Goal: Task Accomplishment & Management: Complete application form

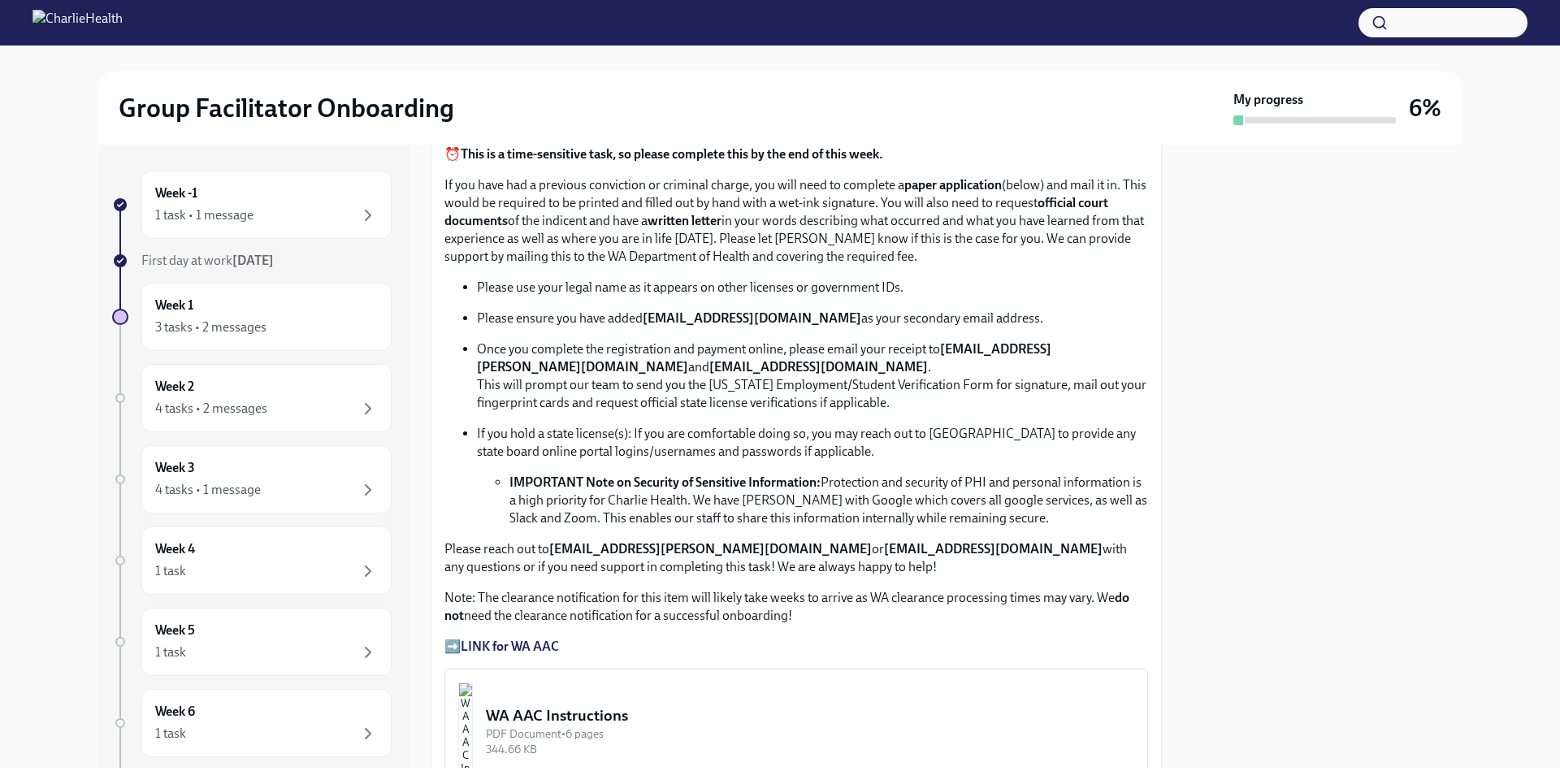
scroll to position [787, 0]
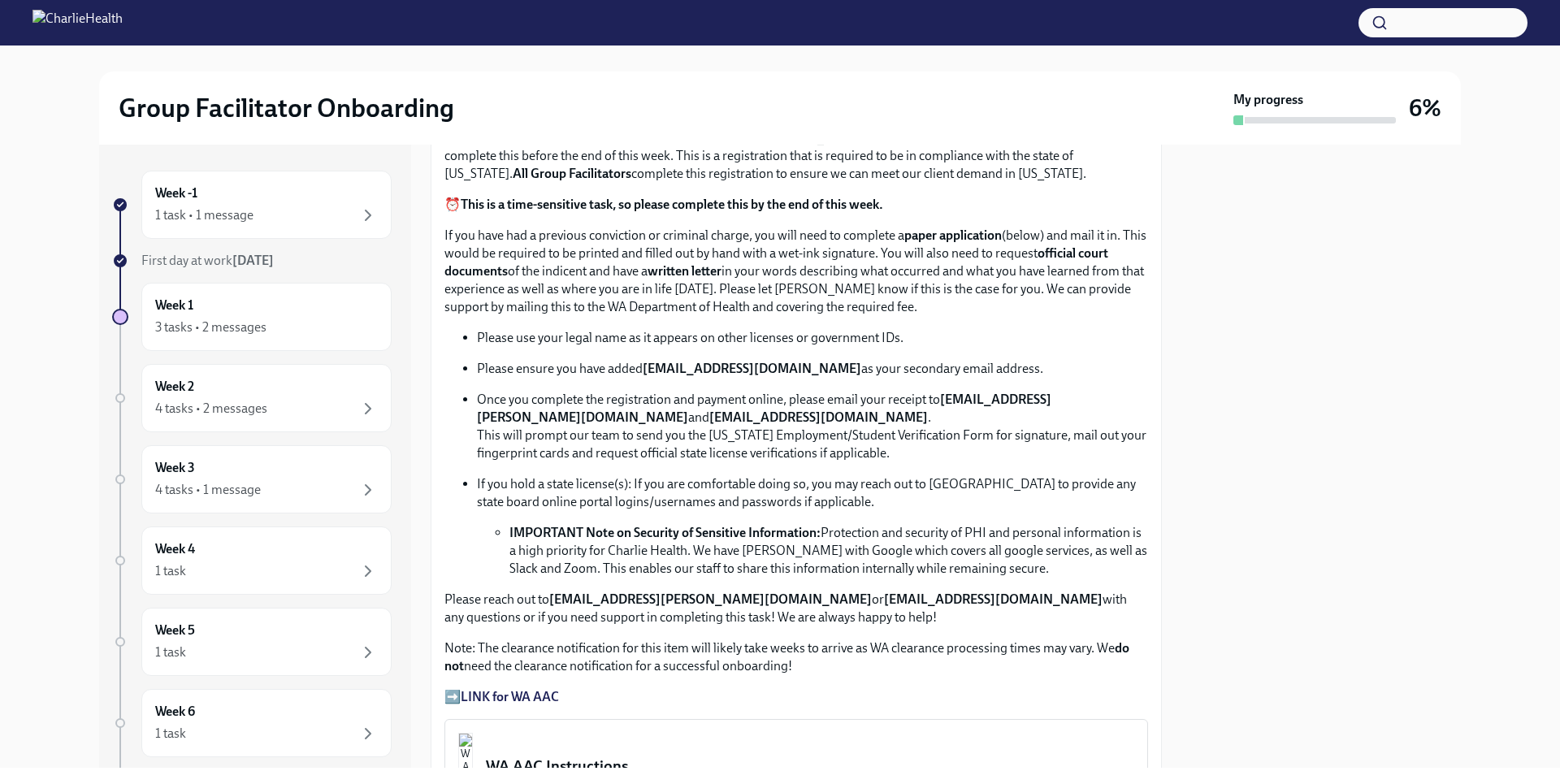
drag, startPoint x: 1188, startPoint y: 355, endPoint x: 1205, endPoint y: 409, distance: 56.6
click at [1205, 409] on div at bounding box center [1320, 455] width 279 height 623
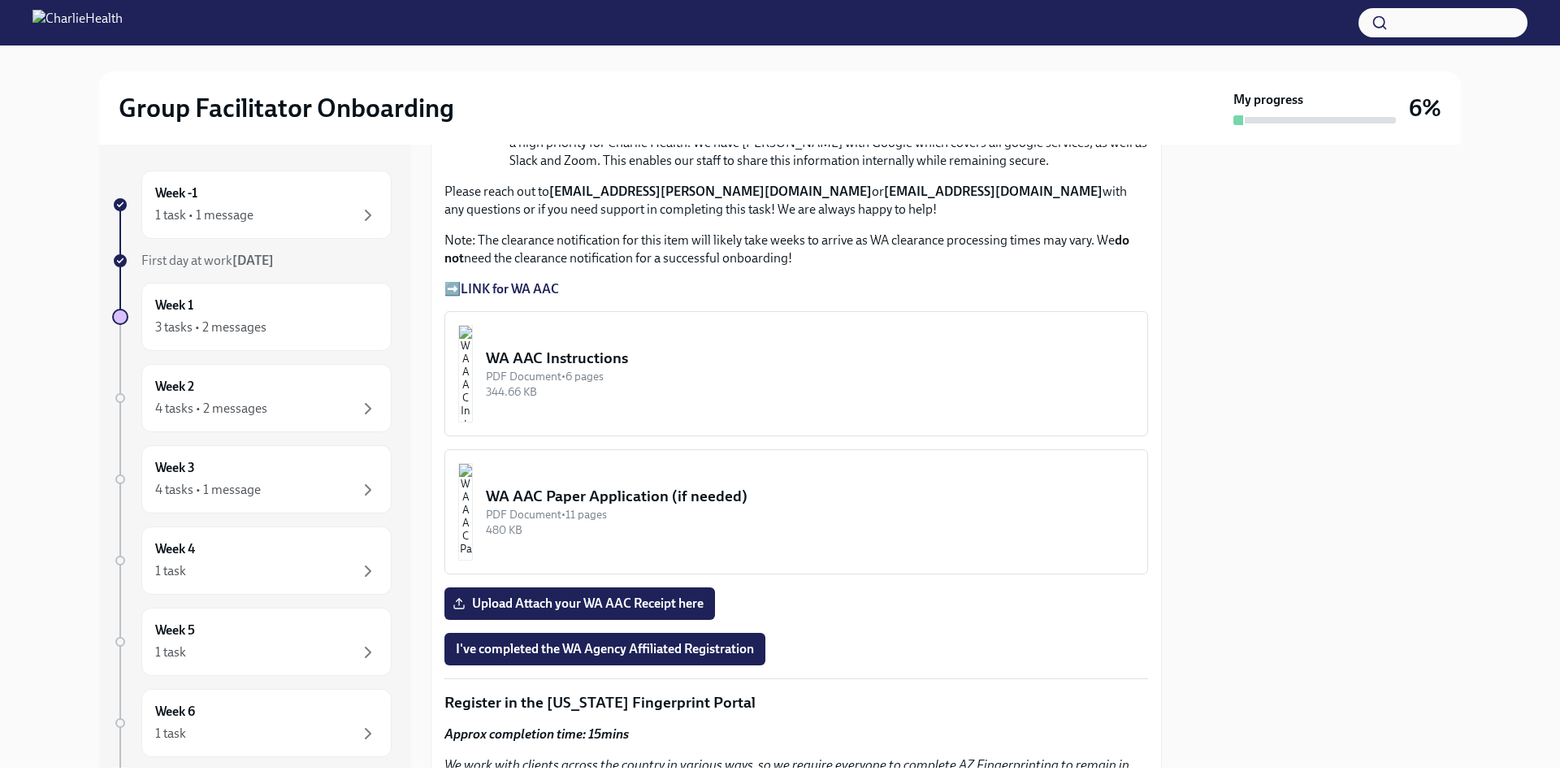
scroll to position [1200, 0]
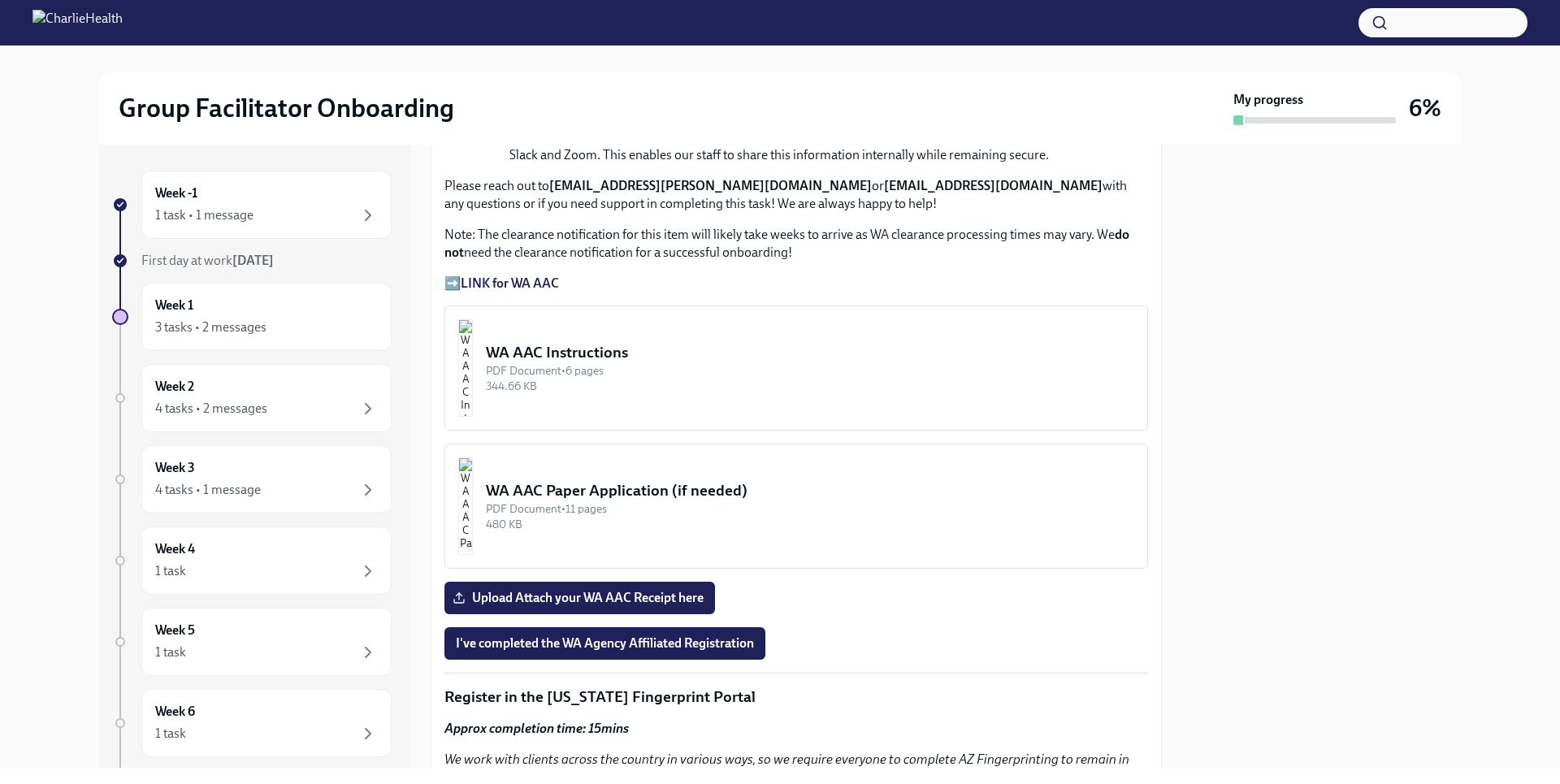
click at [747, 488] on div "WA AAC Paper Application (if needed)" at bounding box center [810, 490] width 649 height 21
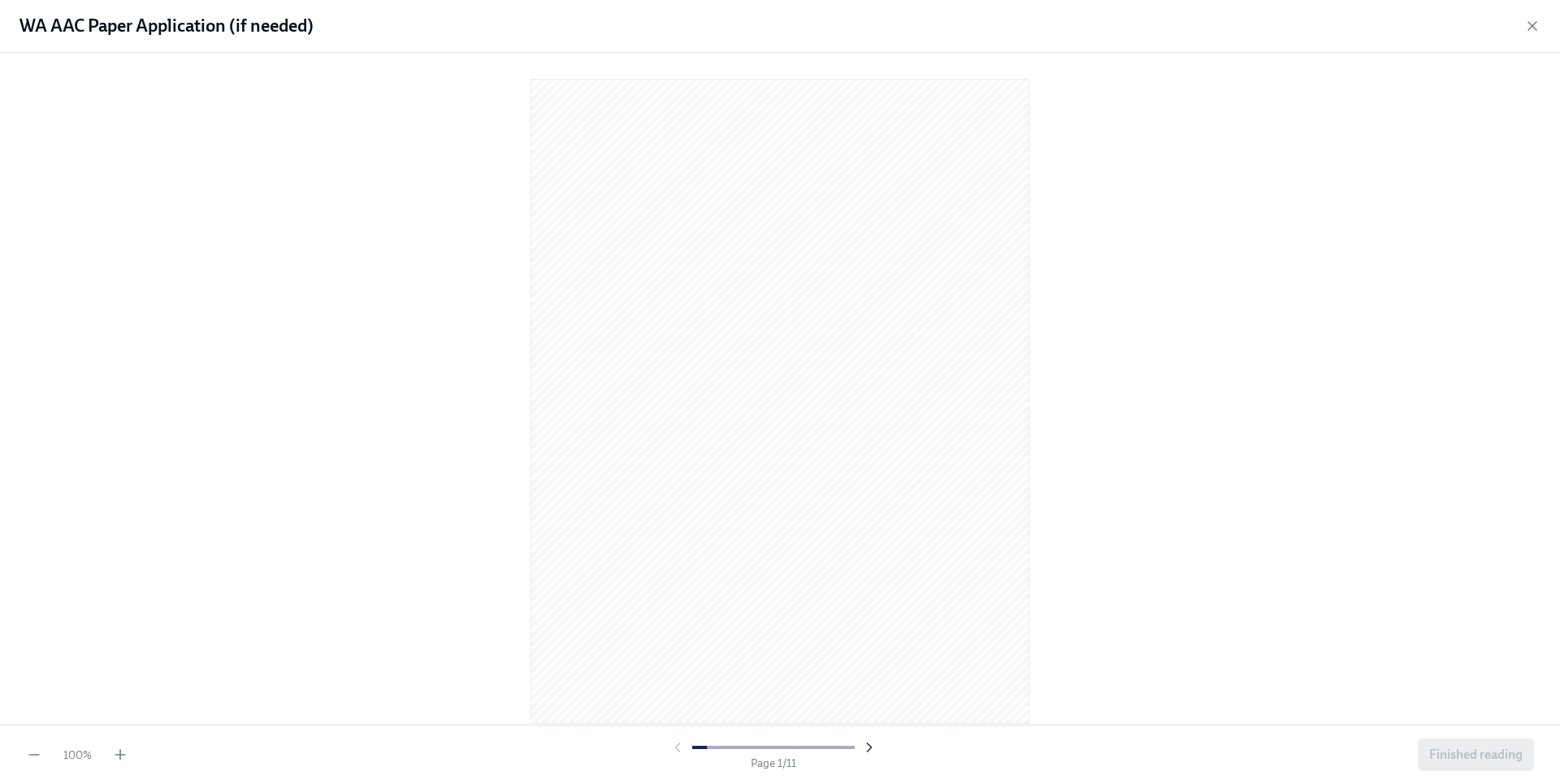
click at [866, 754] on icon "button" at bounding box center [869, 747] width 17 height 17
click at [865, 752] on icon "button" at bounding box center [869, 747] width 17 height 17
click at [864, 750] on icon "button" at bounding box center [869, 747] width 17 height 17
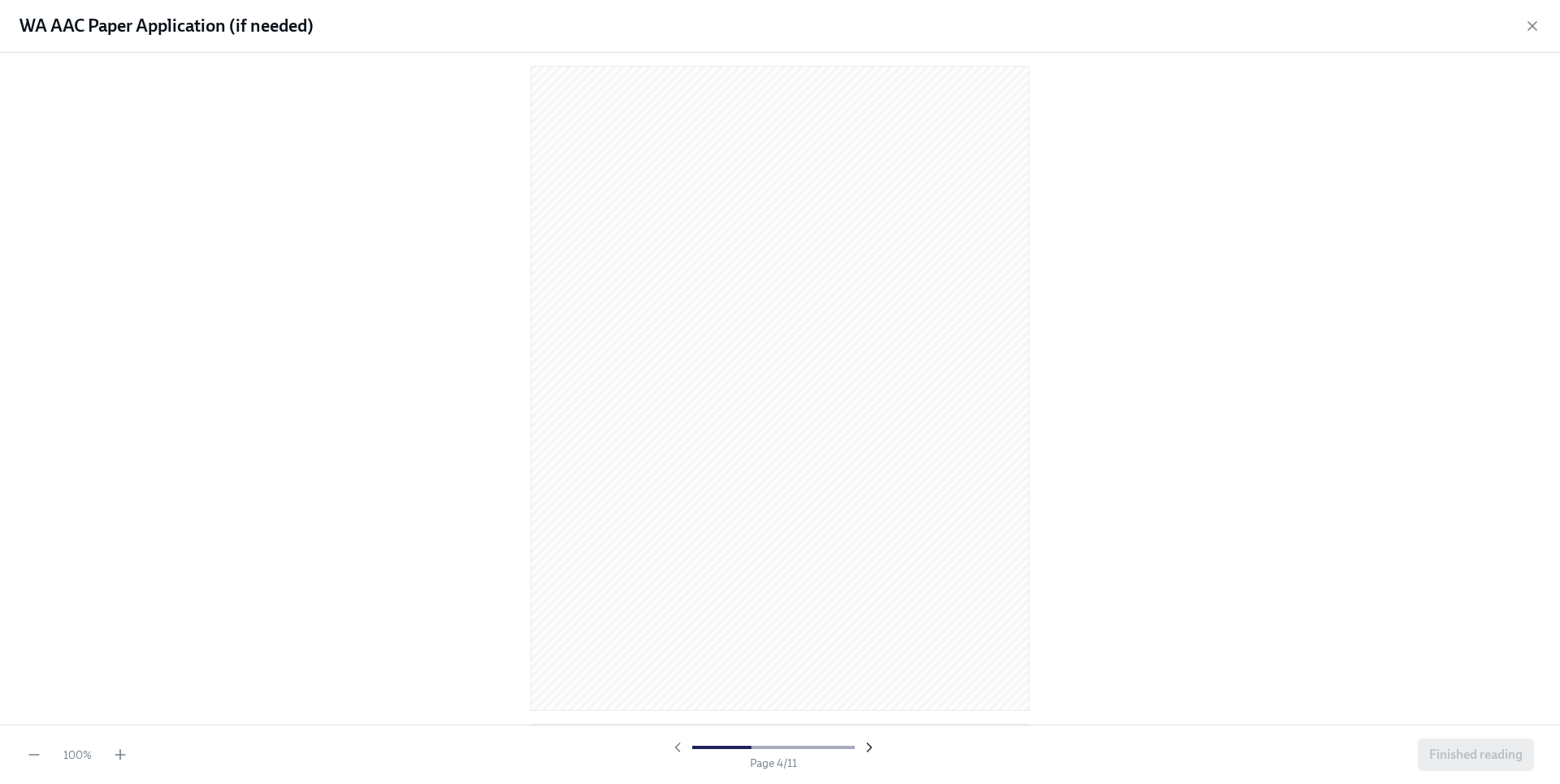
click at [864, 750] on icon "button" at bounding box center [869, 747] width 17 height 17
click at [867, 752] on icon "button" at bounding box center [869, 747] width 17 height 17
click at [868, 753] on icon "button" at bounding box center [869, 747] width 17 height 17
click at [870, 754] on icon "button" at bounding box center [869, 747] width 17 height 17
click at [870, 754] on icon "button" at bounding box center [869, 747] width 17 height 17
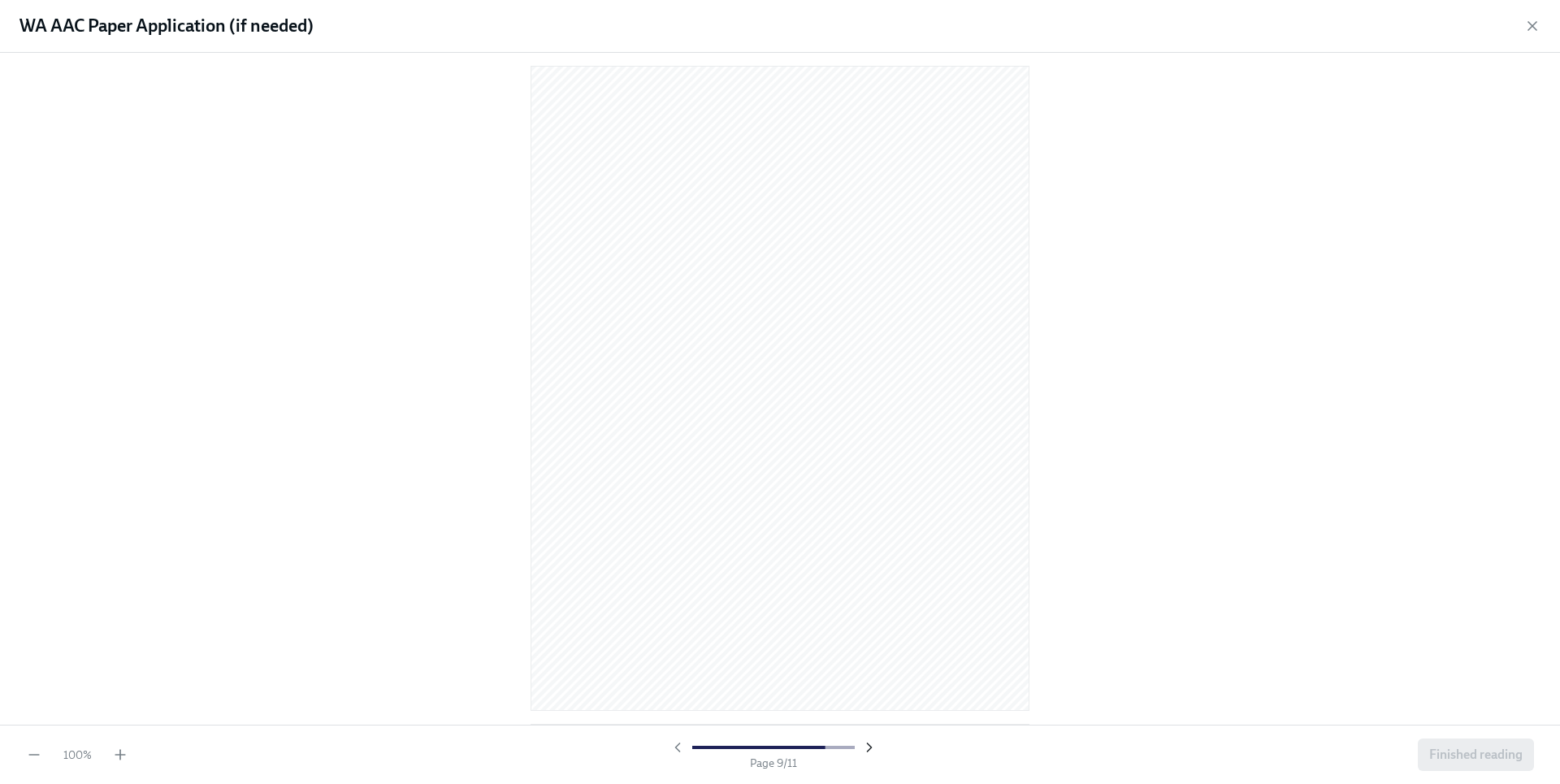
click at [871, 754] on icon "button" at bounding box center [869, 747] width 17 height 17
click at [872, 760] on div "Page 10 / 11" at bounding box center [773, 754] width 208 height 31
click at [872, 757] on div "Page 10 / 11" at bounding box center [773, 754] width 208 height 31
click at [871, 753] on icon "button" at bounding box center [869, 747] width 17 height 17
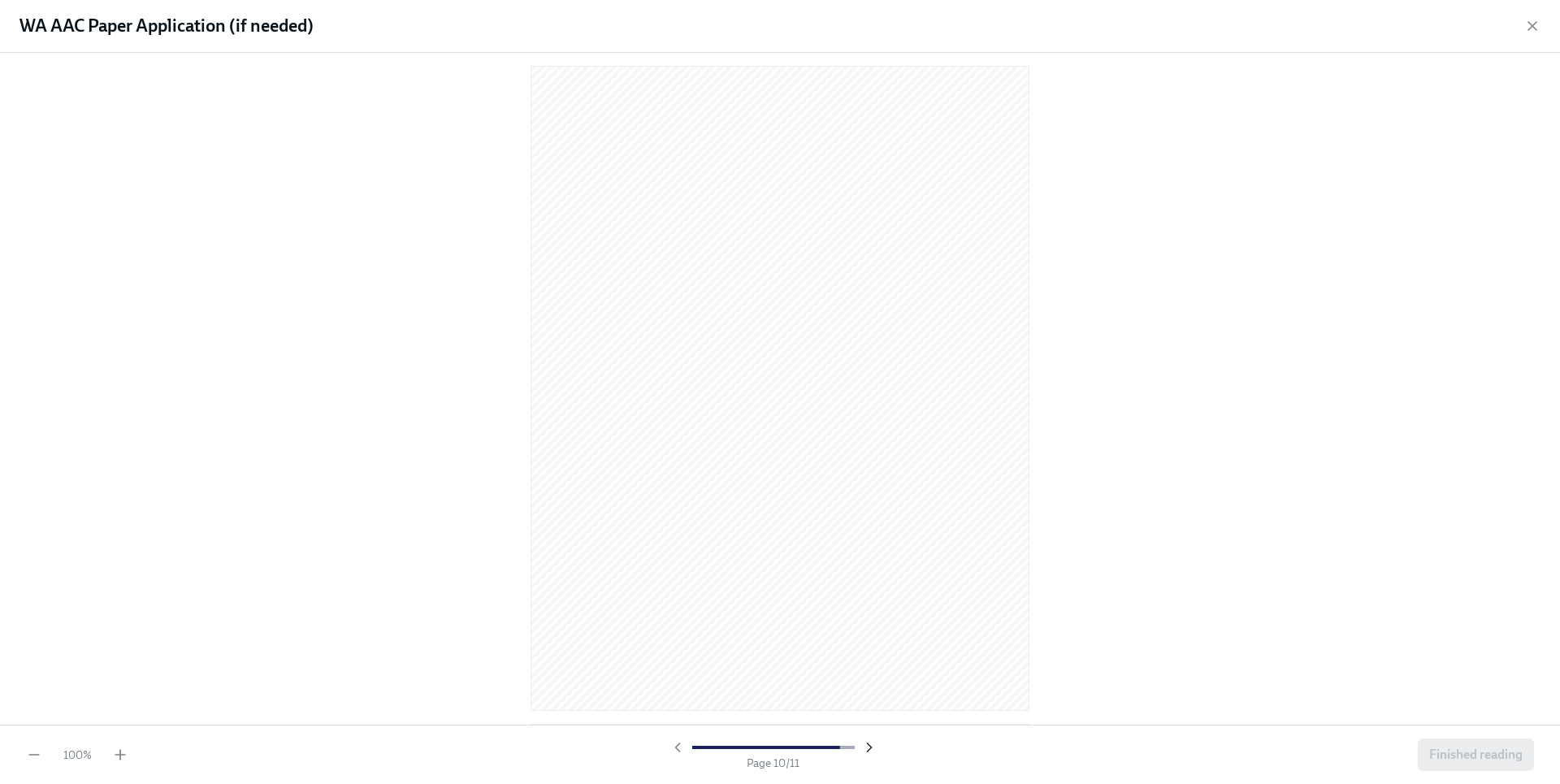
scroll to position [5933, 0]
click at [1443, 752] on span "Finished reading" at bounding box center [1475, 754] width 93 height 17
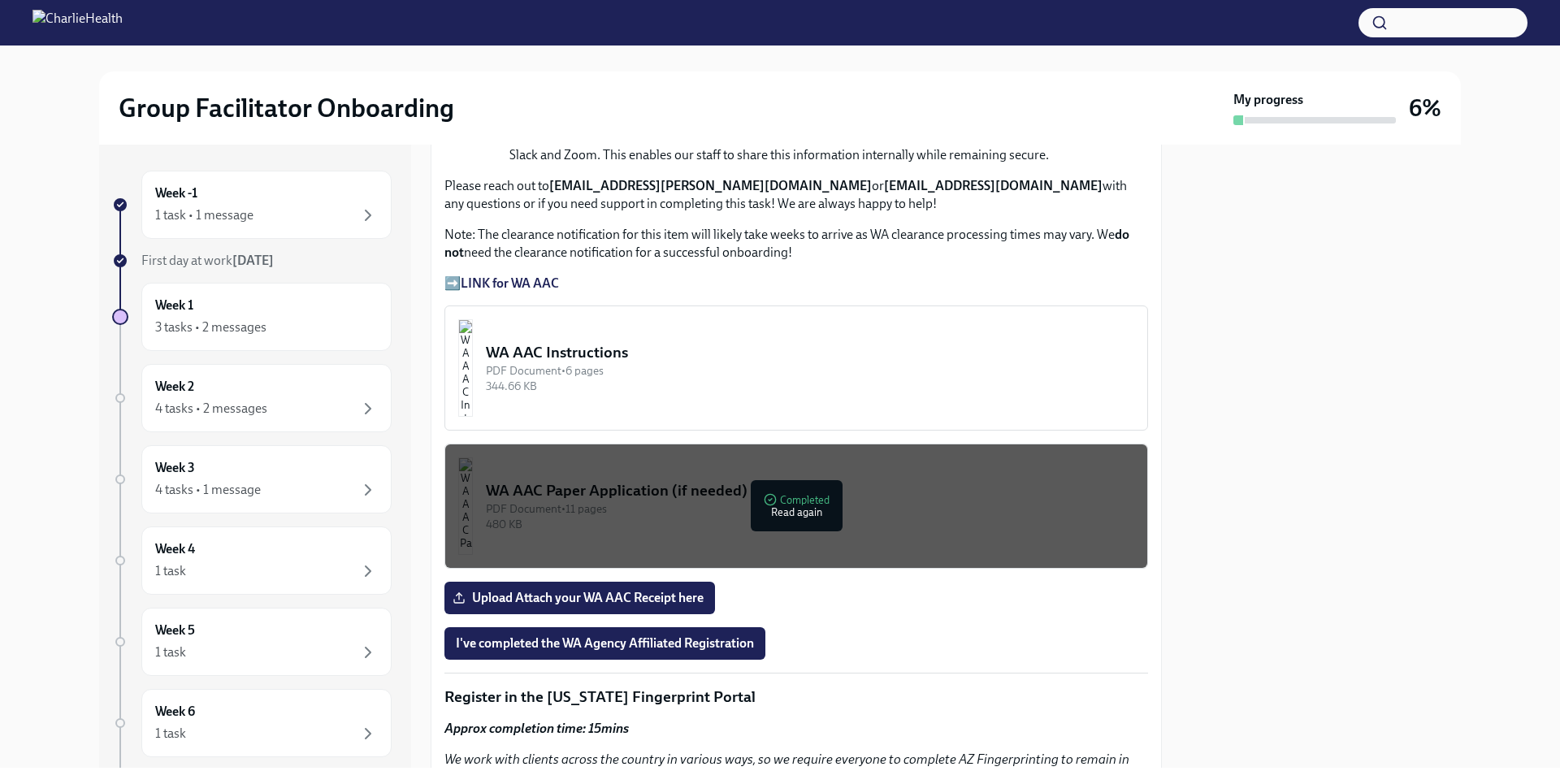
click at [778, 517] on div "480 KB" at bounding box center [810, 524] width 649 height 16
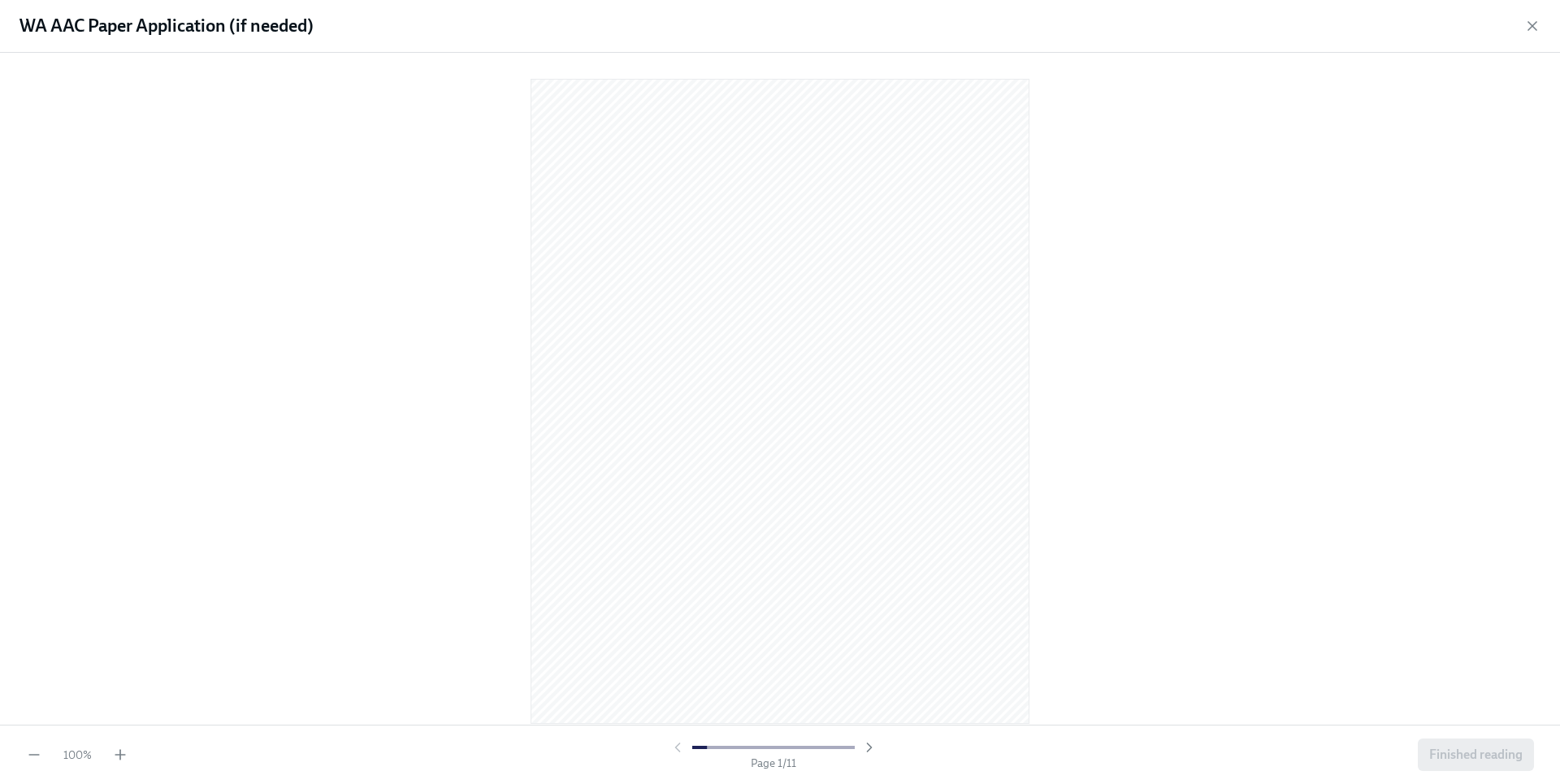
drag, startPoint x: 1037, startPoint y: 495, endPoint x: 1071, endPoint y: 426, distance: 76.9
click at [1071, 426] on div at bounding box center [780, 385] width 1508 height 639
drag, startPoint x: 1073, startPoint y: 424, endPoint x: 1070, endPoint y: 484, distance: 60.1
click at [1070, 484] on div at bounding box center [780, 385] width 1508 height 639
click at [864, 747] on icon "button" at bounding box center [869, 747] width 17 height 17
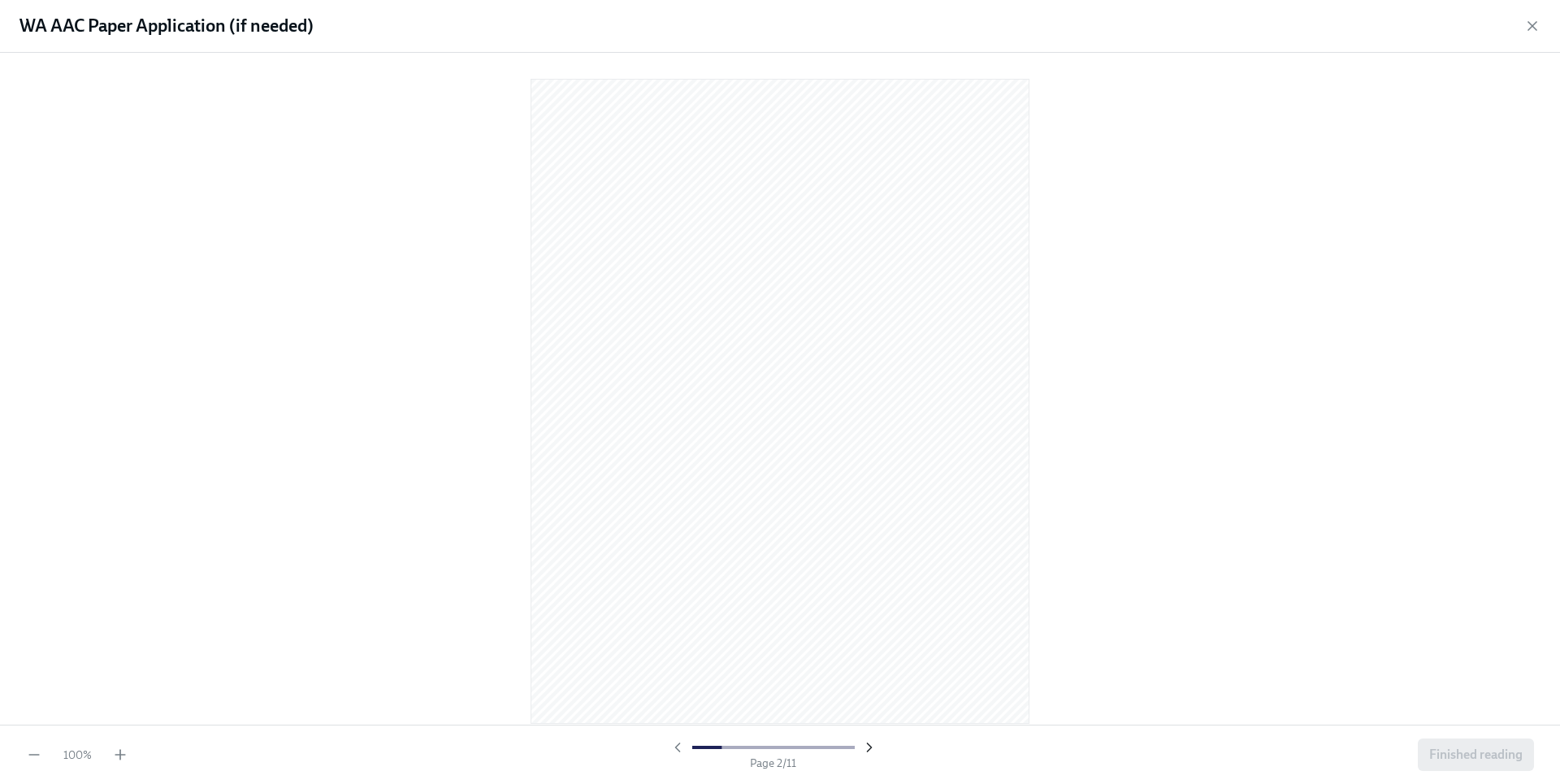
scroll to position [13, 0]
click at [866, 747] on icon "button" at bounding box center [869, 747] width 17 height 17
click at [867, 747] on icon "button" at bounding box center [869, 747] width 17 height 17
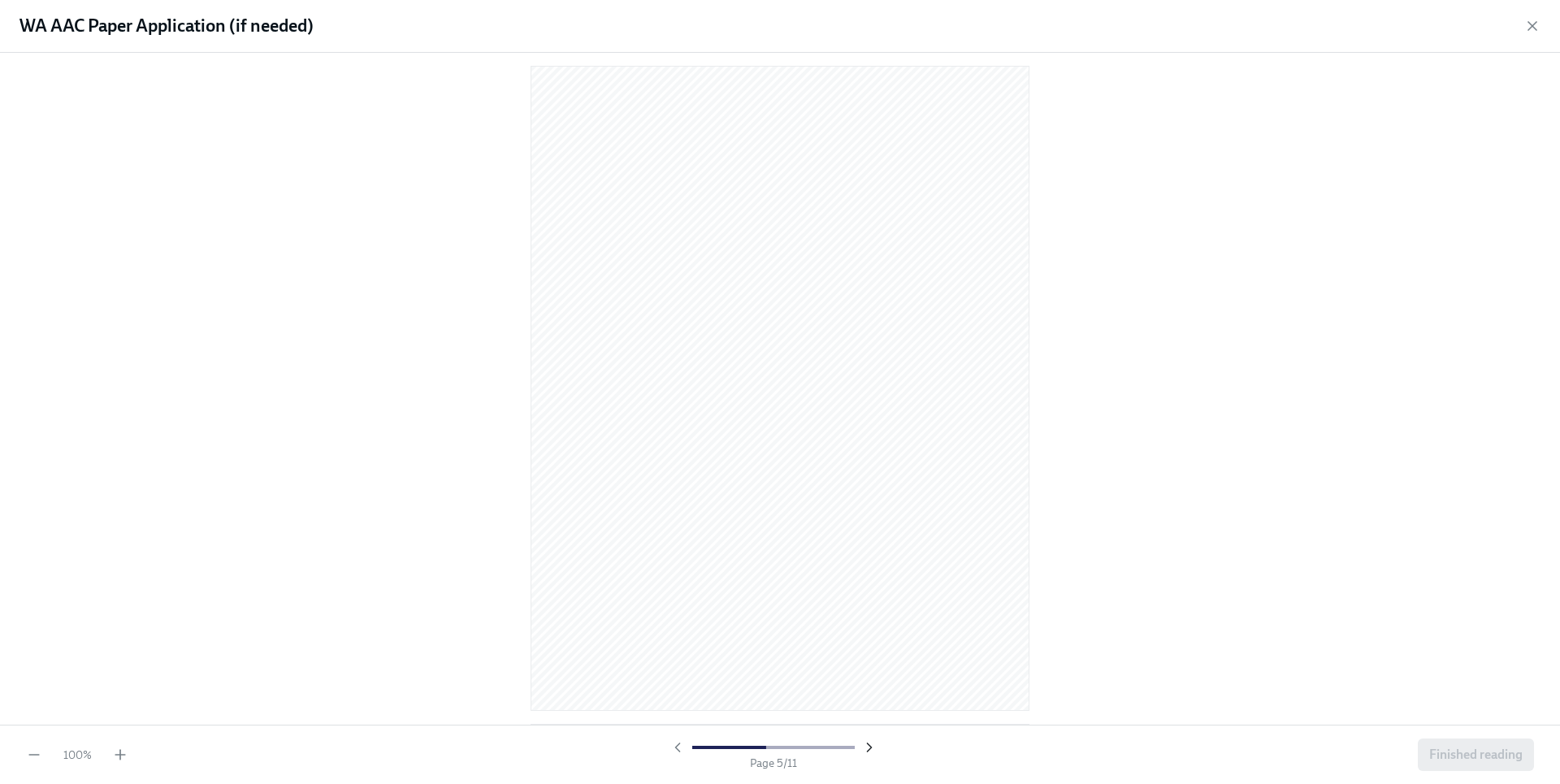
click at [866, 747] on icon "button" at bounding box center [869, 747] width 17 height 17
click at [865, 747] on icon "button" at bounding box center [869, 747] width 17 height 17
click at [866, 746] on icon "button" at bounding box center [869, 747] width 17 height 17
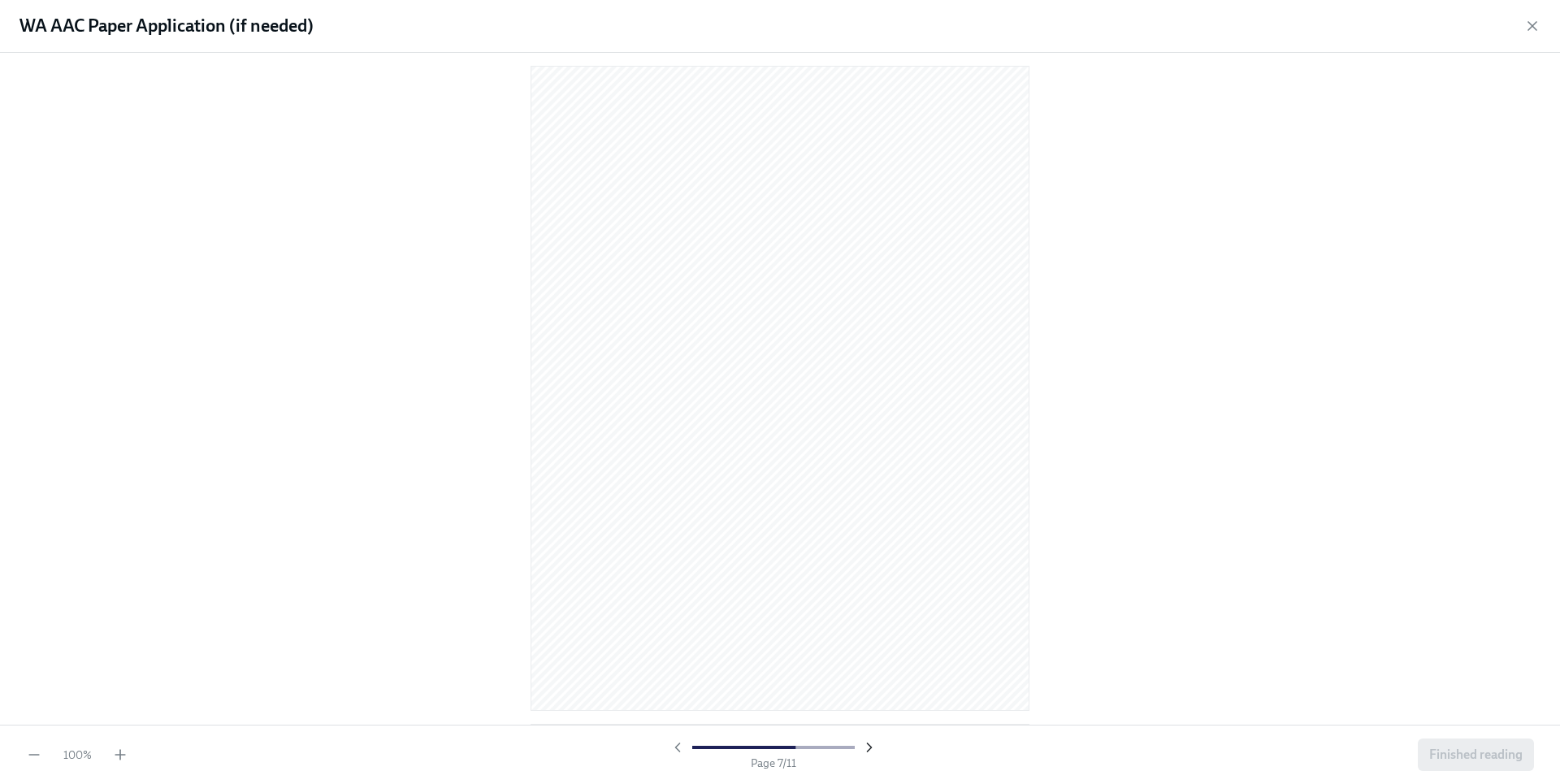
scroll to position [3960, 0]
click at [870, 749] on icon "button" at bounding box center [869, 747] width 17 height 17
click at [870, 750] on icon "button" at bounding box center [869, 747] width 17 height 17
click at [870, 751] on icon "button" at bounding box center [869, 747] width 17 height 17
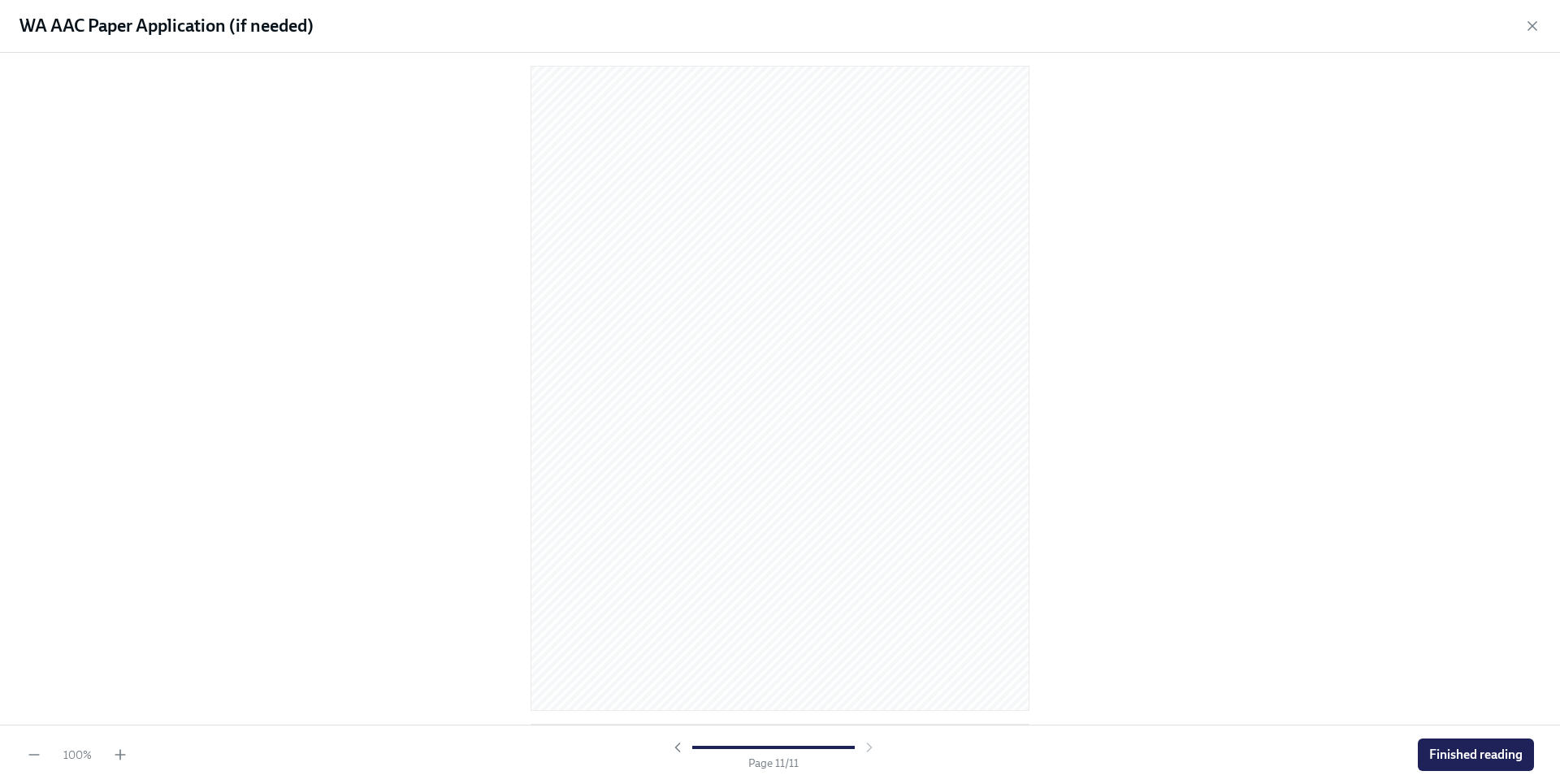
click at [1480, 753] on span "Finished reading" at bounding box center [1475, 754] width 93 height 17
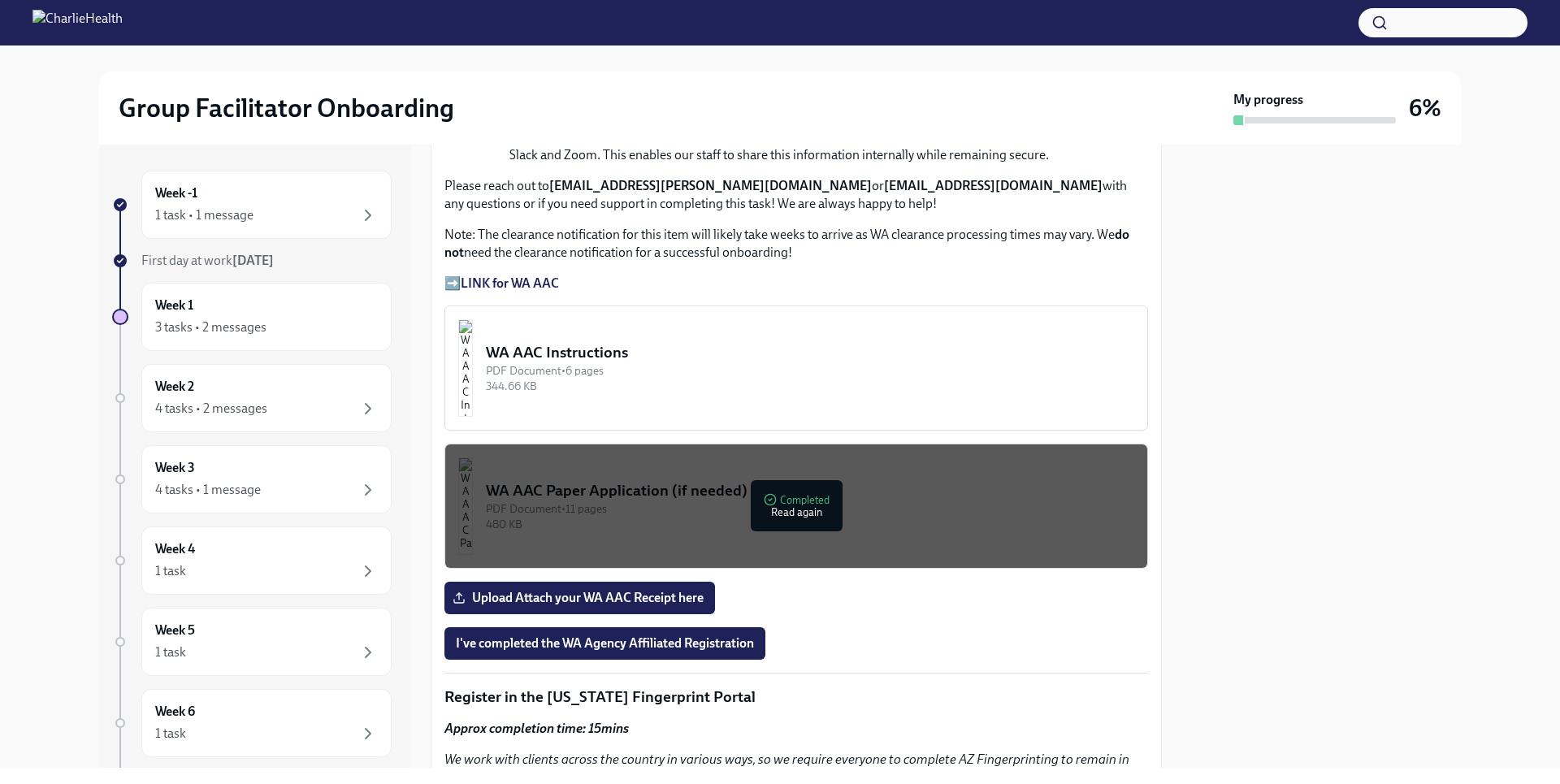
click at [923, 409] on button "WA AAC Instructions PDF Document • 6 pages 344.66 KB" at bounding box center [796, 368] width 703 height 125
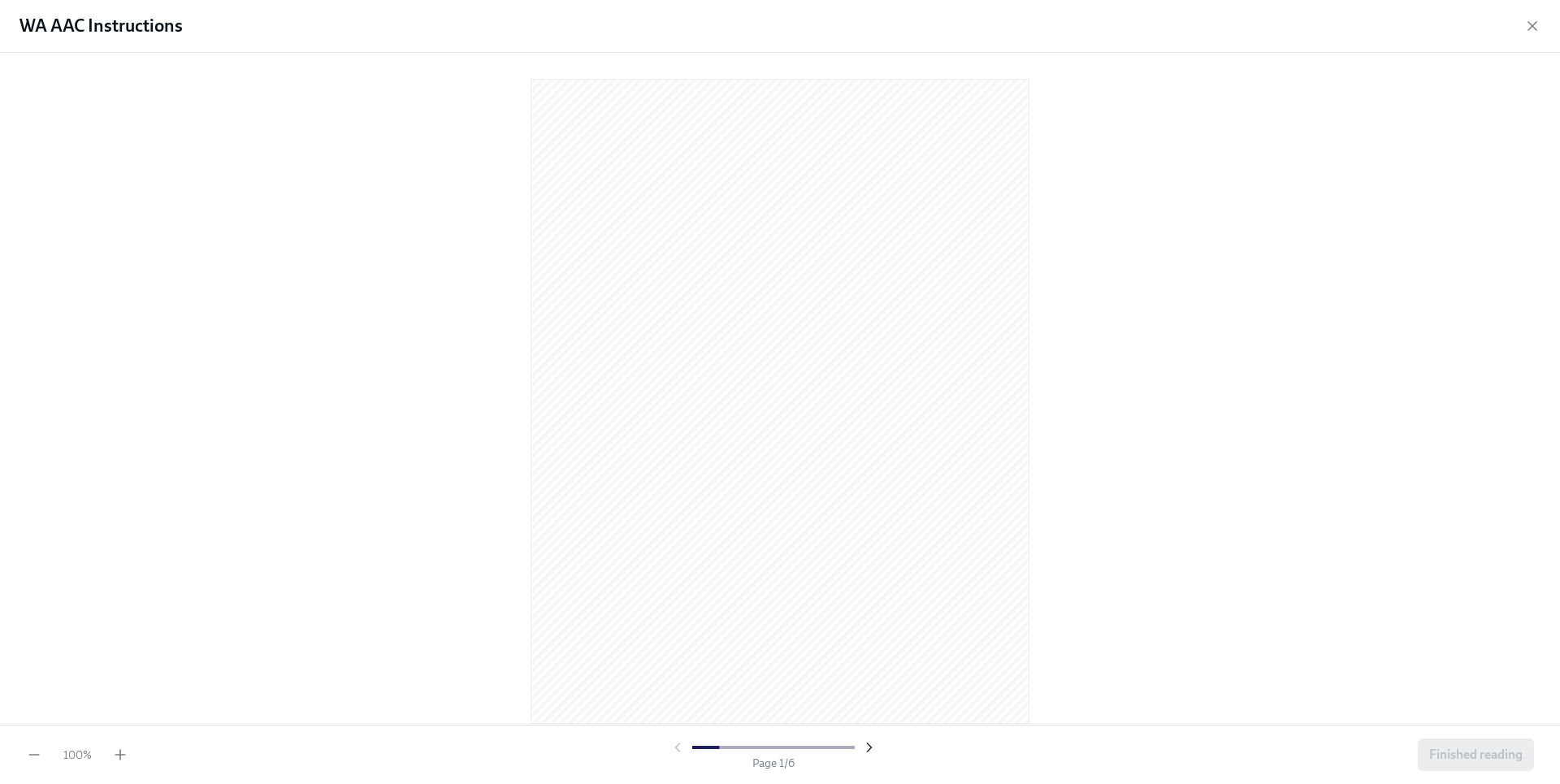
click at [868, 745] on icon "button" at bounding box center [869, 747] width 4 height 8
click at [870, 746] on icon "button" at bounding box center [869, 747] width 4 height 8
click at [870, 744] on icon "button" at bounding box center [869, 747] width 17 height 17
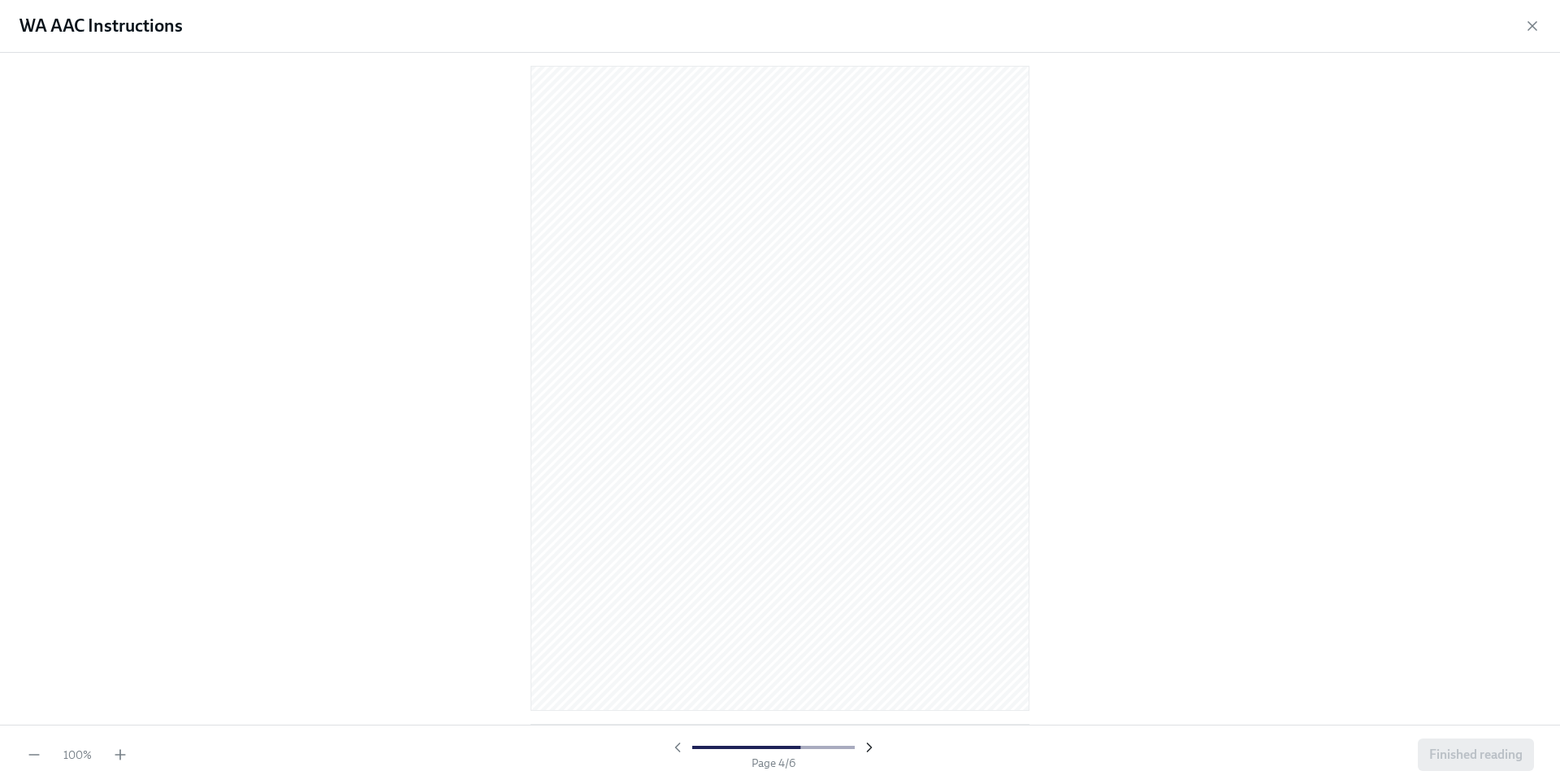
click at [870, 744] on icon "button" at bounding box center [869, 747] width 17 height 17
click at [1493, 748] on span "Finished reading" at bounding box center [1475, 754] width 93 height 17
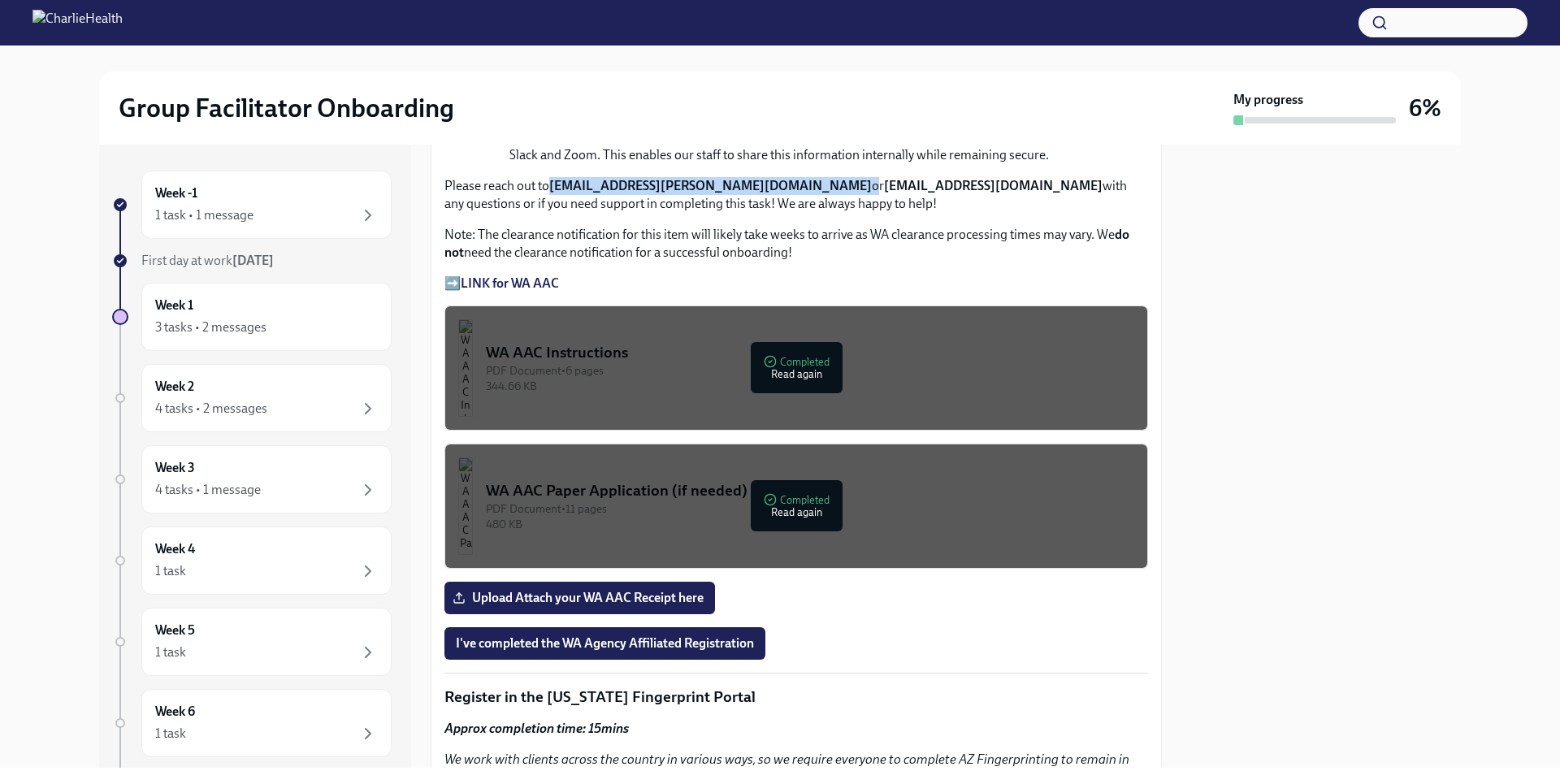
drag, startPoint x: 763, startPoint y: 180, endPoint x: 554, endPoint y: 172, distance: 209.2
click at [554, 177] on p "Please reach out to [EMAIL_ADDRESS][PERSON_NAME][DOMAIN_NAME] or [EMAIL_ADDRESS…" at bounding box center [796, 195] width 703 height 36
copy p "[EMAIL_ADDRESS][PERSON_NAME][DOMAIN_NAME]"
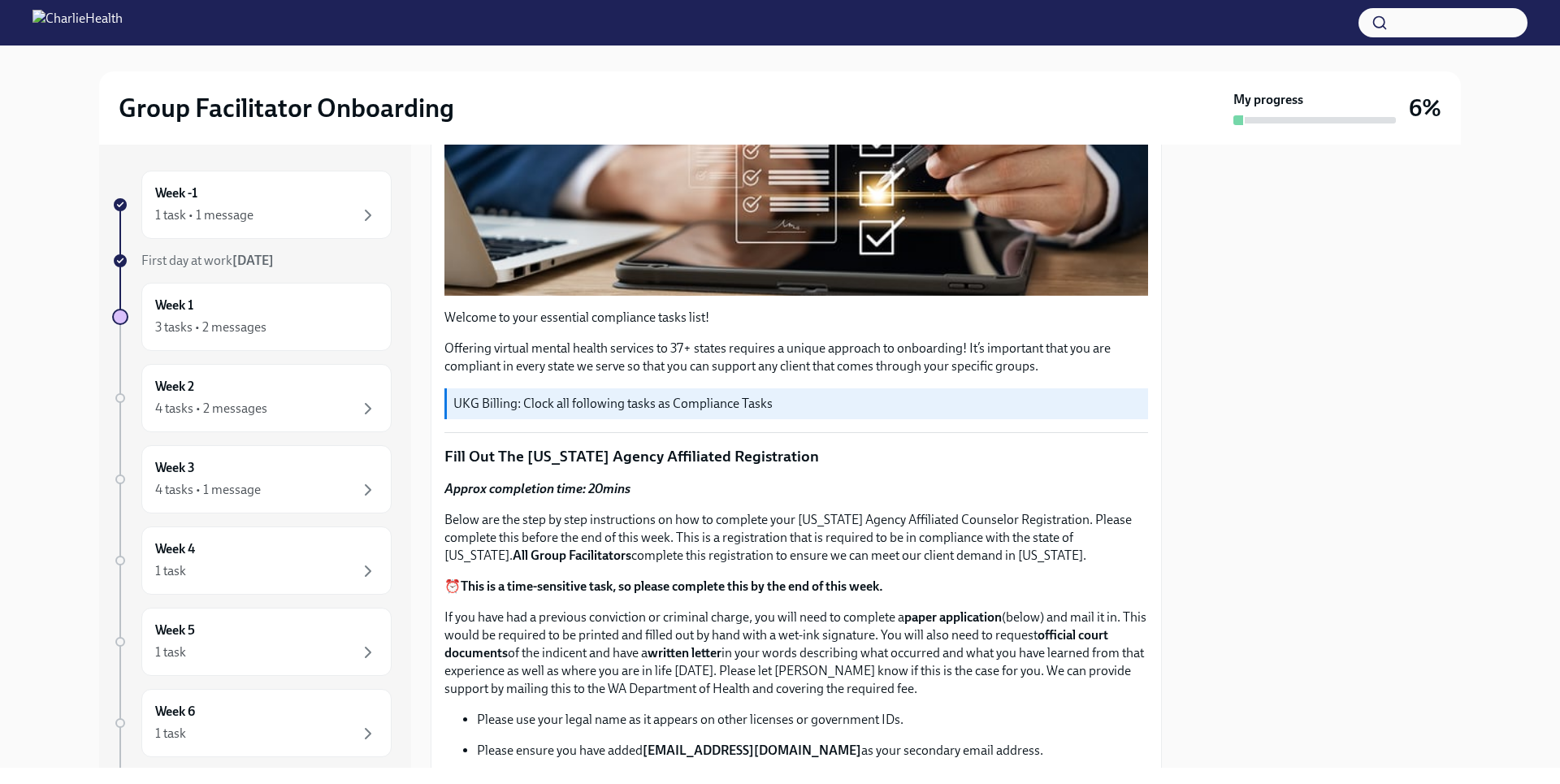
scroll to position [403, 0]
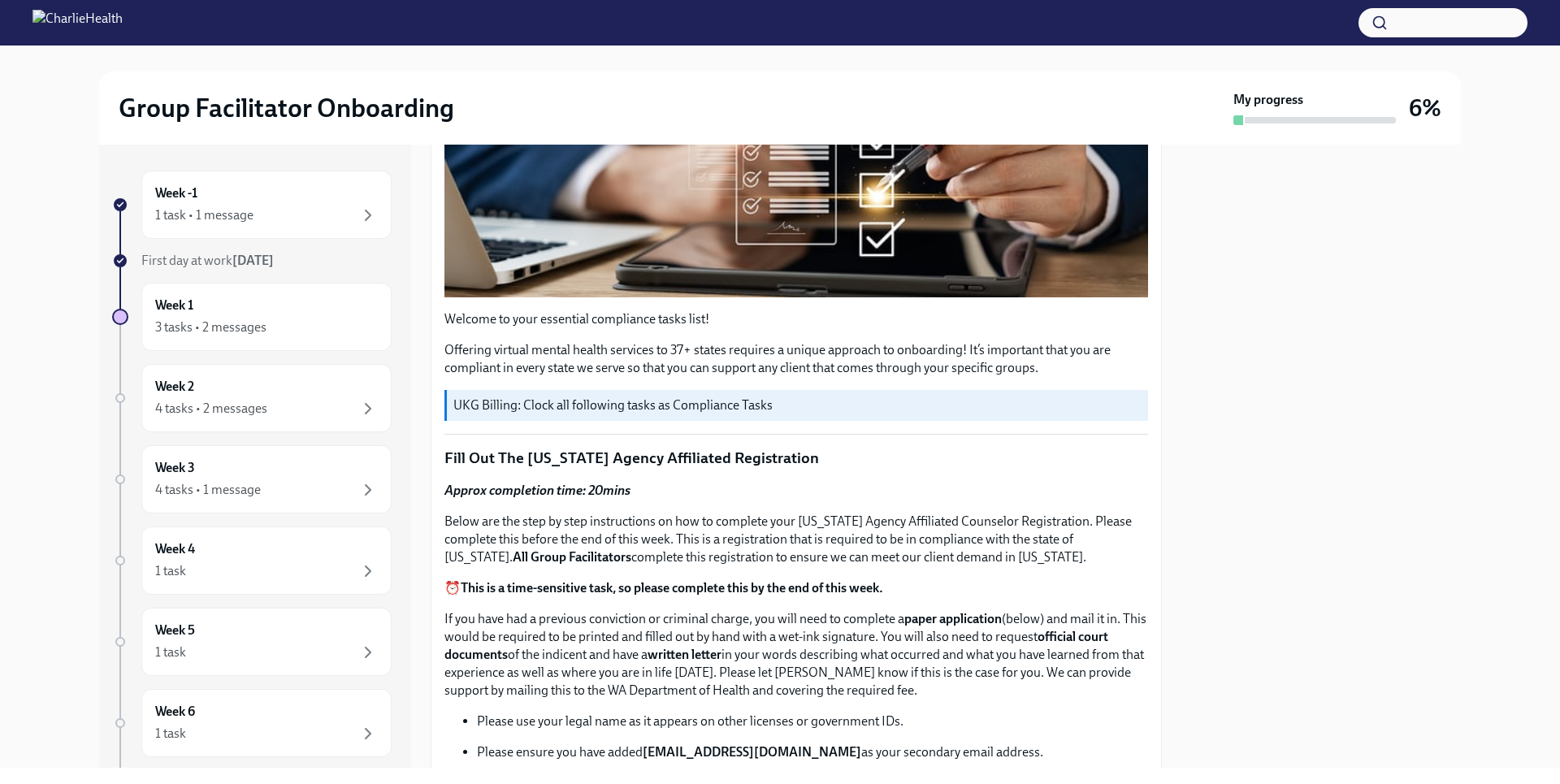
click at [655, 565] on div "Approx completion time: 20mins Below are the step by step instructions on how t…" at bounding box center [796, 785] width 703 height 608
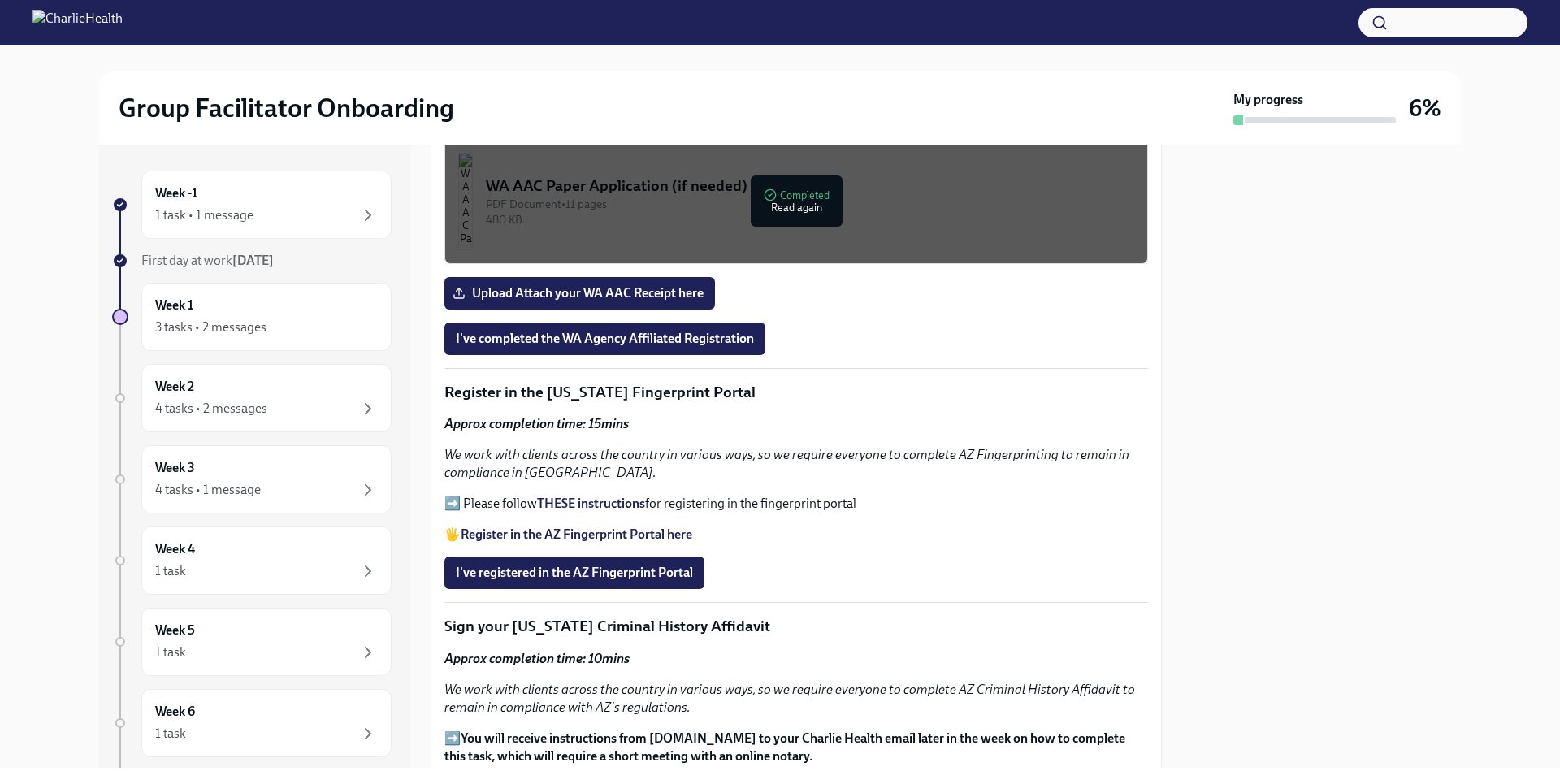
scroll to position [1508, 0]
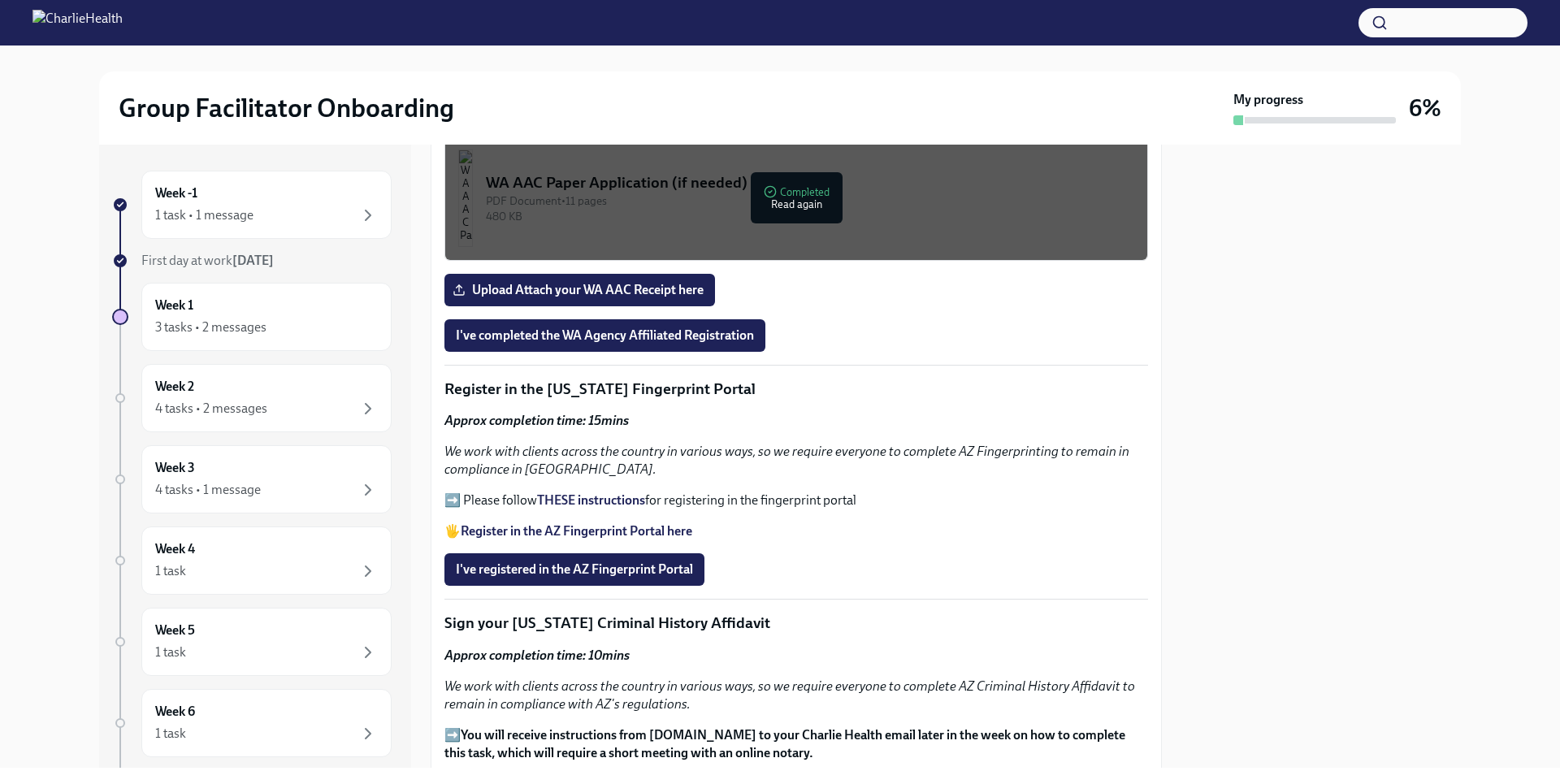
click at [628, 492] on strong "THESE instructions" at bounding box center [591, 500] width 108 height 16
click at [613, 524] on strong "Register in the AZ Fingerprint Portal here" at bounding box center [577, 531] width 231 height 16
click at [589, 568] on span "I've registered in the AZ Fingerprint Portal" at bounding box center [574, 569] width 237 height 17
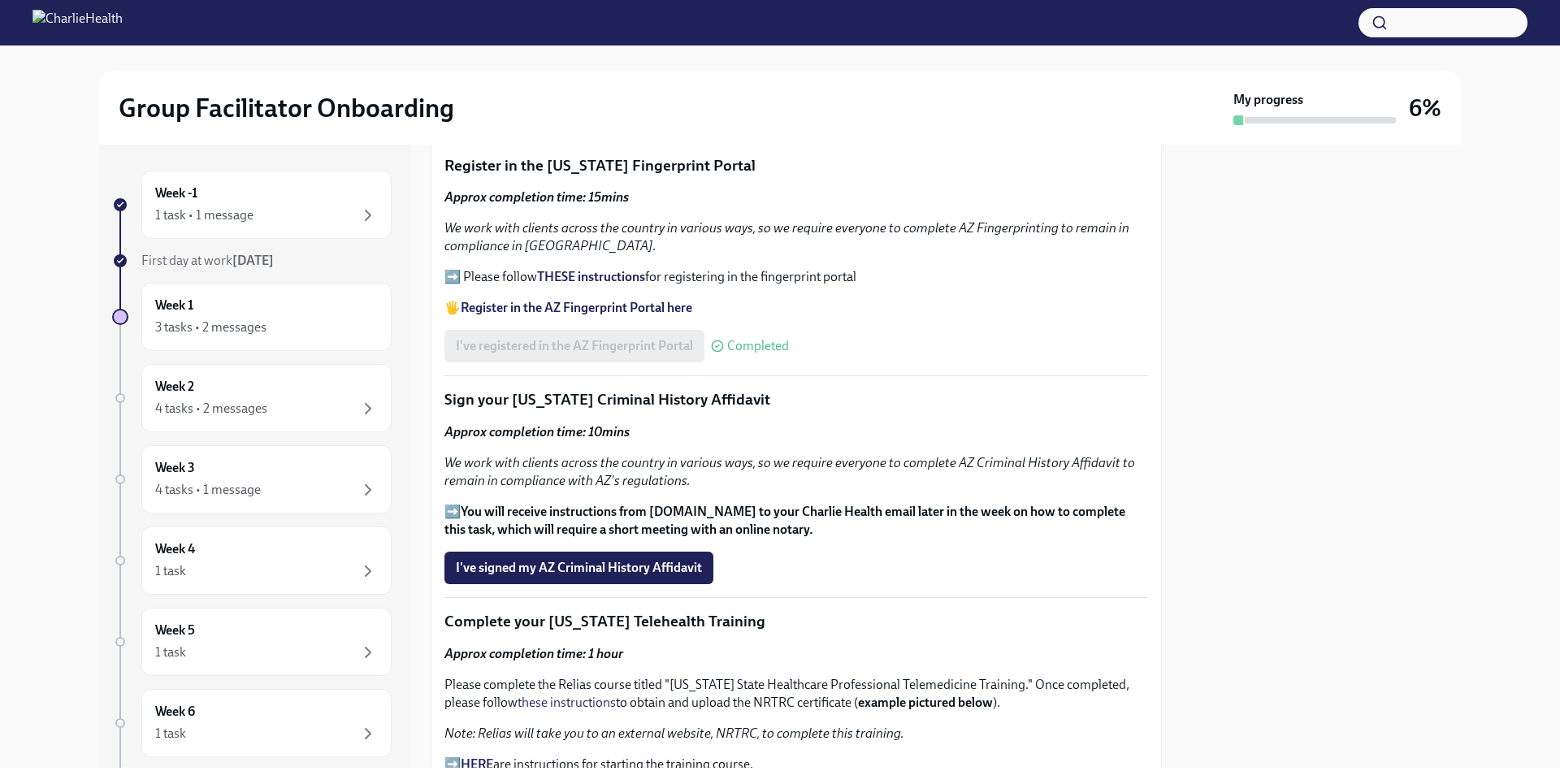
scroll to position [1725, 0]
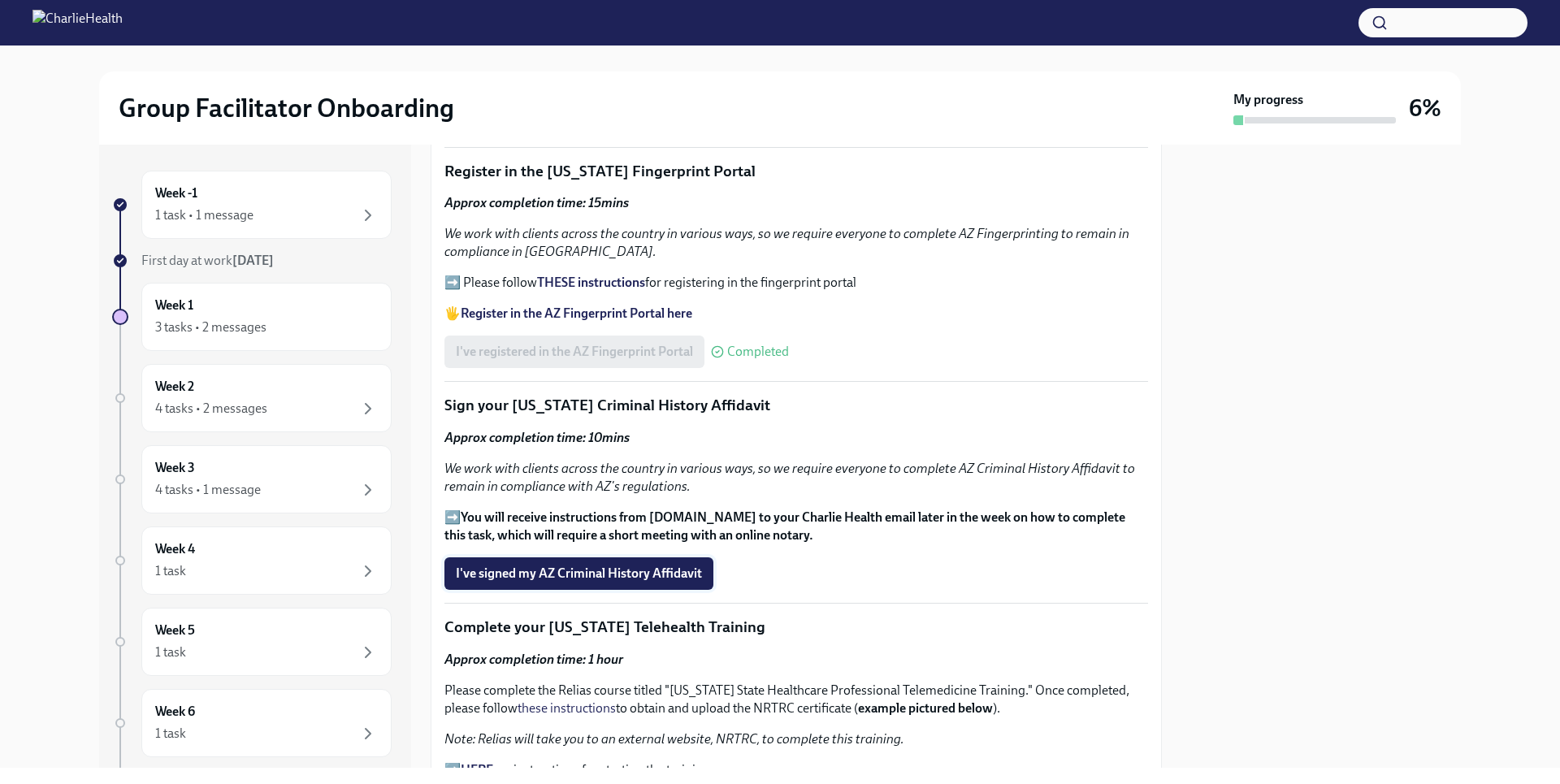
click at [685, 565] on span "I've signed my AZ Criminal History Affidavit" at bounding box center [578, 573] width 246 height 17
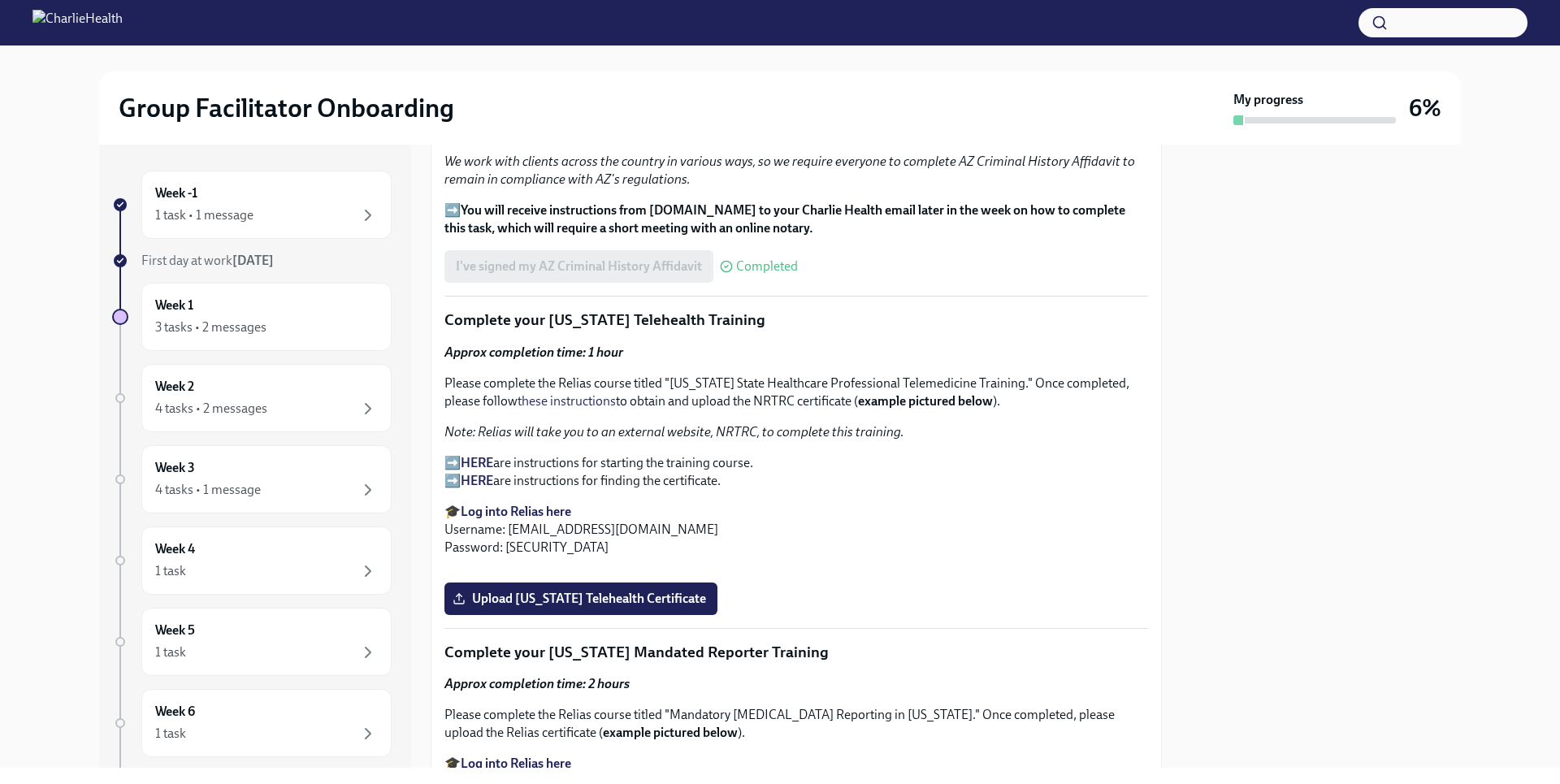
scroll to position [2100, 0]
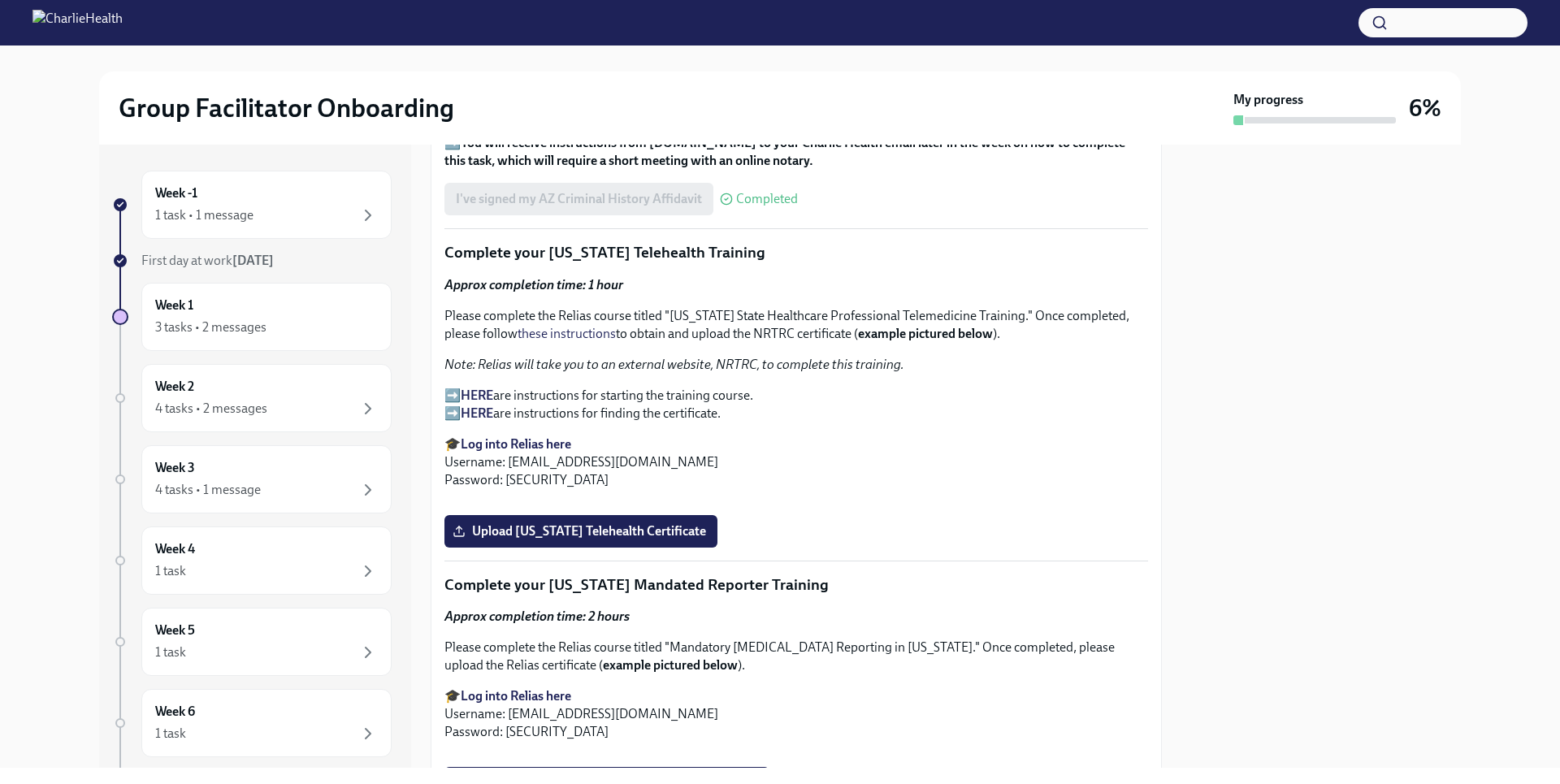
click at [474, 388] on strong "HERE" at bounding box center [477, 395] width 32 height 16
click at [486, 389] on strong "HERE" at bounding box center [477, 395] width 32 height 16
click at [1058, 355] on p "Note: Relias will take you to an external website, NRTRC, to complete this trai…" at bounding box center [796, 364] width 703 height 18
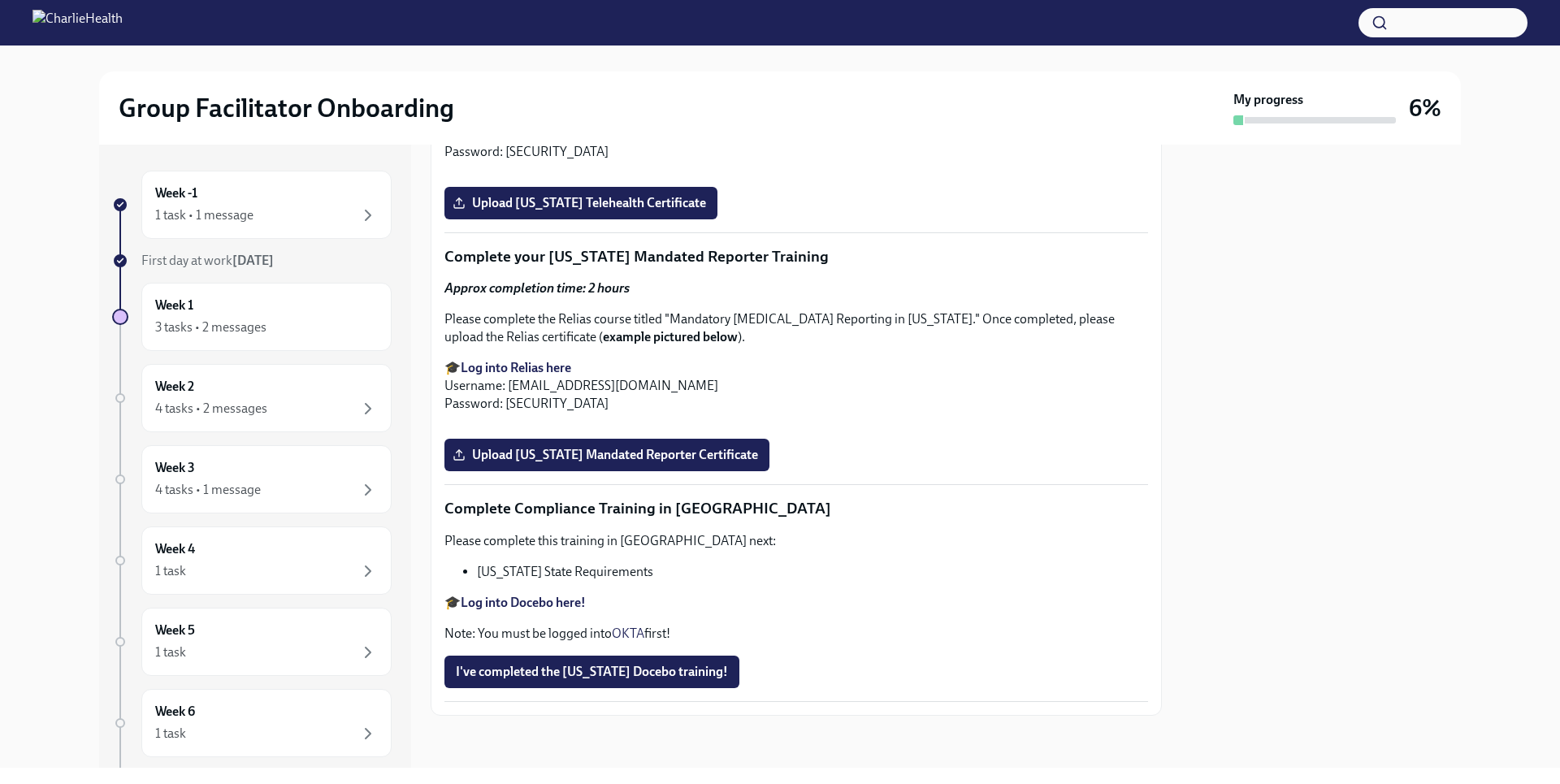
scroll to position [2490, 0]
click at [567, 219] on label "Upload [US_STATE] Telehealth Certificate" at bounding box center [581, 203] width 273 height 32
click at [0, 0] on input "Upload [US_STATE] Telehealth Certificate" at bounding box center [0, 0] width 0 height 0
click at [1187, 712] on div at bounding box center [1320, 455] width 279 height 623
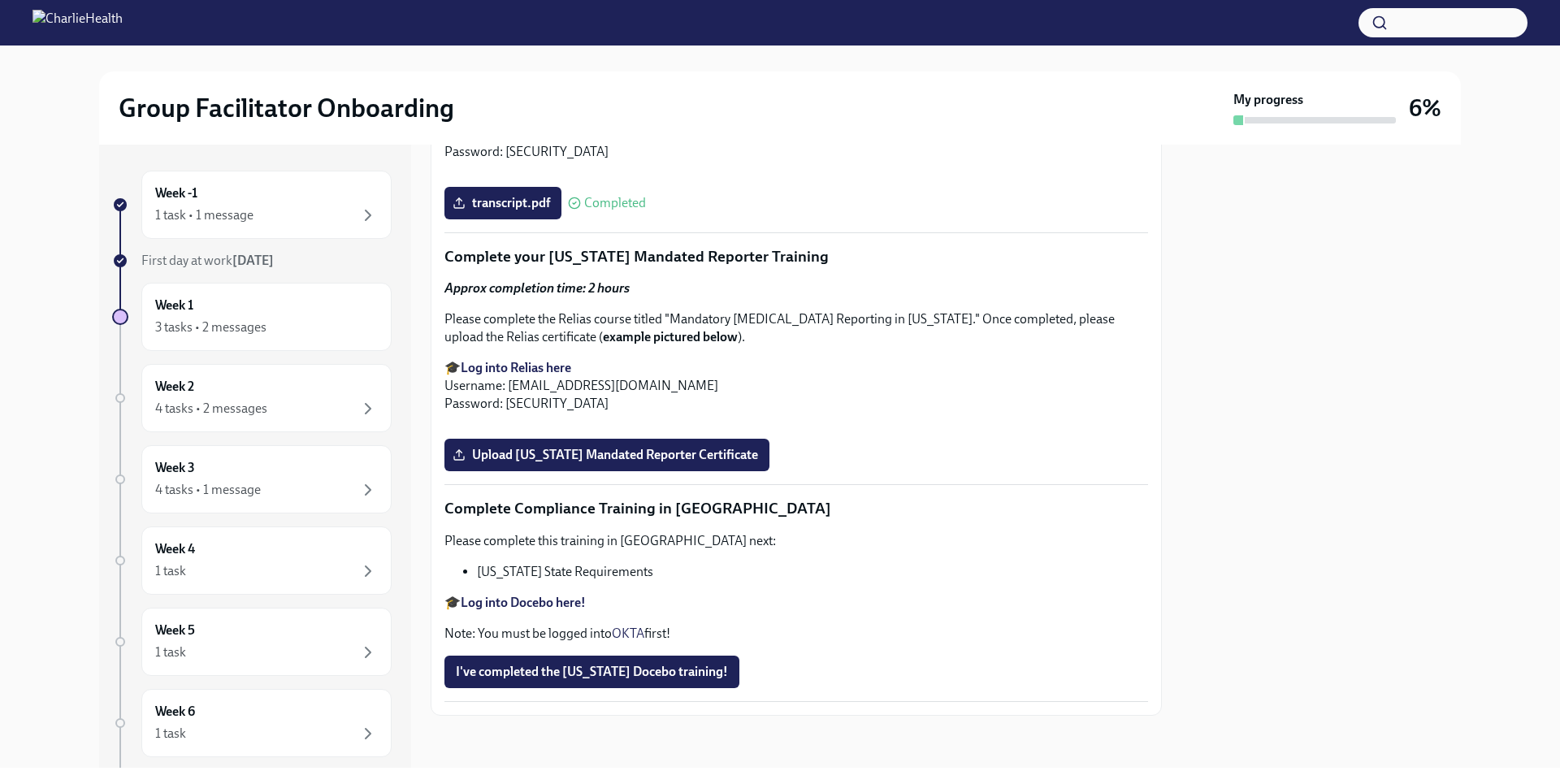
drag, startPoint x: 1187, startPoint y: 712, endPoint x: 1193, endPoint y: 693, distance: 19.9
click at [1193, 693] on div at bounding box center [1320, 455] width 279 height 623
click at [678, 463] on span "Upload [US_STATE] Mandated Reporter Certificate" at bounding box center [607, 455] width 303 height 17
click at [0, 0] on input "Upload [US_STATE] Mandated Reporter Certificate" at bounding box center [0, 0] width 0 height 0
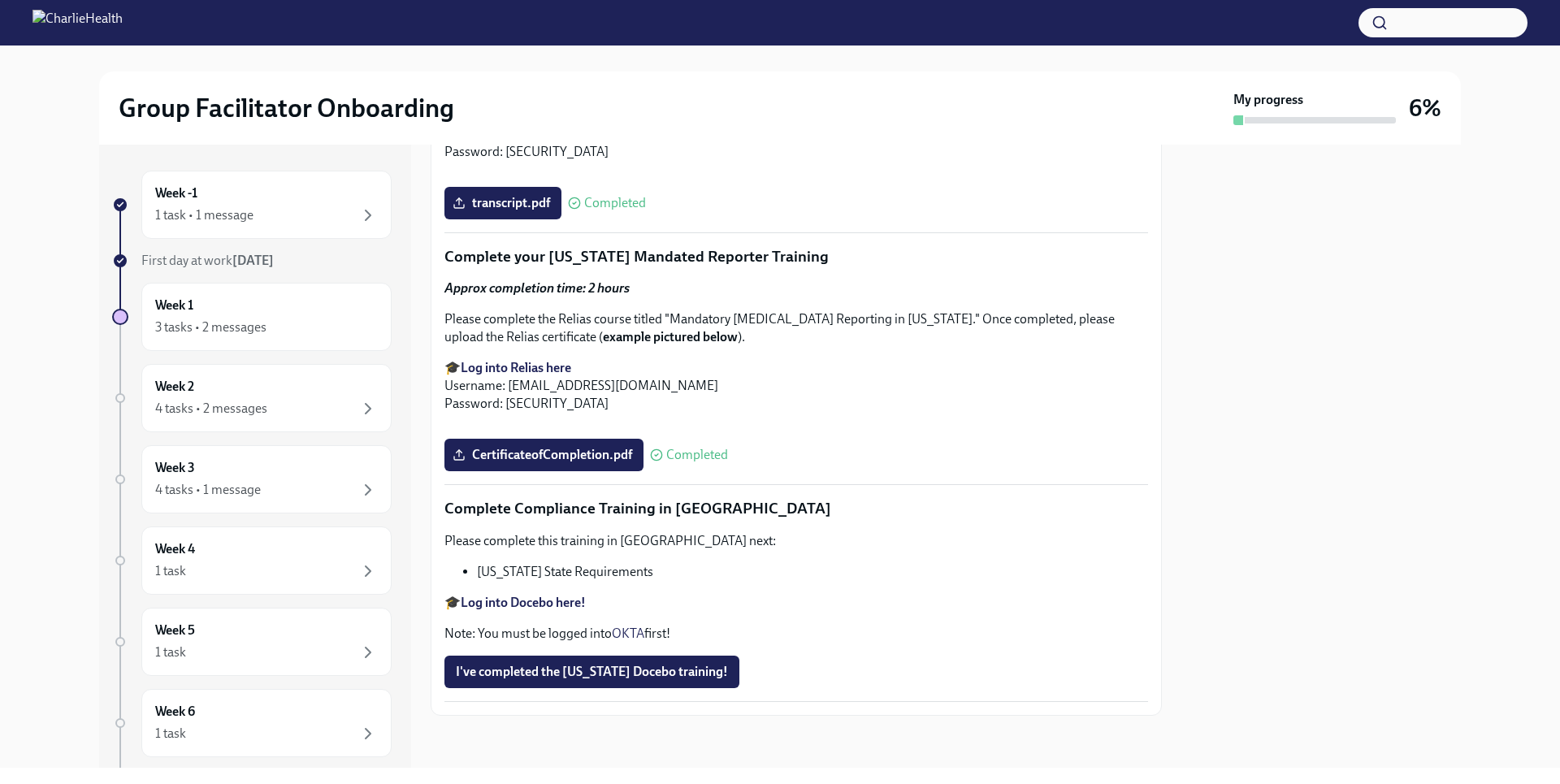
scroll to position [3456, 0]
click at [653, 672] on span "I've completed the [US_STATE] Docebo training!" at bounding box center [591, 671] width 272 height 17
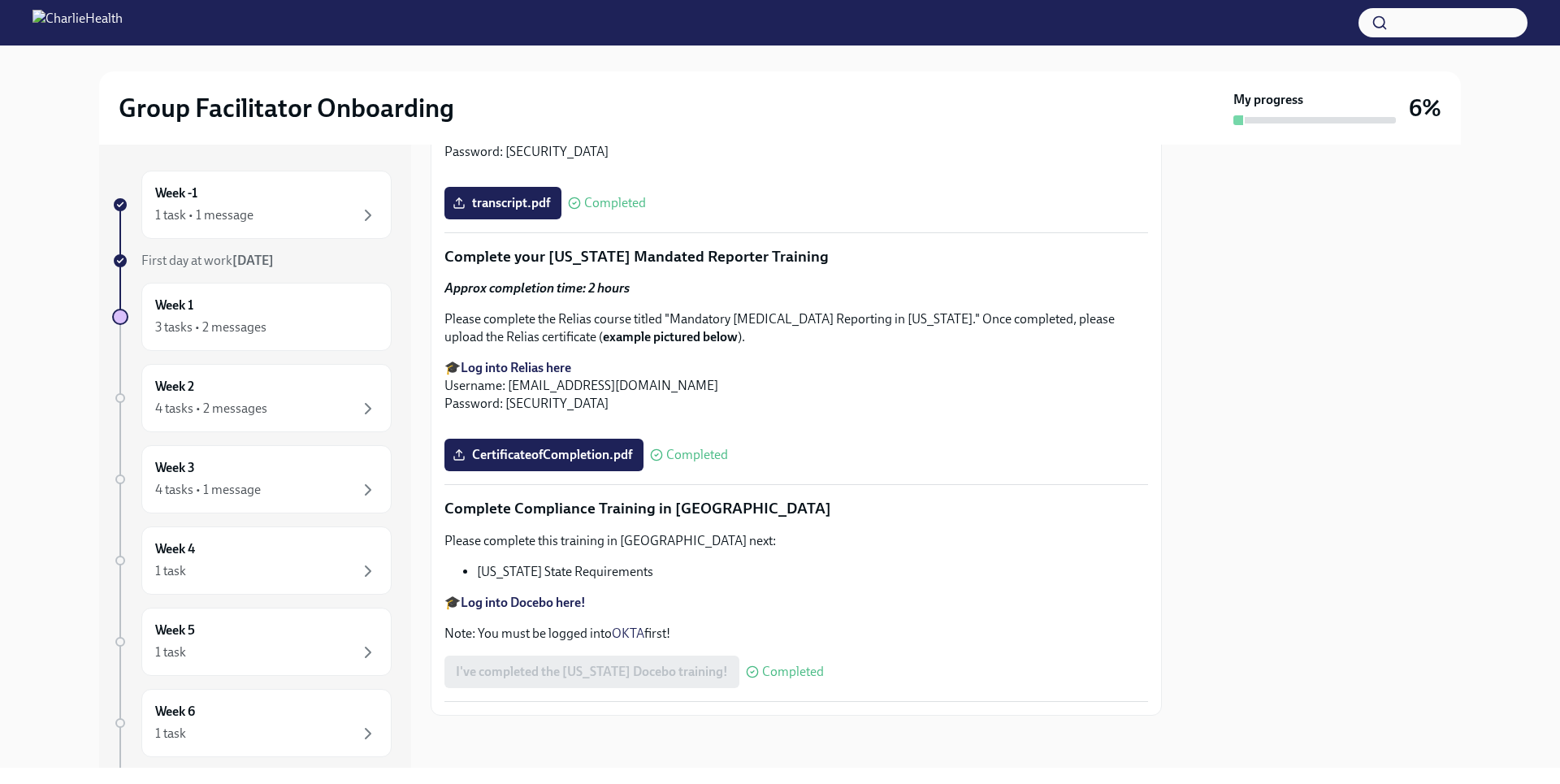
scroll to position [2529, 0]
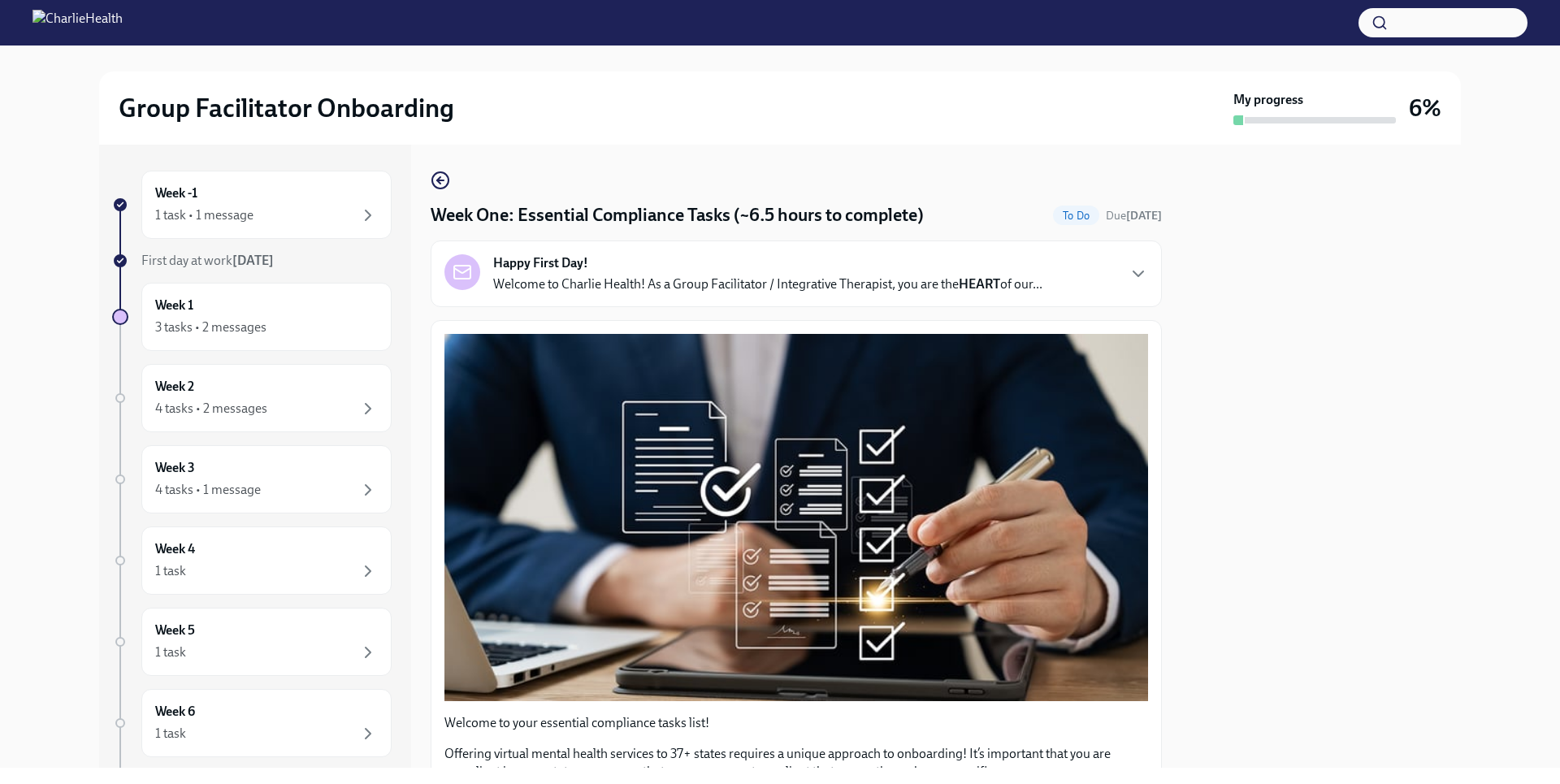
drag, startPoint x: 1163, startPoint y: 183, endPoint x: 1157, endPoint y: 254, distance: 71.3
click at [1157, 254] on div "Week -1 1 task • 1 message First day at work [DATE] Week 1 3 tasks • 2 messages…" at bounding box center [780, 455] width 1362 height 623
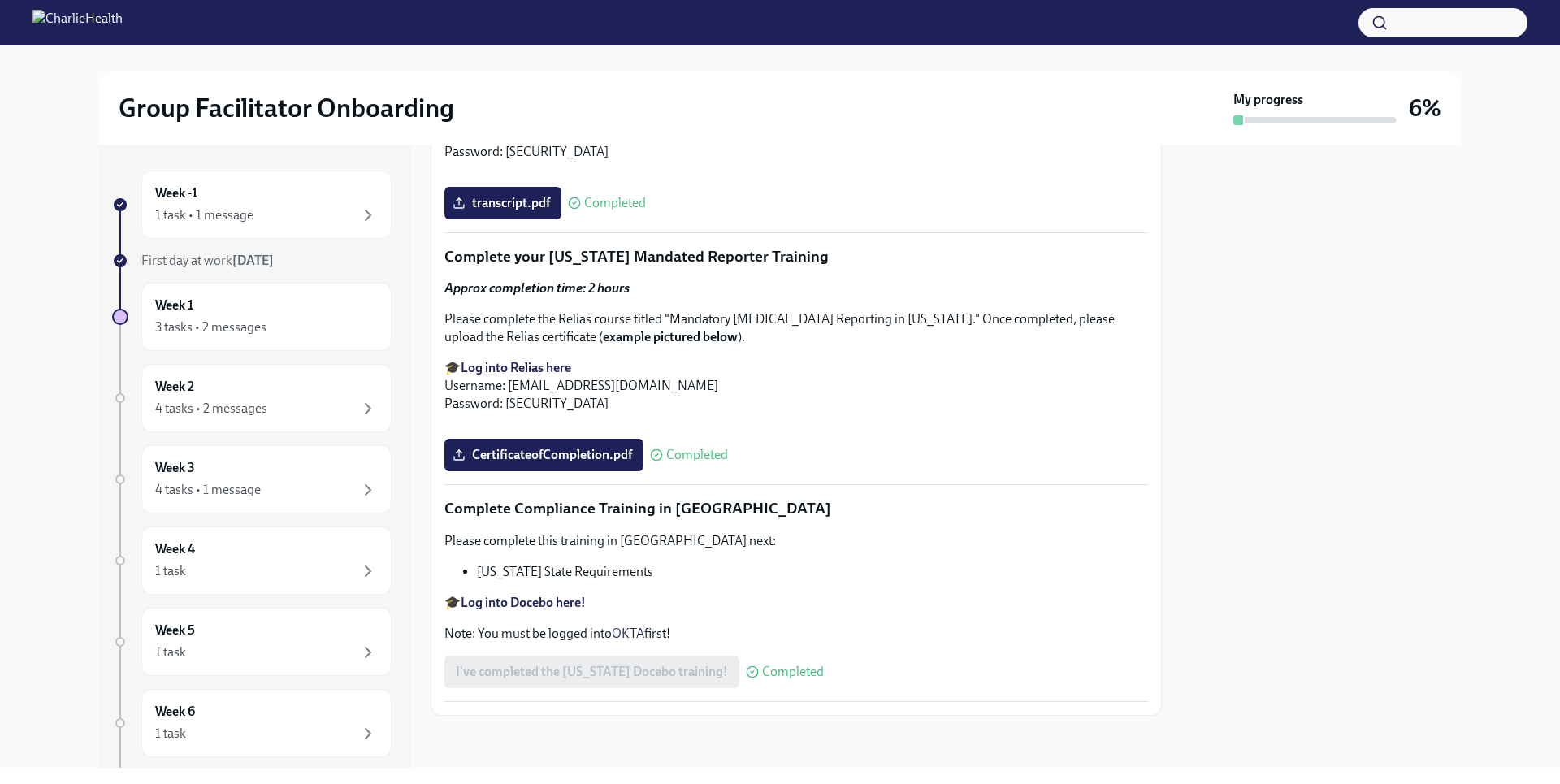
scroll to position [3456, 0]
click at [334, 333] on div "3 tasks • 2 messages" at bounding box center [266, 327] width 223 height 19
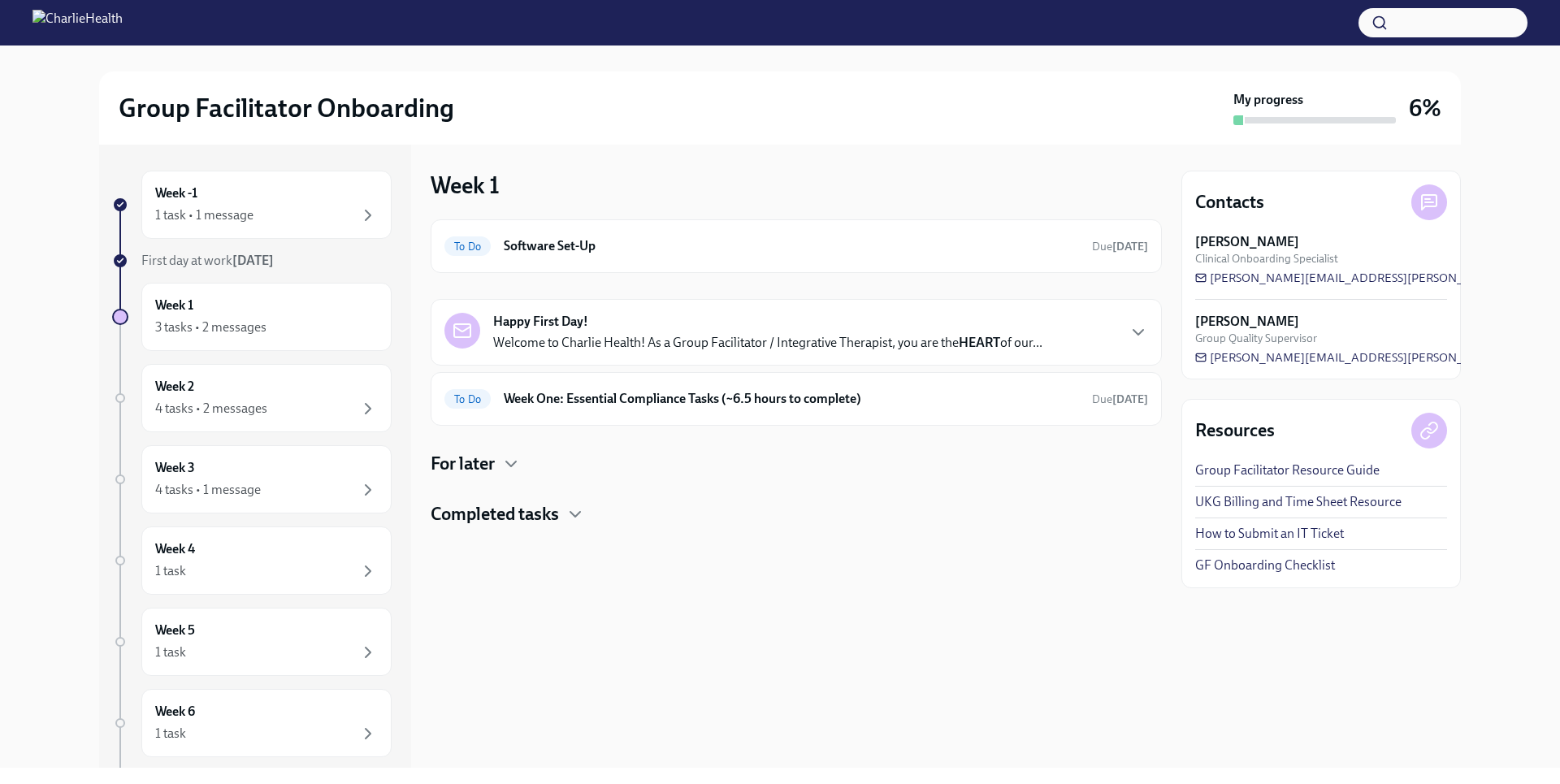
click at [1007, 355] on div "Happy First Day! Welcome to Charlie Health! As a Group Facilitator / Integrativ…" at bounding box center [796, 332] width 731 height 67
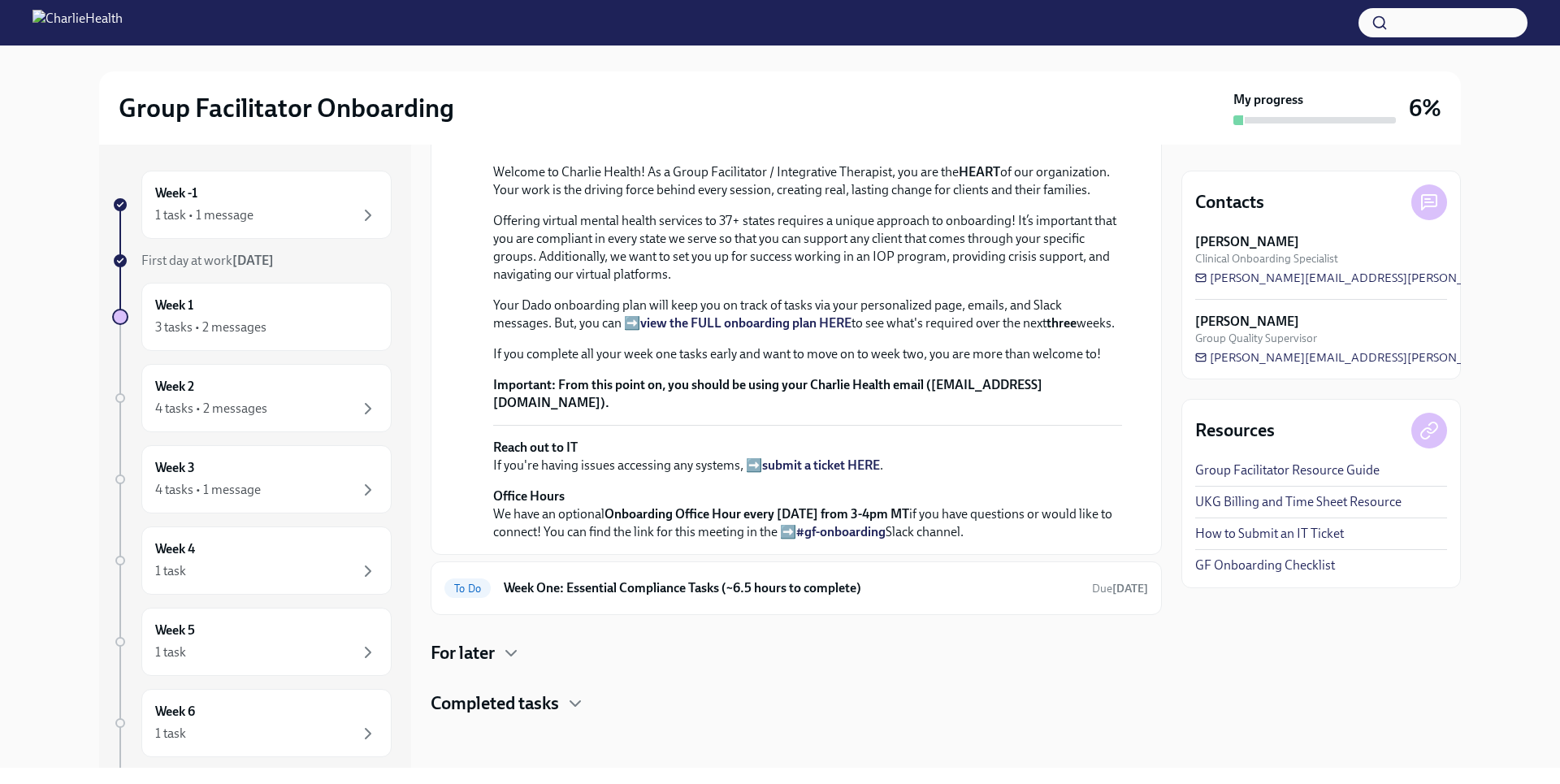
scroll to position [528, 0]
click at [516, 651] on icon "button" at bounding box center [510, 653] width 10 height 5
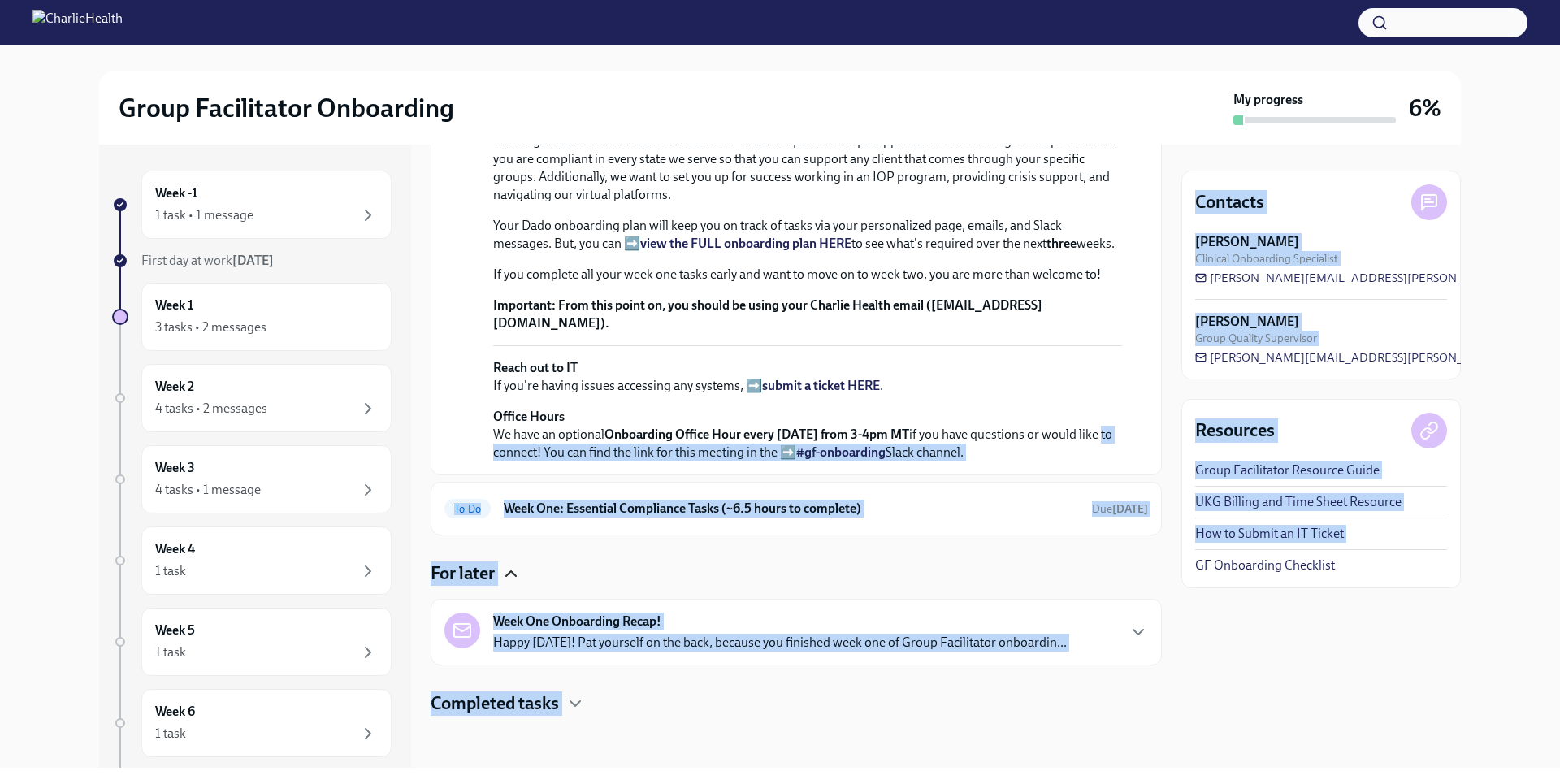
drag, startPoint x: 1165, startPoint y: 510, endPoint x: 1177, endPoint y: 623, distance: 113.6
click at [1177, 623] on div "Week -1 1 task • 1 message First day at work [DATE] Week 1 3 tasks • 2 messages…" at bounding box center [780, 455] width 1362 height 623
click at [1087, 640] on div "Week One Onboarding Recap! Happy Friday! Pat yourself on the back, because you …" at bounding box center [796, 631] width 703 height 39
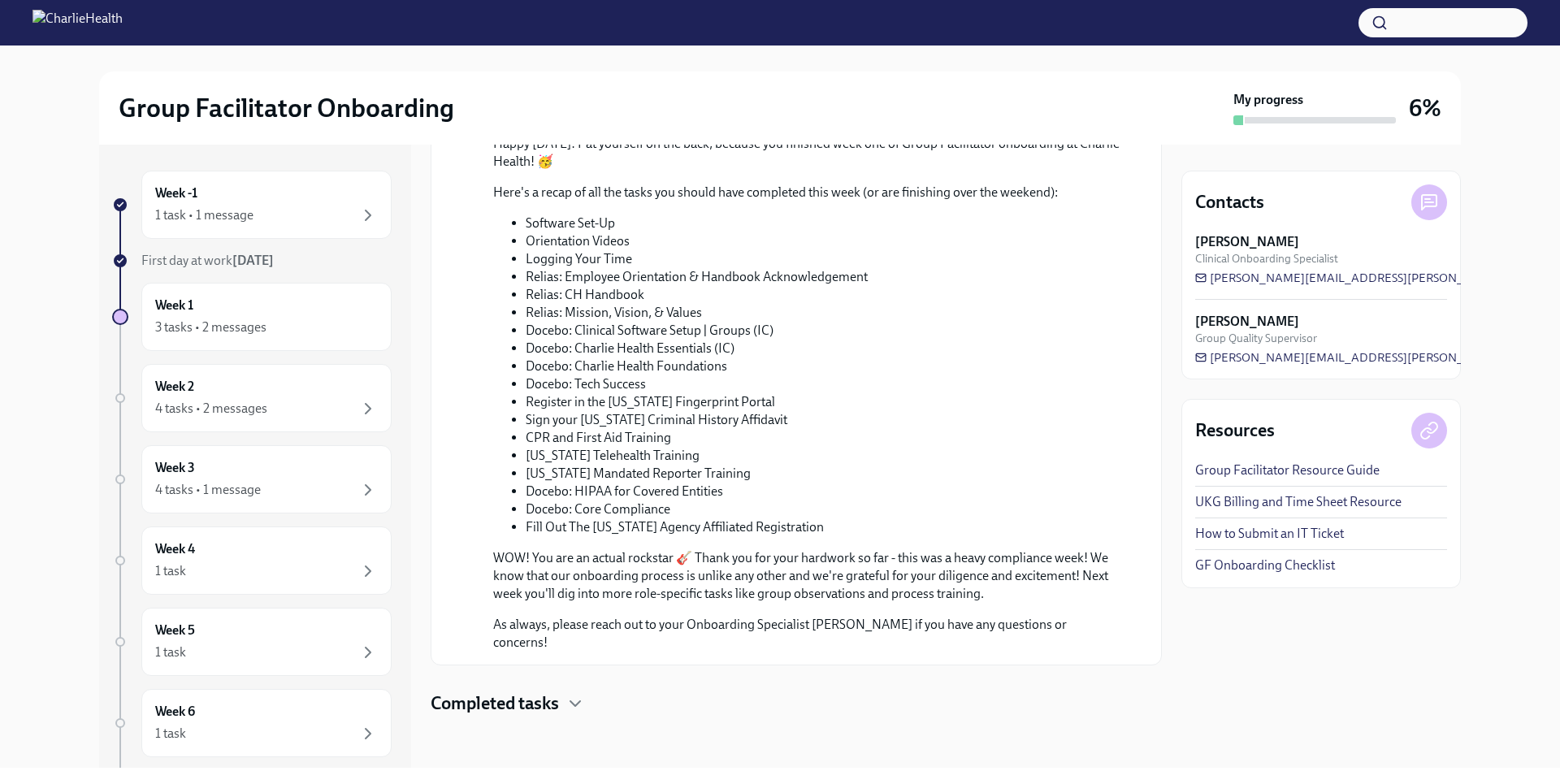
scroll to position [1334, 0]
click at [250, 336] on div "3 tasks • 2 messages" at bounding box center [266, 327] width 223 height 19
click at [257, 333] on div "3 tasks • 2 messages" at bounding box center [210, 327] width 111 height 18
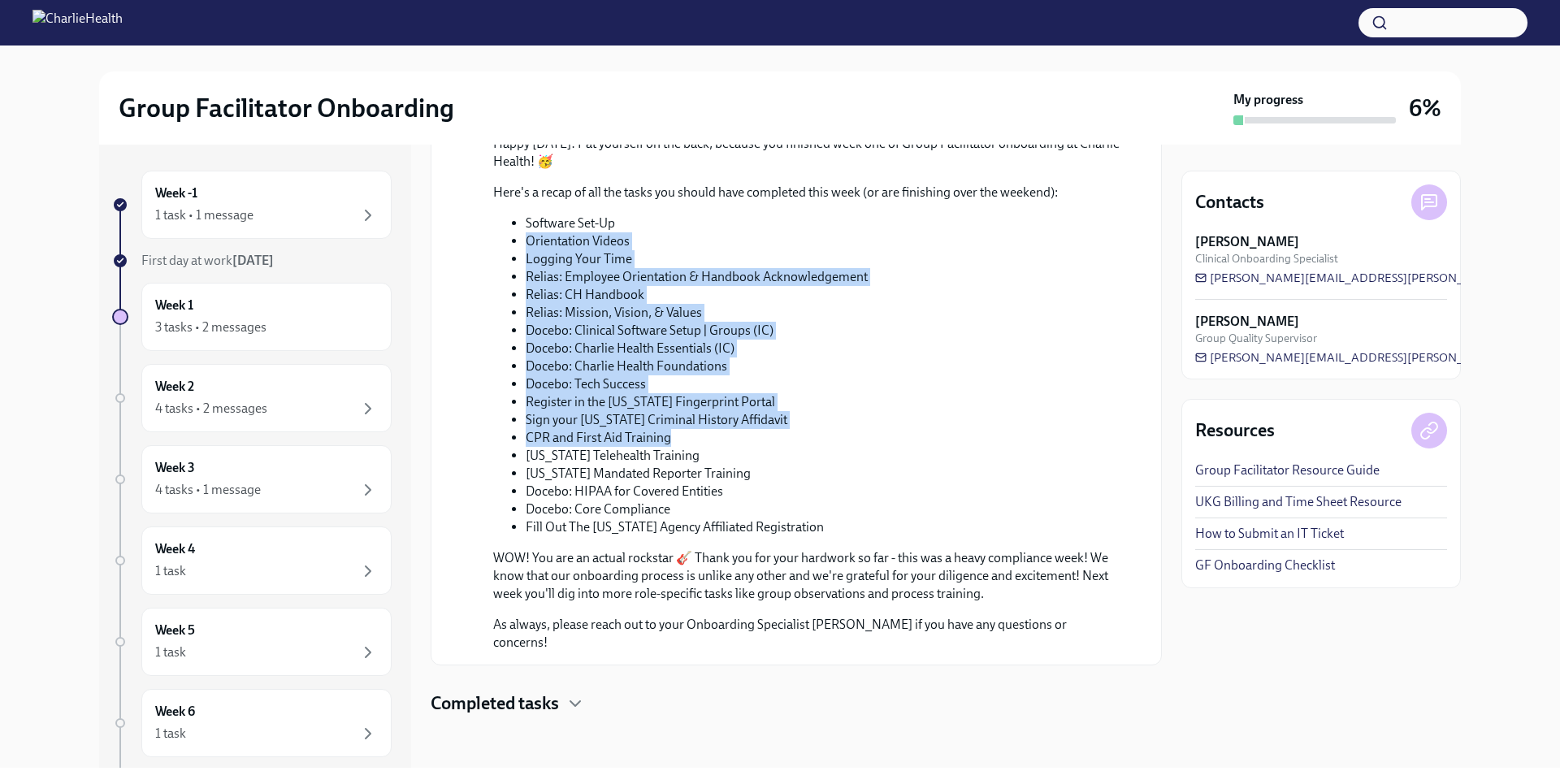
drag, startPoint x: 1147, startPoint y: 620, endPoint x: 1159, endPoint y: 401, distance: 219.3
click at [1159, 401] on div "Week 1 To Do Software Set-Up Due tomorrow Happy First Day! September 29th Welco…" at bounding box center [796, 455] width 731 height 623
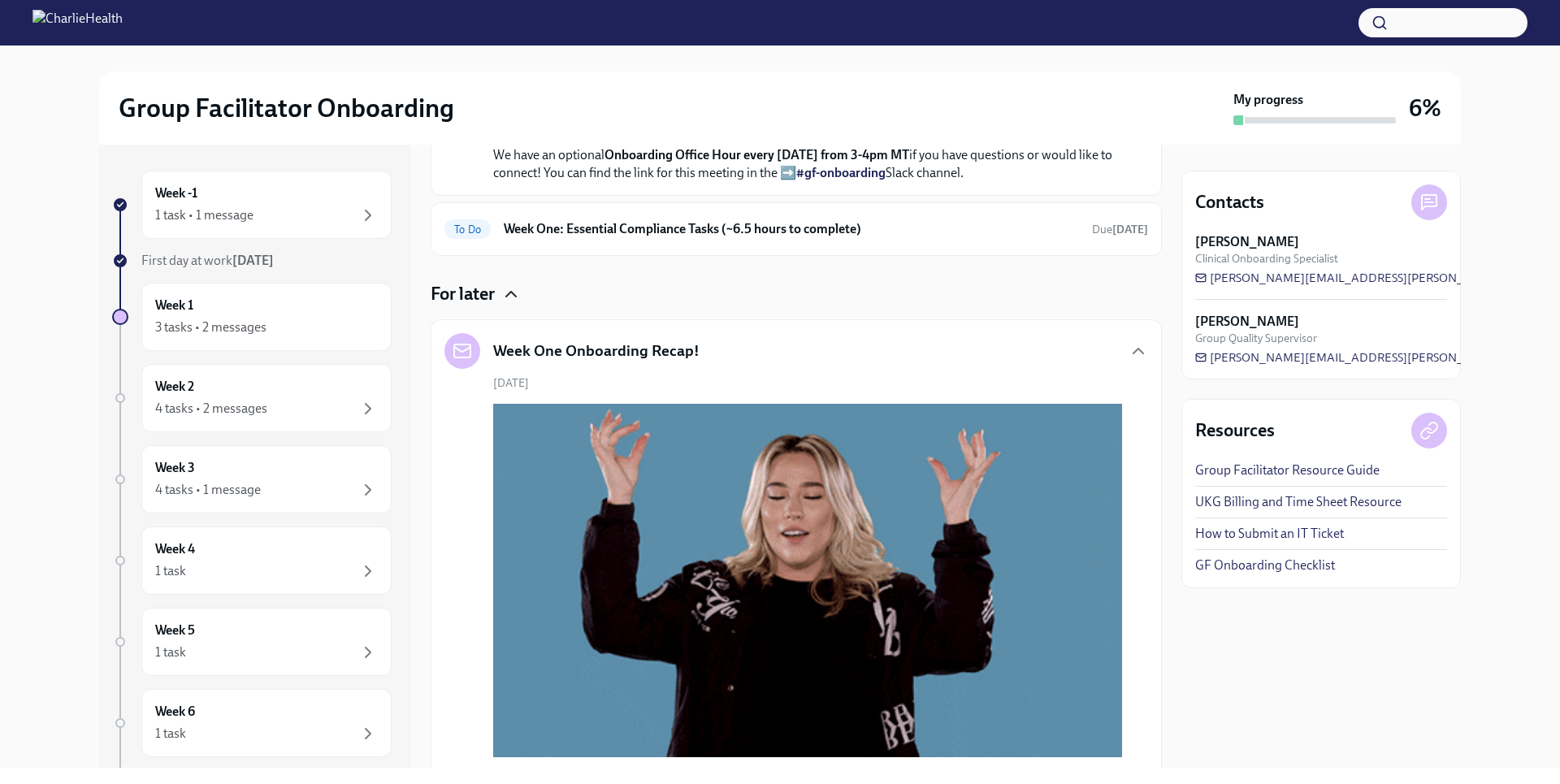
scroll to position [595, 0]
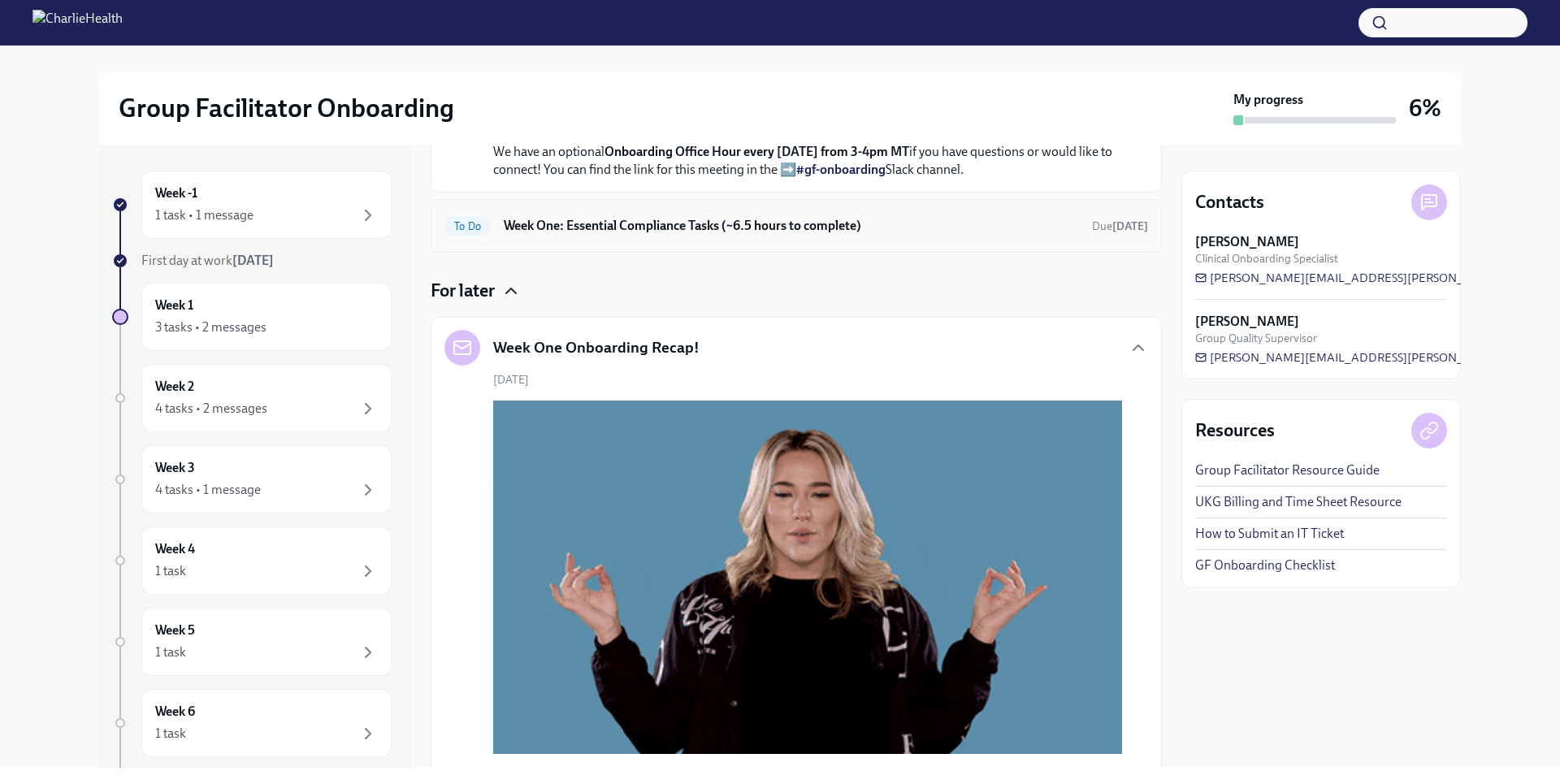
click at [1006, 235] on h6 "Week One: Essential Compliance Tasks (~6.5 hours to complete)" at bounding box center [790, 225] width 575 height 18
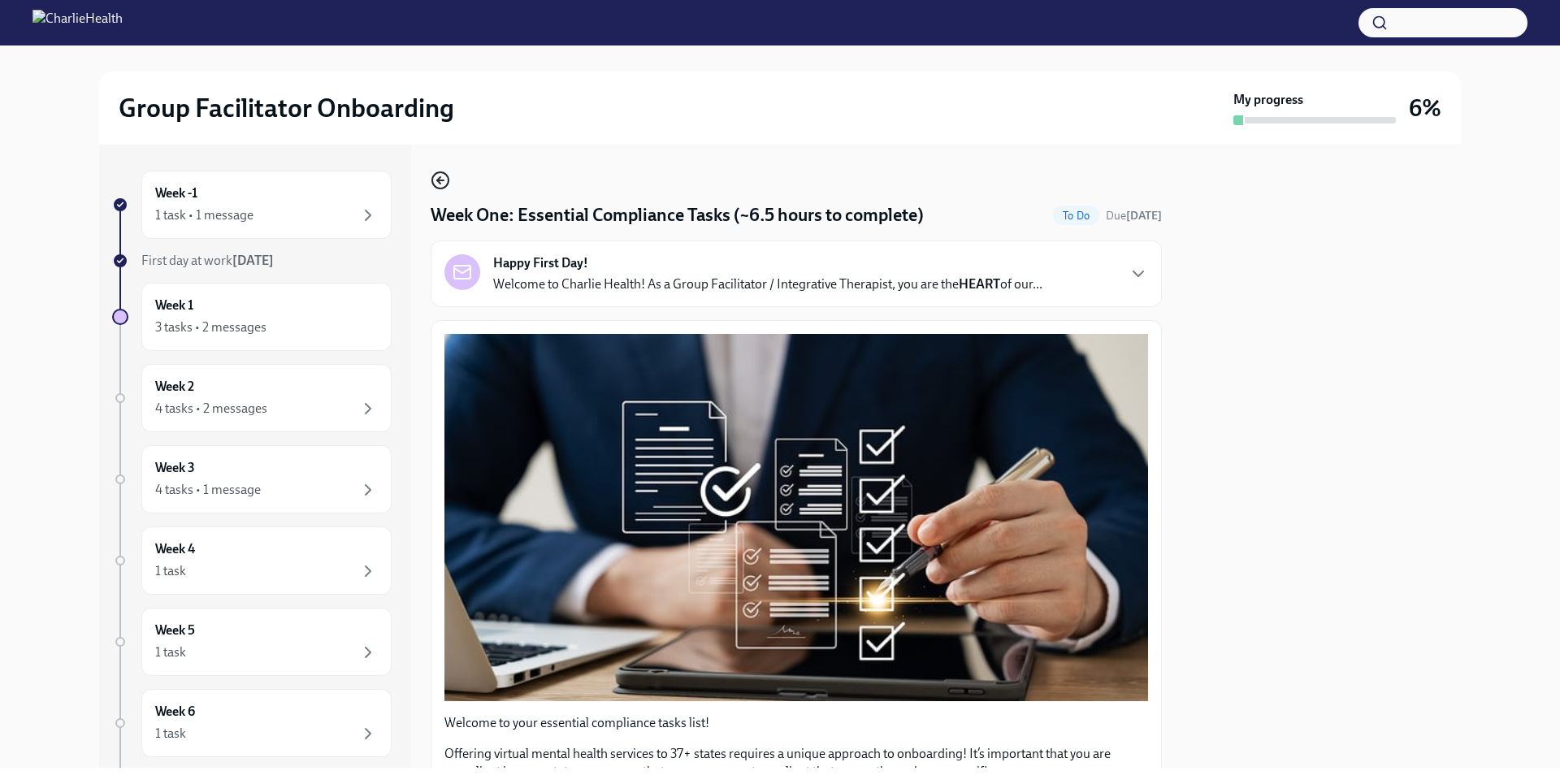
click at [439, 181] on icon "button" at bounding box center [439, 180] width 3 height 6
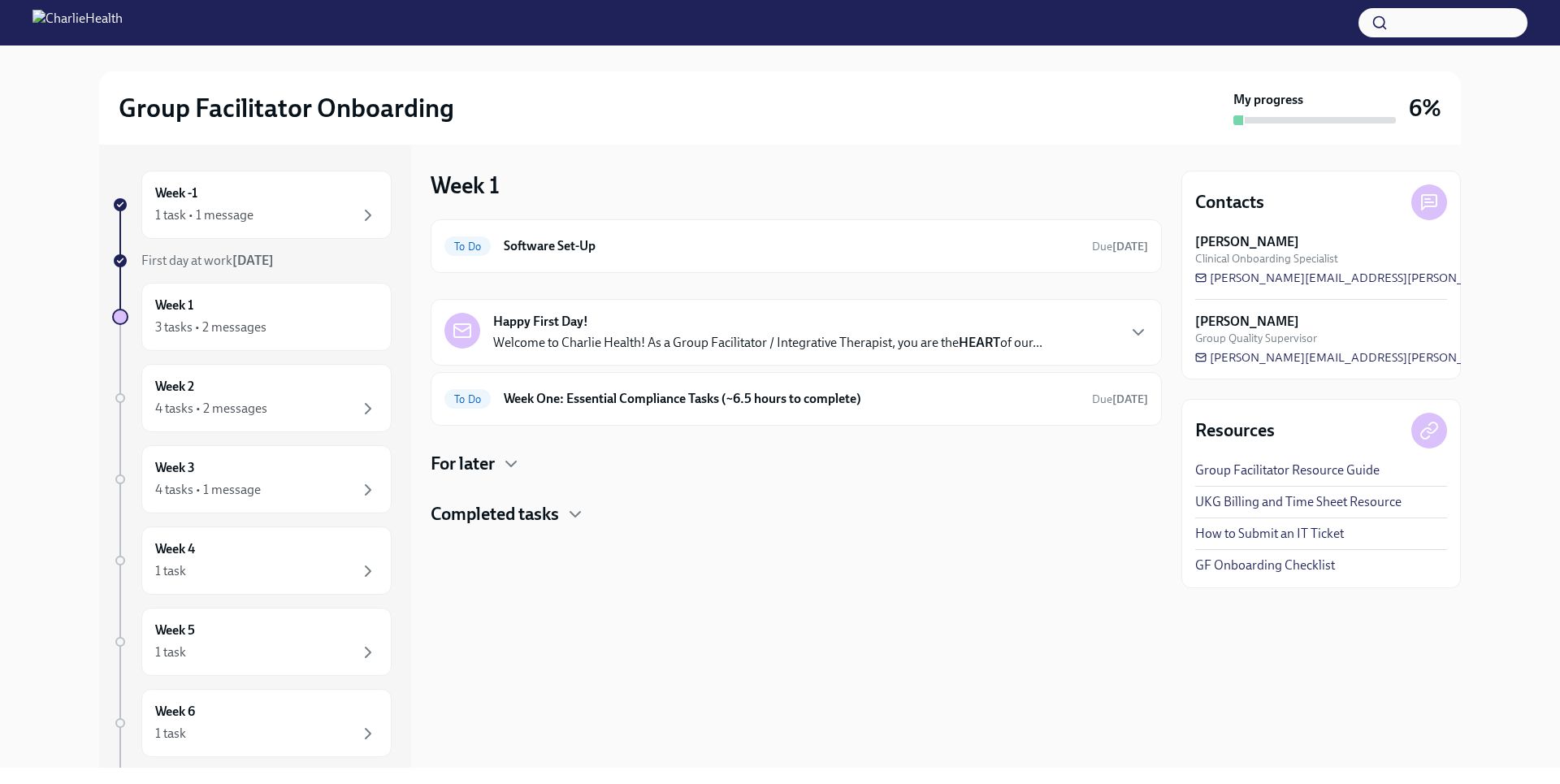
drag, startPoint x: 511, startPoint y: 476, endPoint x: 507, endPoint y: 457, distance: 19.4
click at [507, 457] on div "To Do Software Set-Up Due tomorrow Happy First Day! Welcome to Charlie Health! …" at bounding box center [796, 372] width 731 height 307
click at [512, 469] on icon "button" at bounding box center [510, 463] width 19 height 19
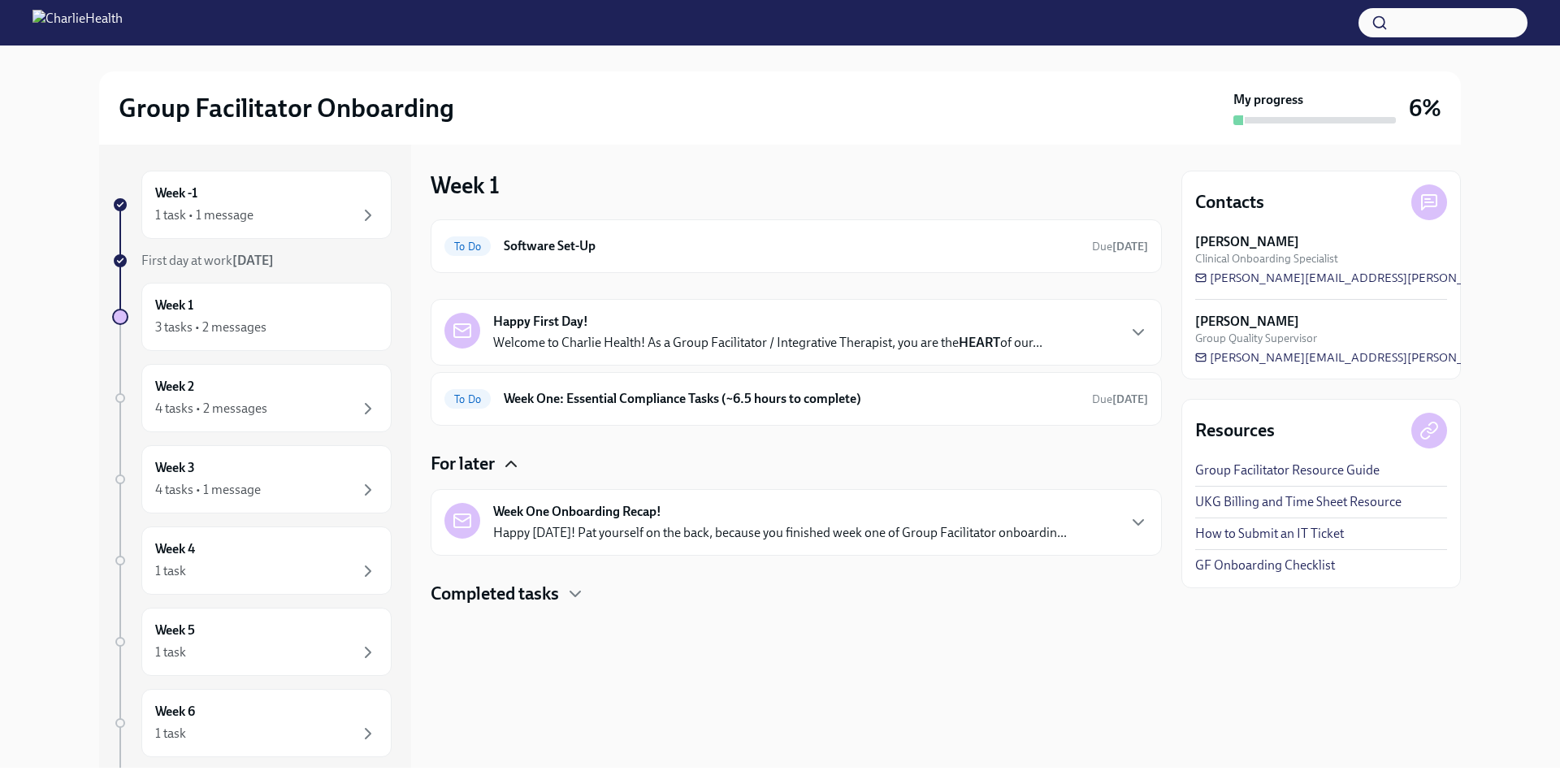
click at [559, 599] on h4 "Completed tasks" at bounding box center [495, 594] width 129 height 24
click at [317, 406] on div "4 tasks • 2 messages" at bounding box center [266, 409] width 223 height 19
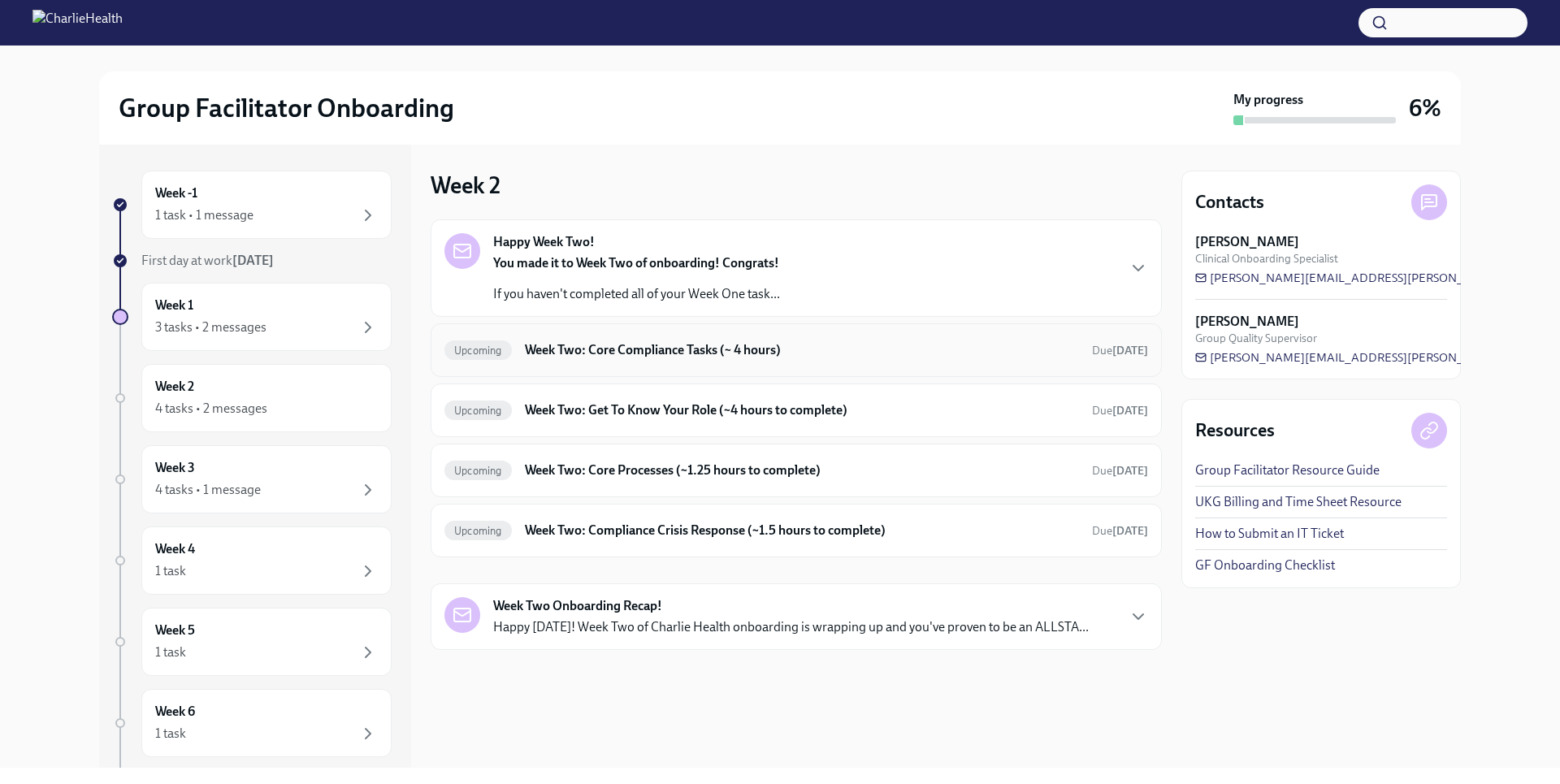
click at [833, 367] on div "Upcoming Week Two: Core Compliance Tasks (~ 4 hours) Due in 13 days" at bounding box center [796, 350] width 731 height 54
click at [730, 355] on h6 "Week Two: Core Compliance Tasks (~ 4 hours)" at bounding box center [802, 349] width 554 height 18
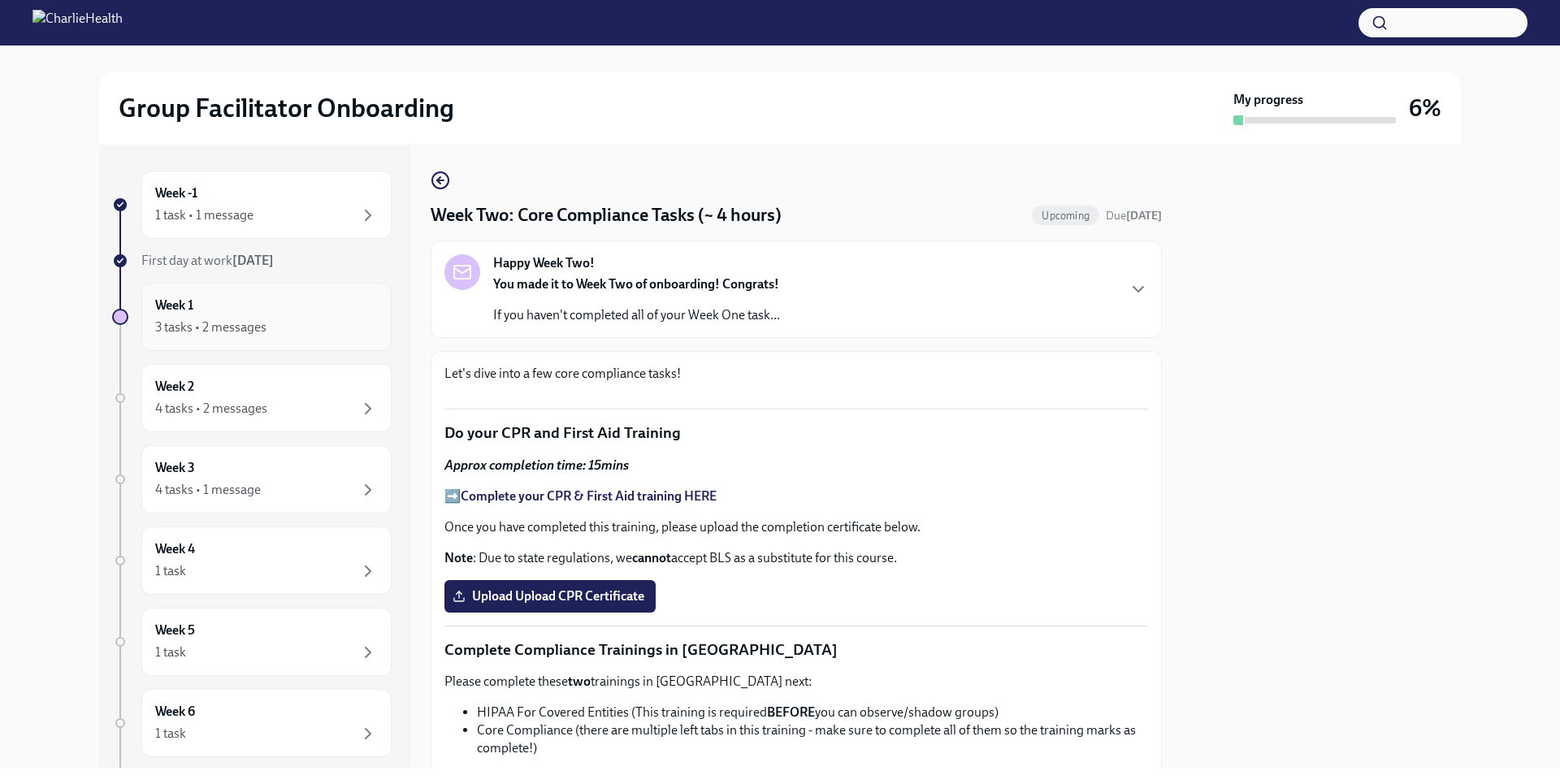
click at [312, 323] on div "3 tasks • 2 messages" at bounding box center [266, 327] width 223 height 19
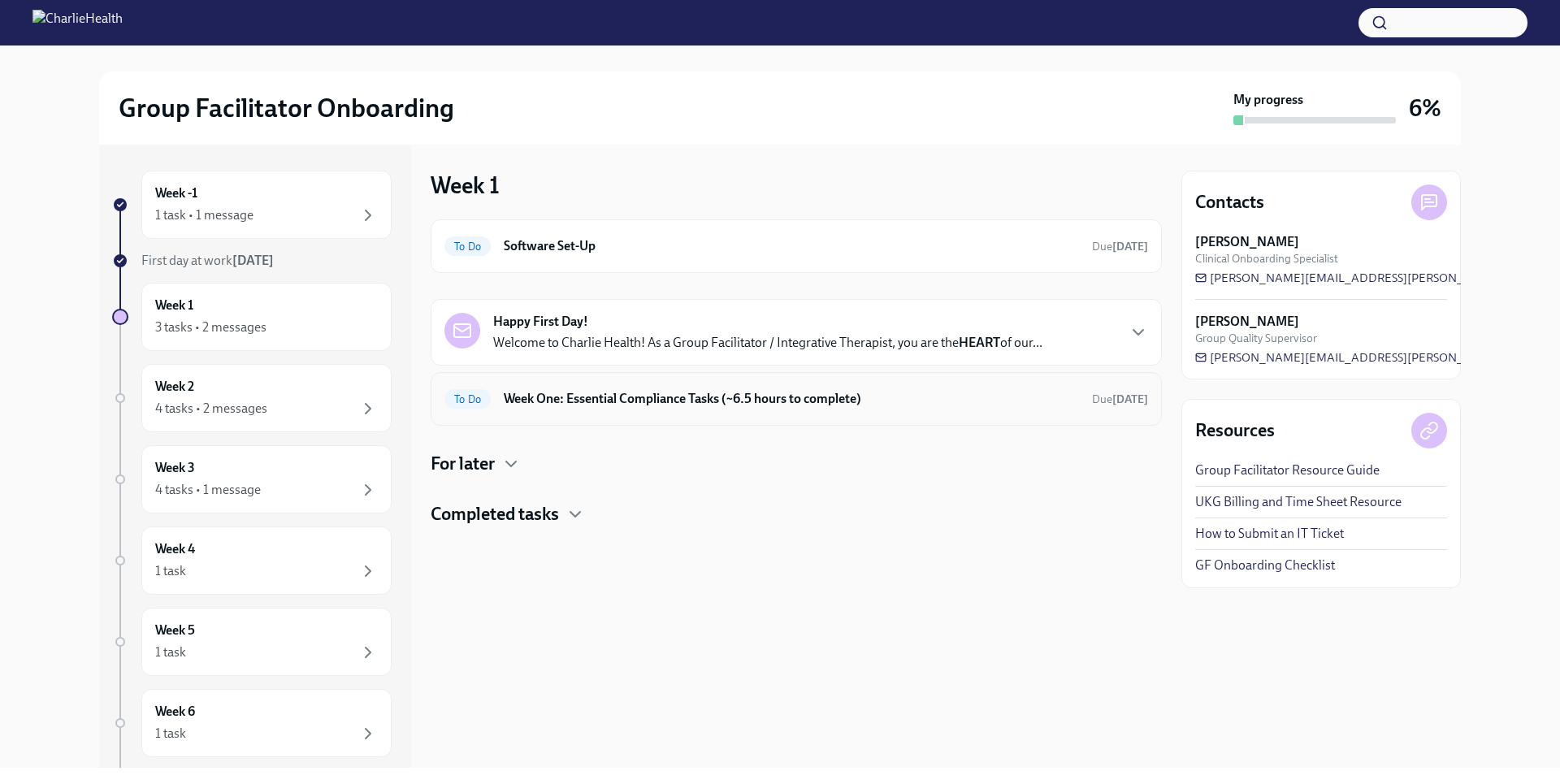
click at [697, 400] on h6 "Week One: Essential Compliance Tasks (~6.5 hours to complete)" at bounding box center [790, 398] width 575 height 18
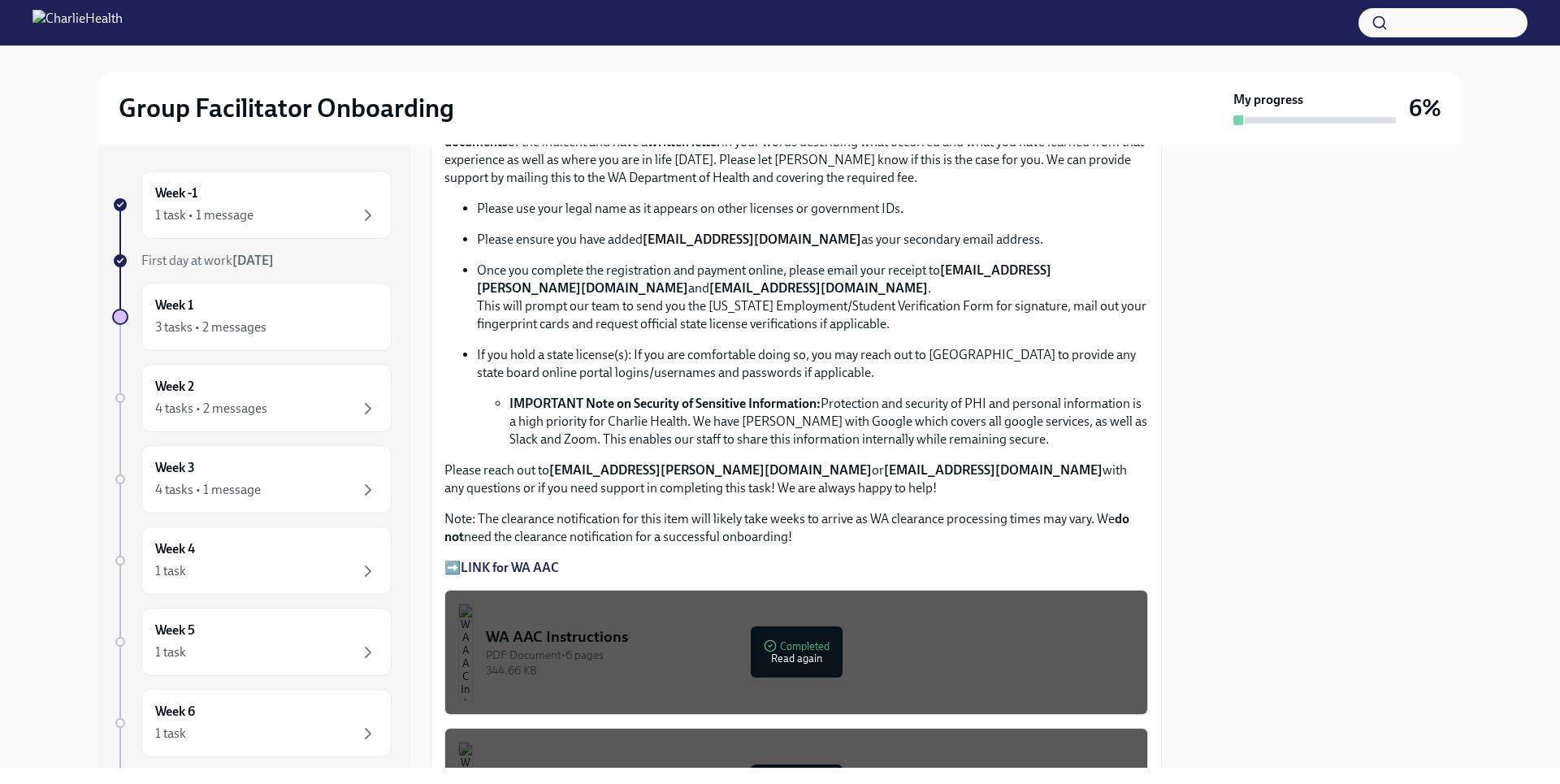
scroll to position [960, 0]
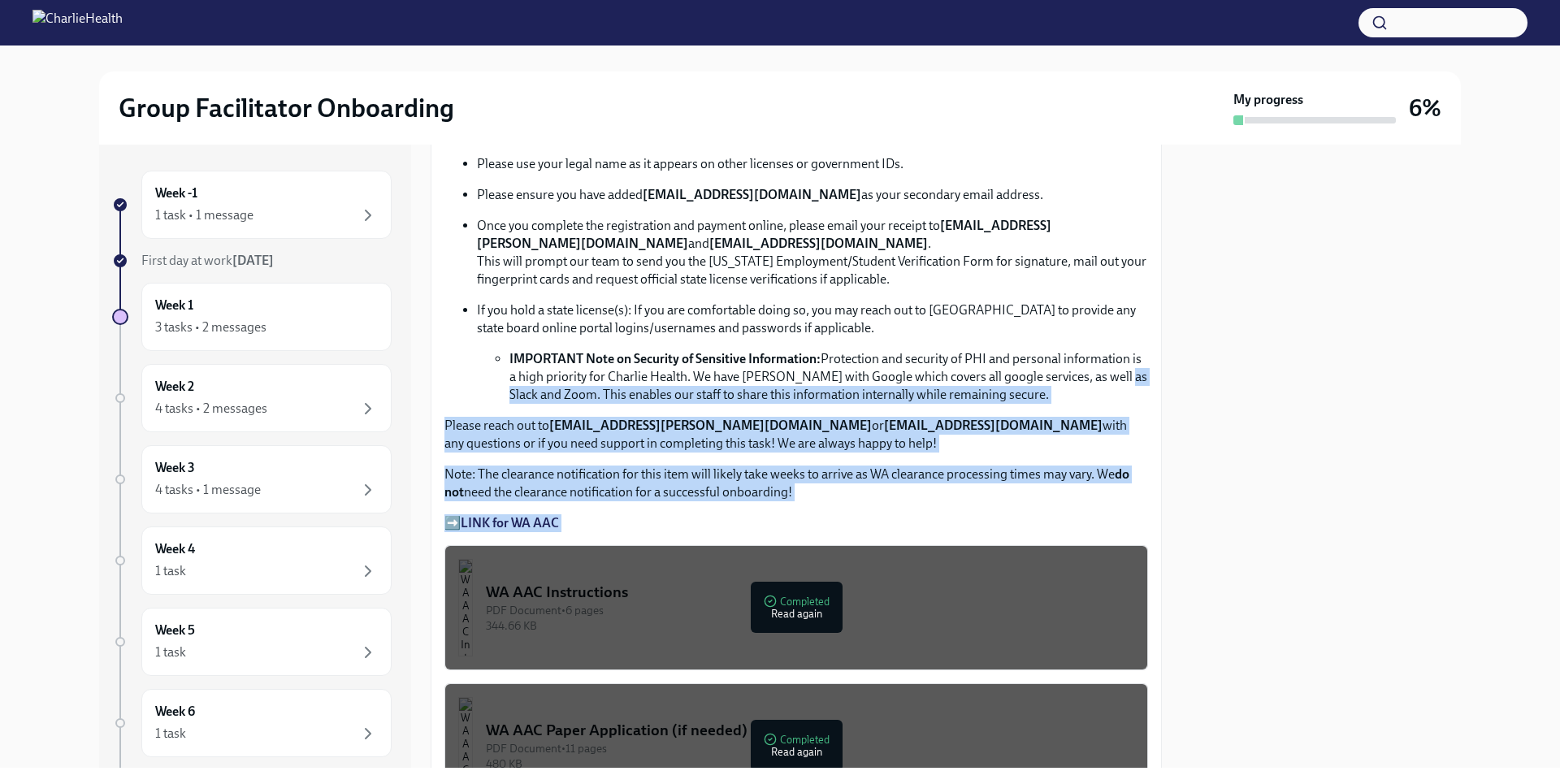
drag, startPoint x: 1168, startPoint y: 364, endPoint x: 1182, endPoint y: 437, distance: 74.3
click at [1182, 437] on div "Week -1 1 task • 1 message First day at work Sep 29th Week 1 3 tasks • 2 messag…" at bounding box center [780, 455] width 1362 height 623
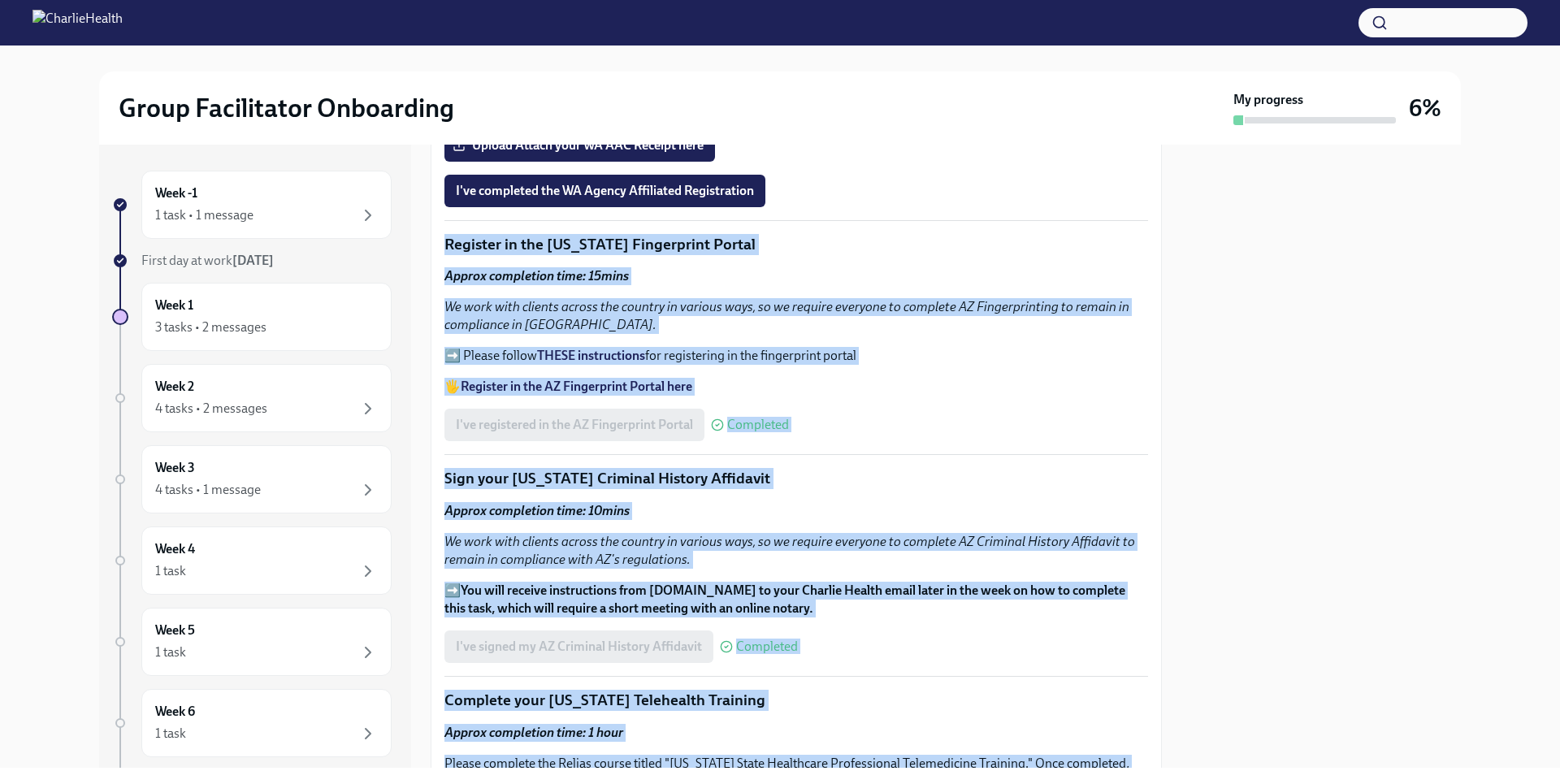
scroll to position [1619, 0]
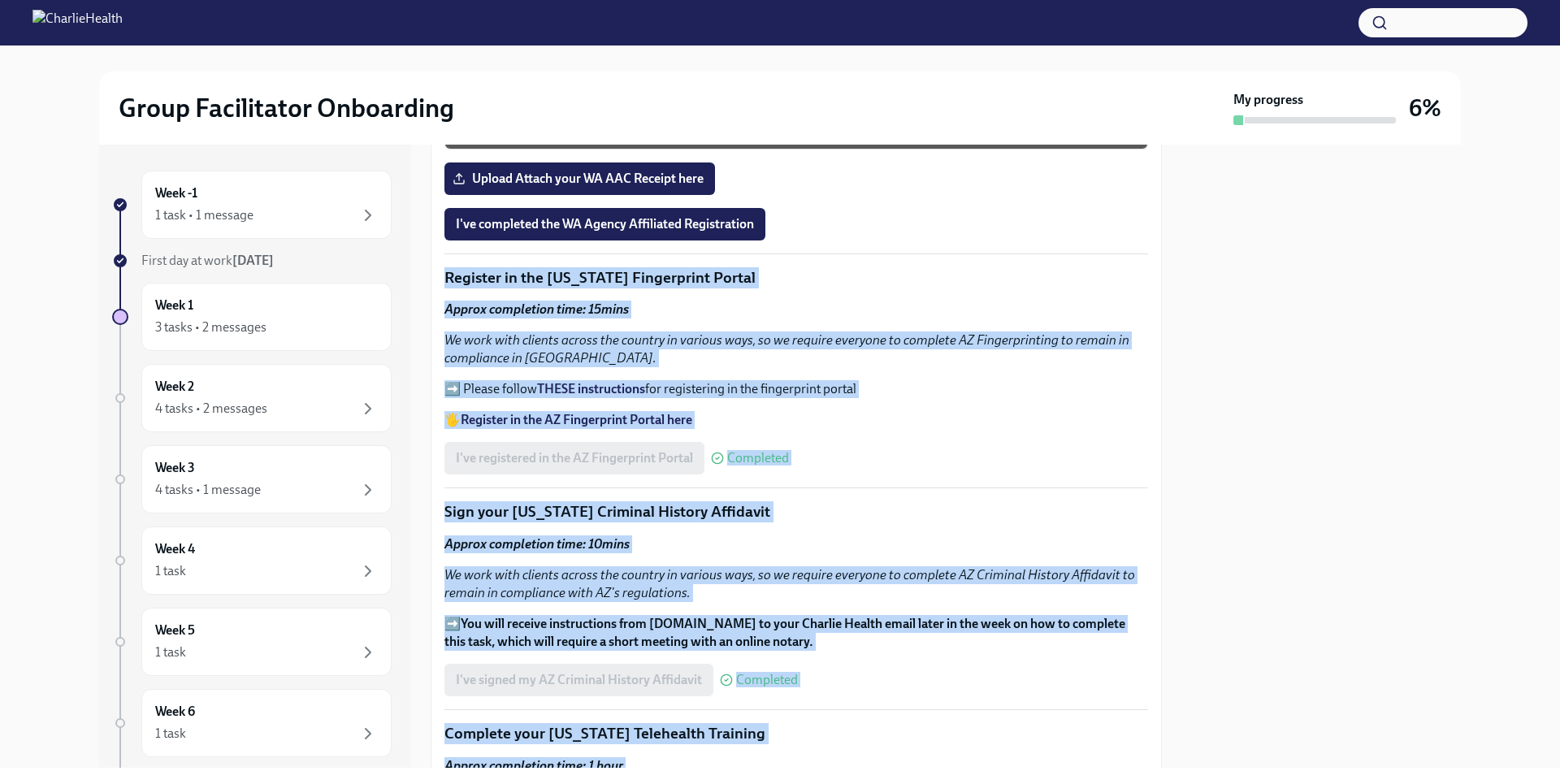
click at [1106, 423] on div "Welcome to your essential compliance tasks list! Offering virtual mental health…" at bounding box center [796, 112] width 703 height 2796
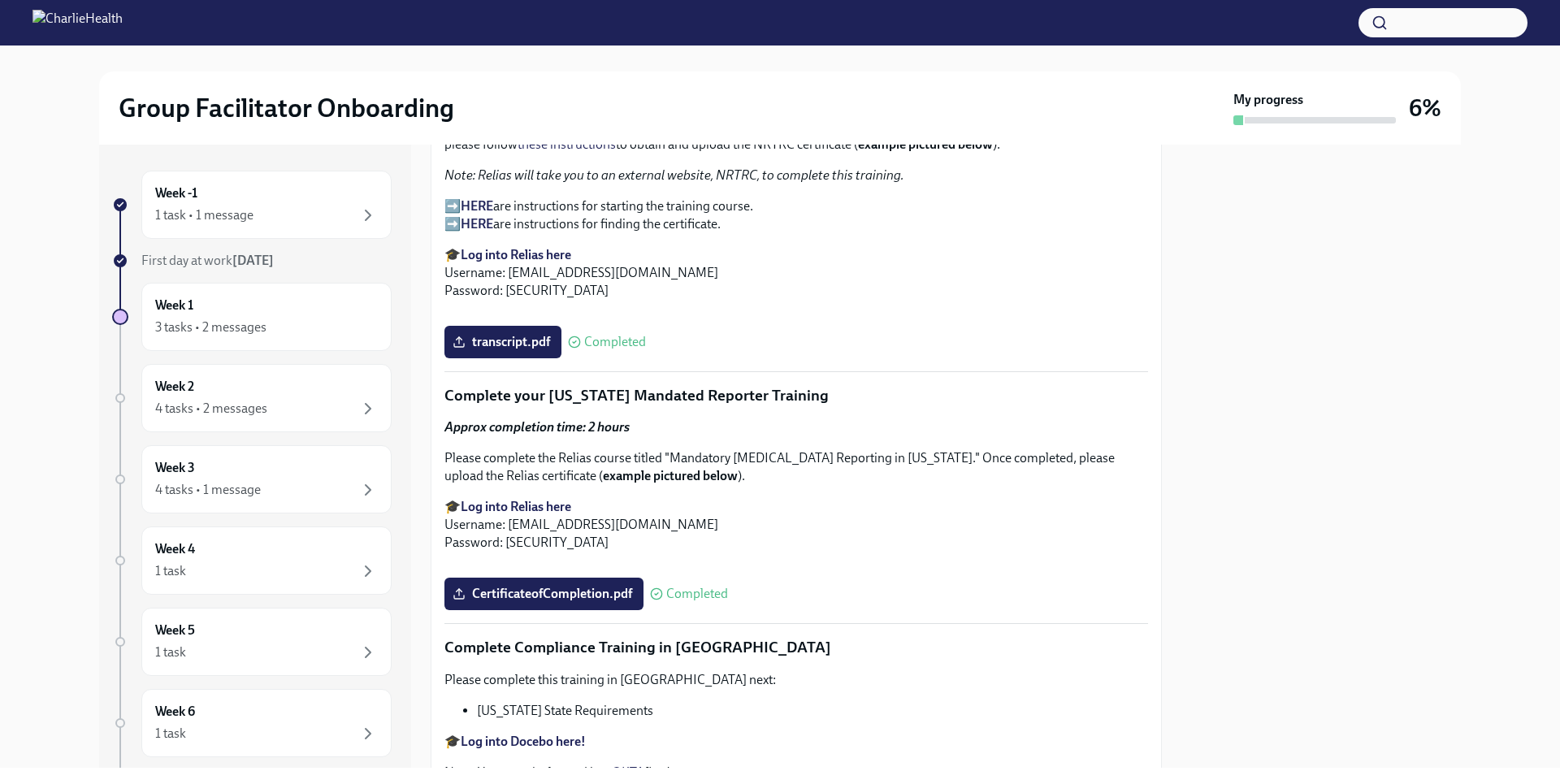
scroll to position [2312, 0]
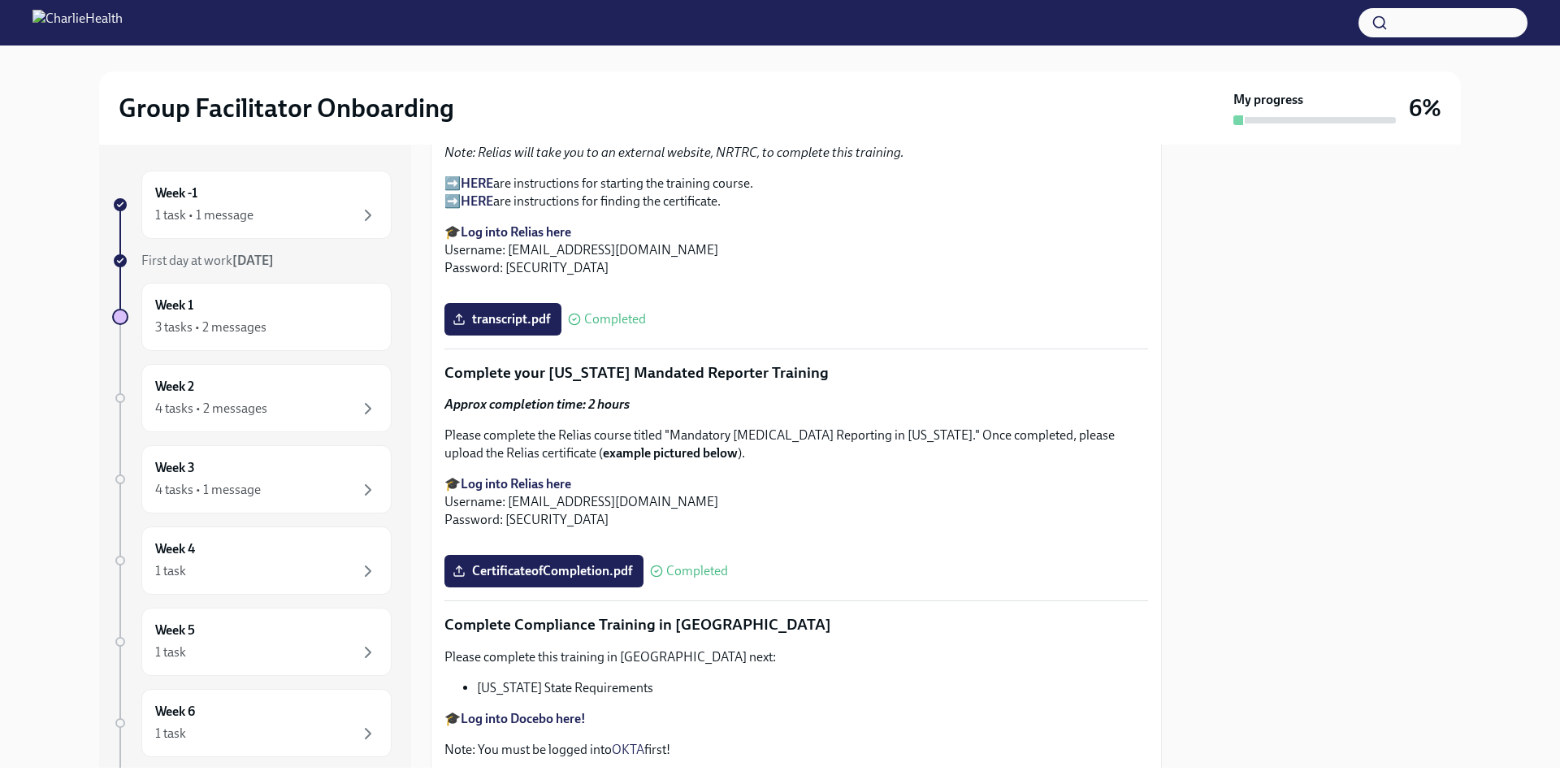
drag, startPoint x: 1224, startPoint y: 513, endPoint x: 1191, endPoint y: 460, distance: 62.4
click at [1195, 468] on div at bounding box center [1320, 455] width 279 height 623
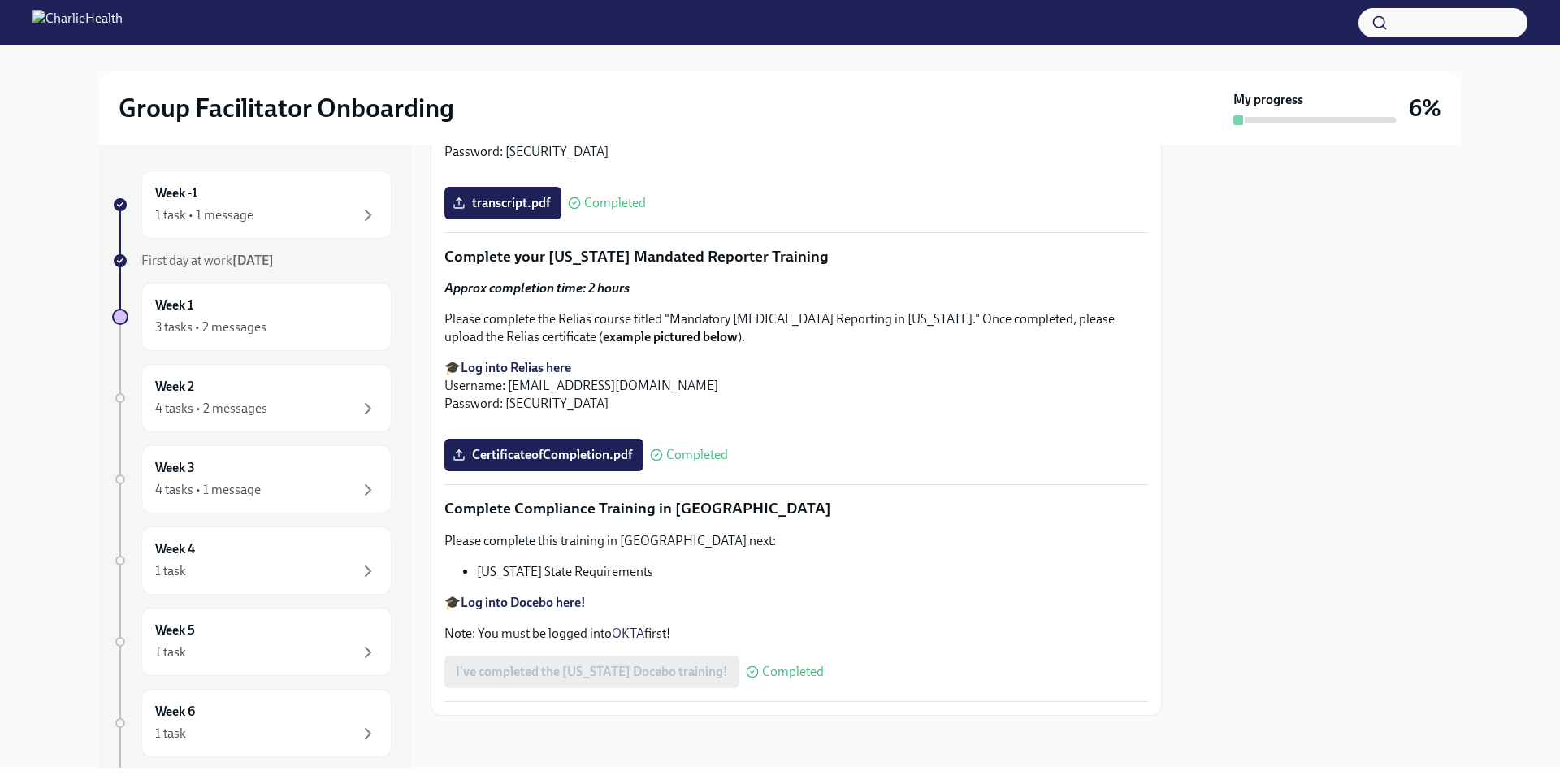
scroll to position [2787, 0]
click at [301, 383] on div "Week 2 4 tasks • 2 messages" at bounding box center [266, 397] width 223 height 41
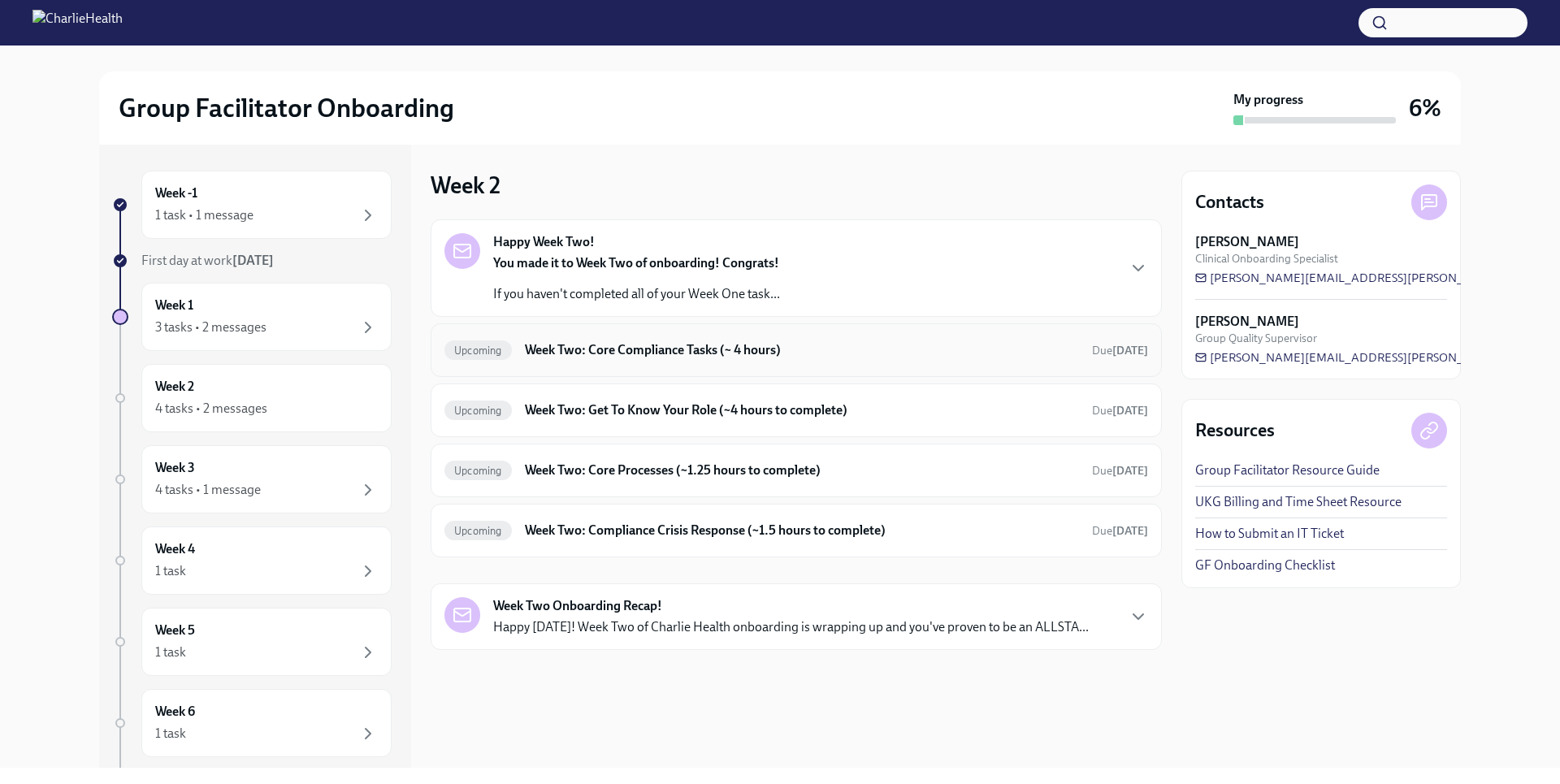
click at [663, 352] on h6 "Week Two: Core Compliance Tasks (~ 4 hours)" at bounding box center [802, 349] width 554 height 18
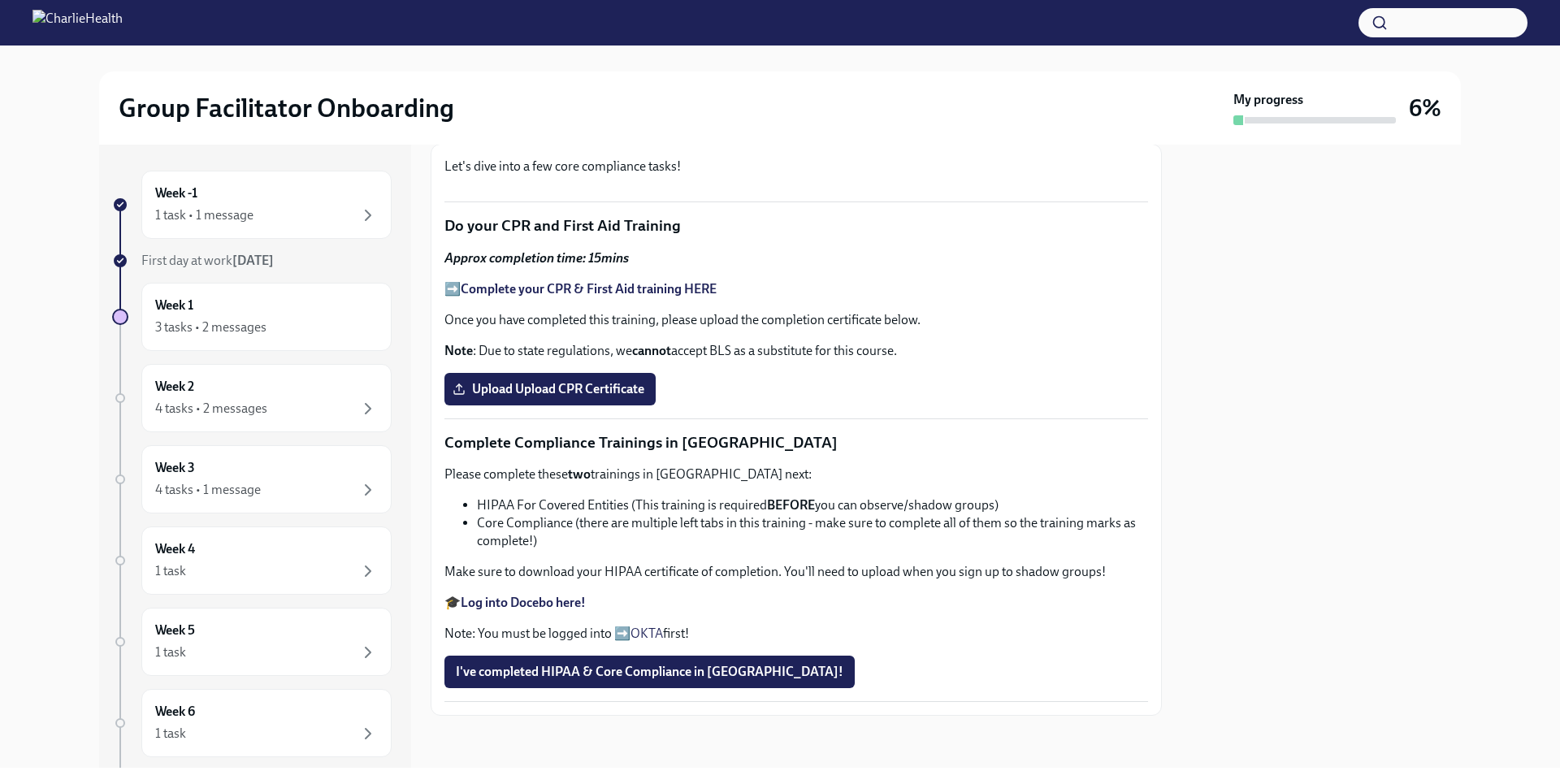
scroll to position [686, 0]
click at [667, 296] on strong "Complete your CPR & First Aid training HERE" at bounding box center [589, 289] width 256 height 16
click at [563, 397] on span "Upload Upload CPR Certificate" at bounding box center [550, 389] width 189 height 17
click at [0, 0] on input "Upload Upload CPR Certificate" at bounding box center [0, 0] width 0 height 0
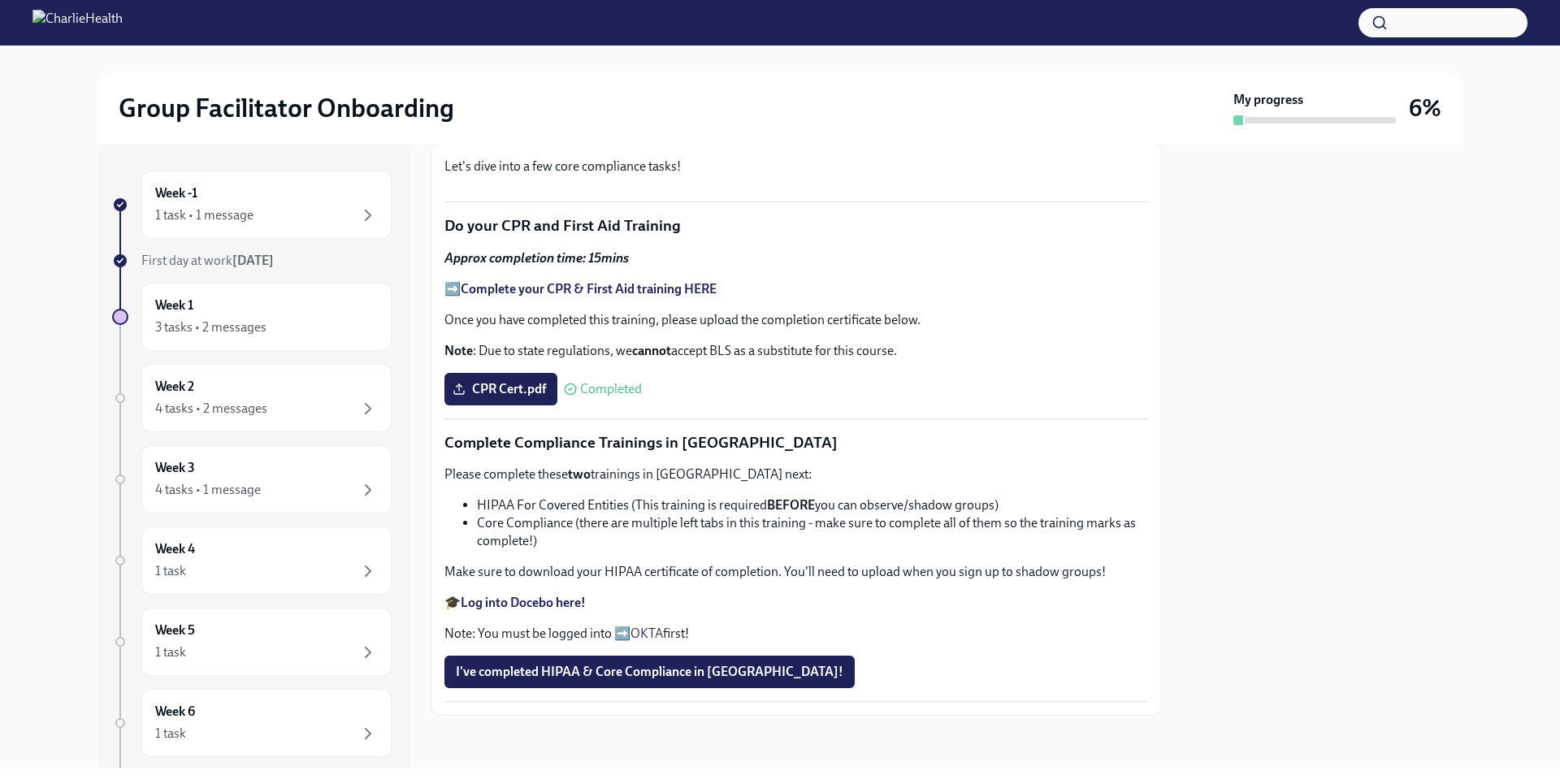
drag, startPoint x: 1227, startPoint y: 570, endPoint x: 1226, endPoint y: 584, distance: 14.0
click at [559, 599] on strong "Log into Docebo here!" at bounding box center [523, 602] width 125 height 16
click at [250, 339] on div "Week 1 3 tasks • 2 messages" at bounding box center [267, 316] width 250 height 68
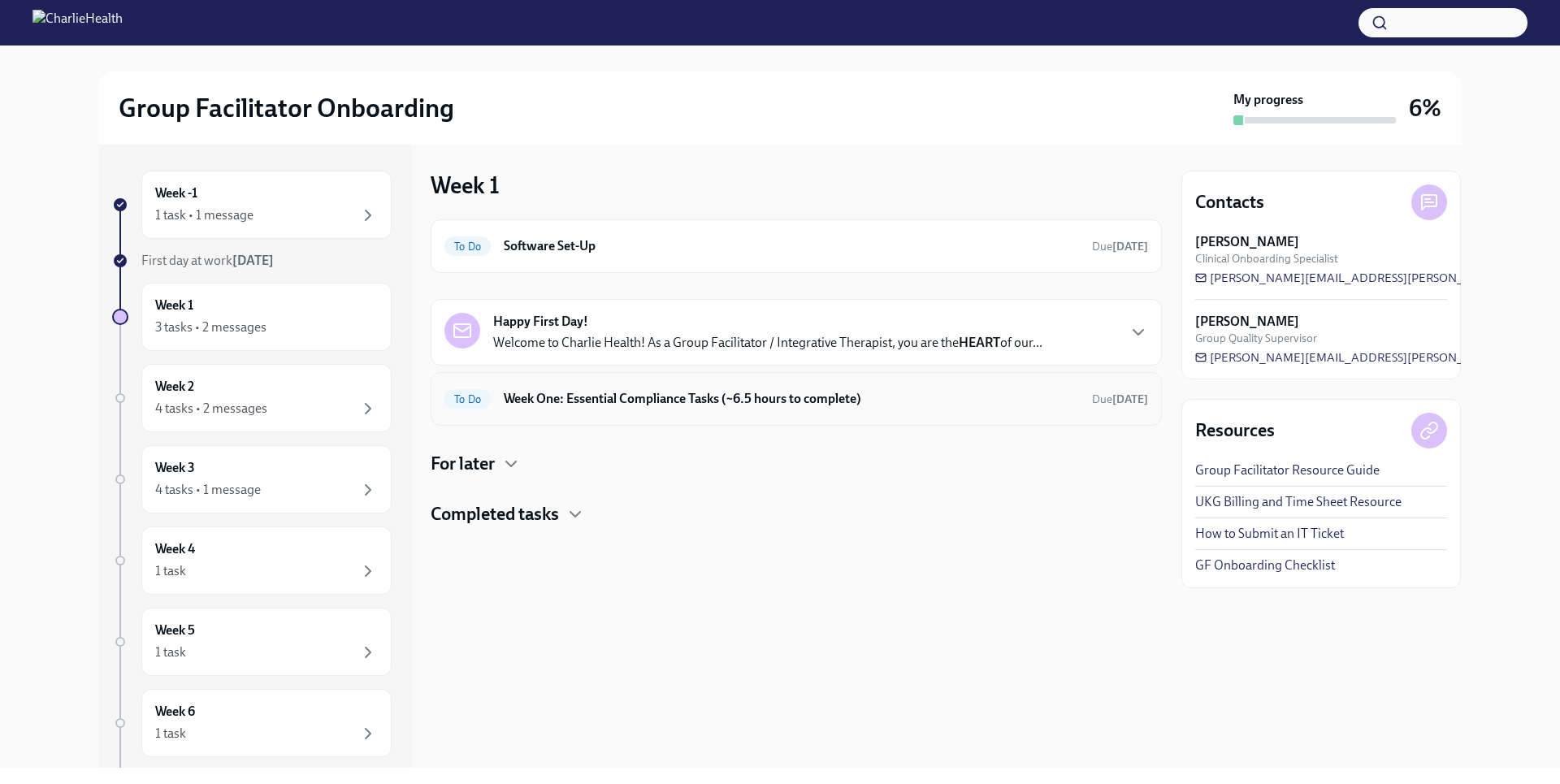
click at [910, 389] on h6 "Week One: Essential Compliance Tasks (~6.5 hours to complete)" at bounding box center [790, 398] width 575 height 18
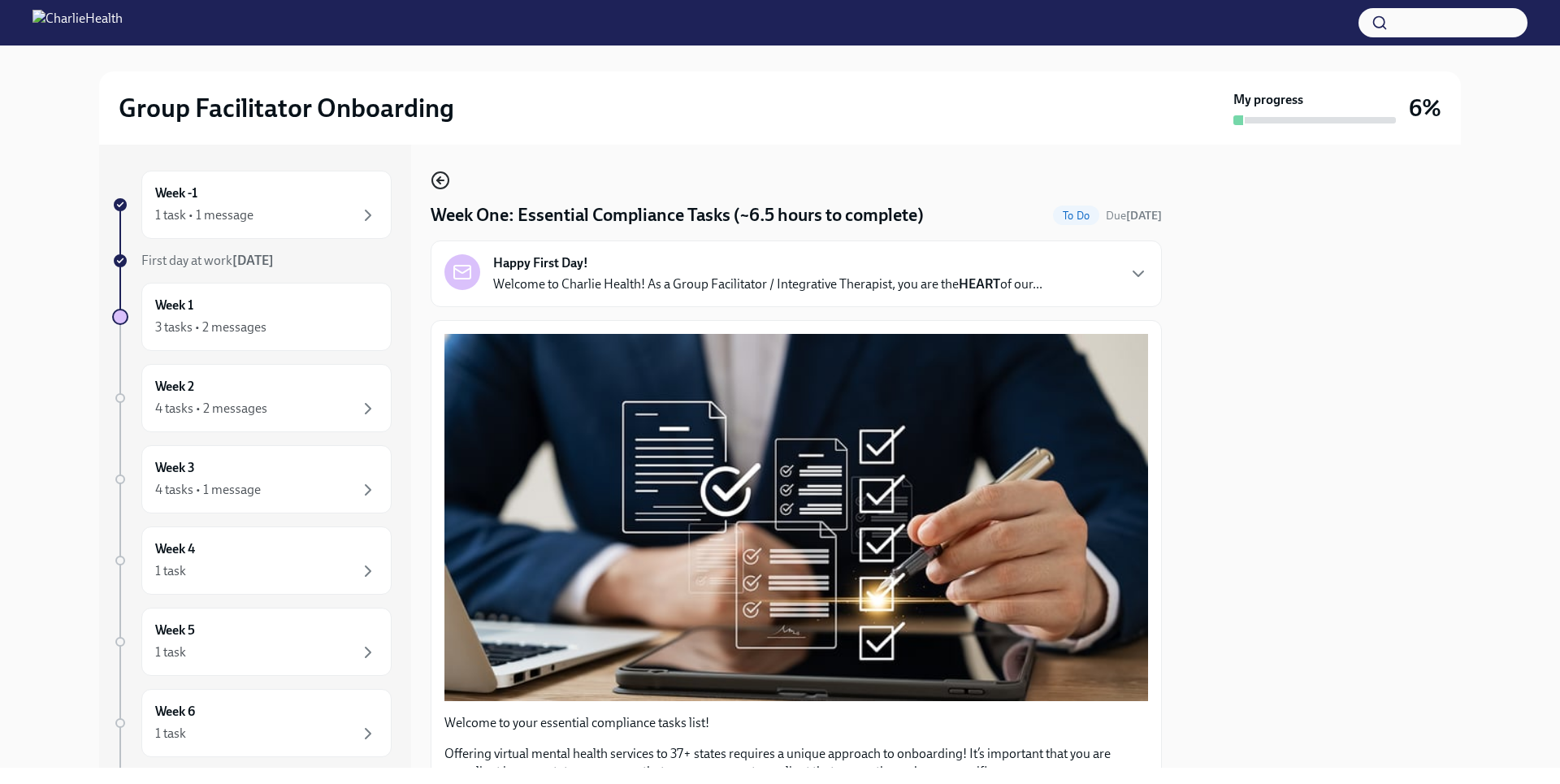
click at [435, 182] on icon "button" at bounding box center [440, 180] width 19 height 19
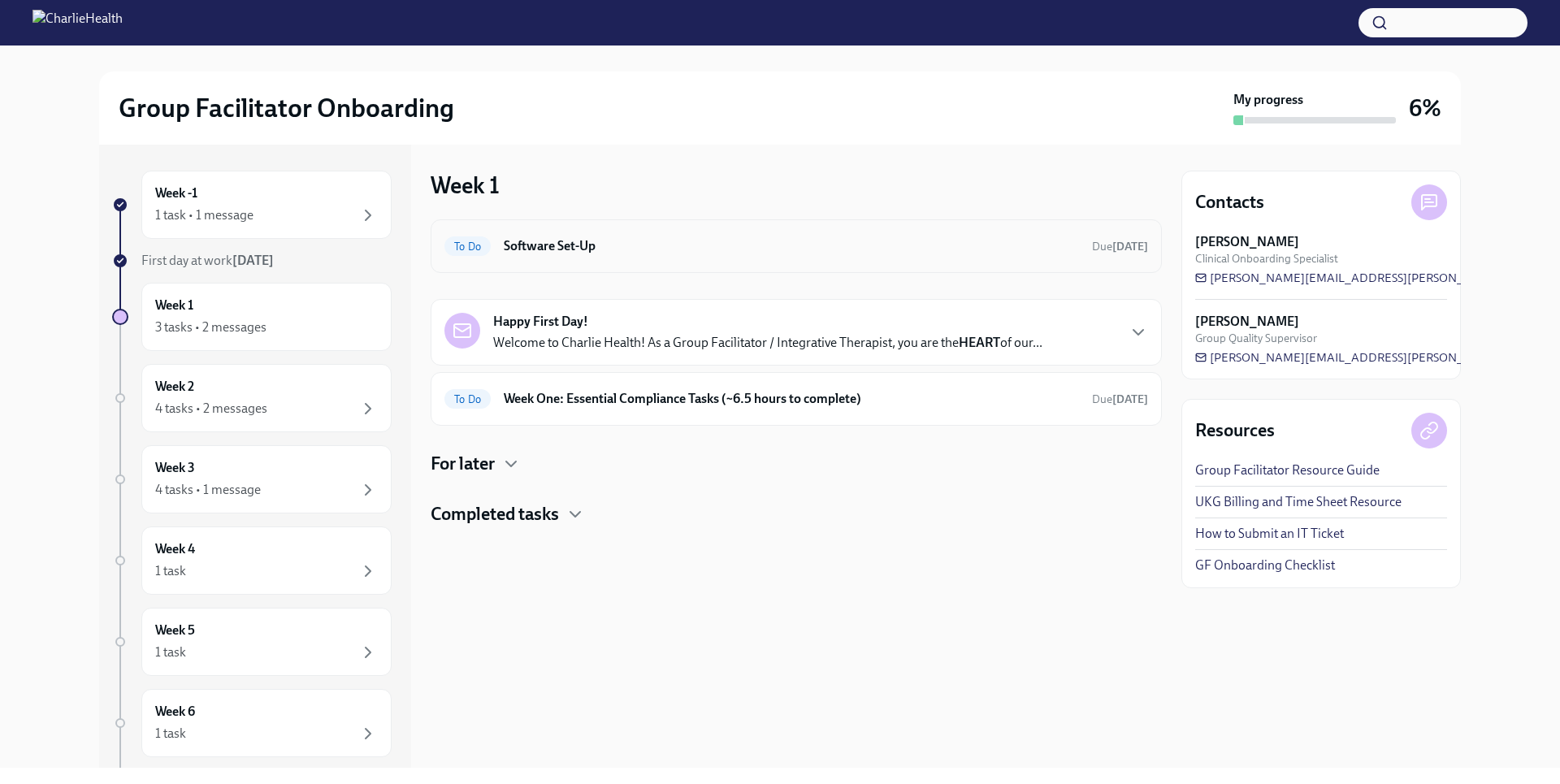
click at [601, 243] on h6 "Software Set-Up" at bounding box center [790, 246] width 575 height 18
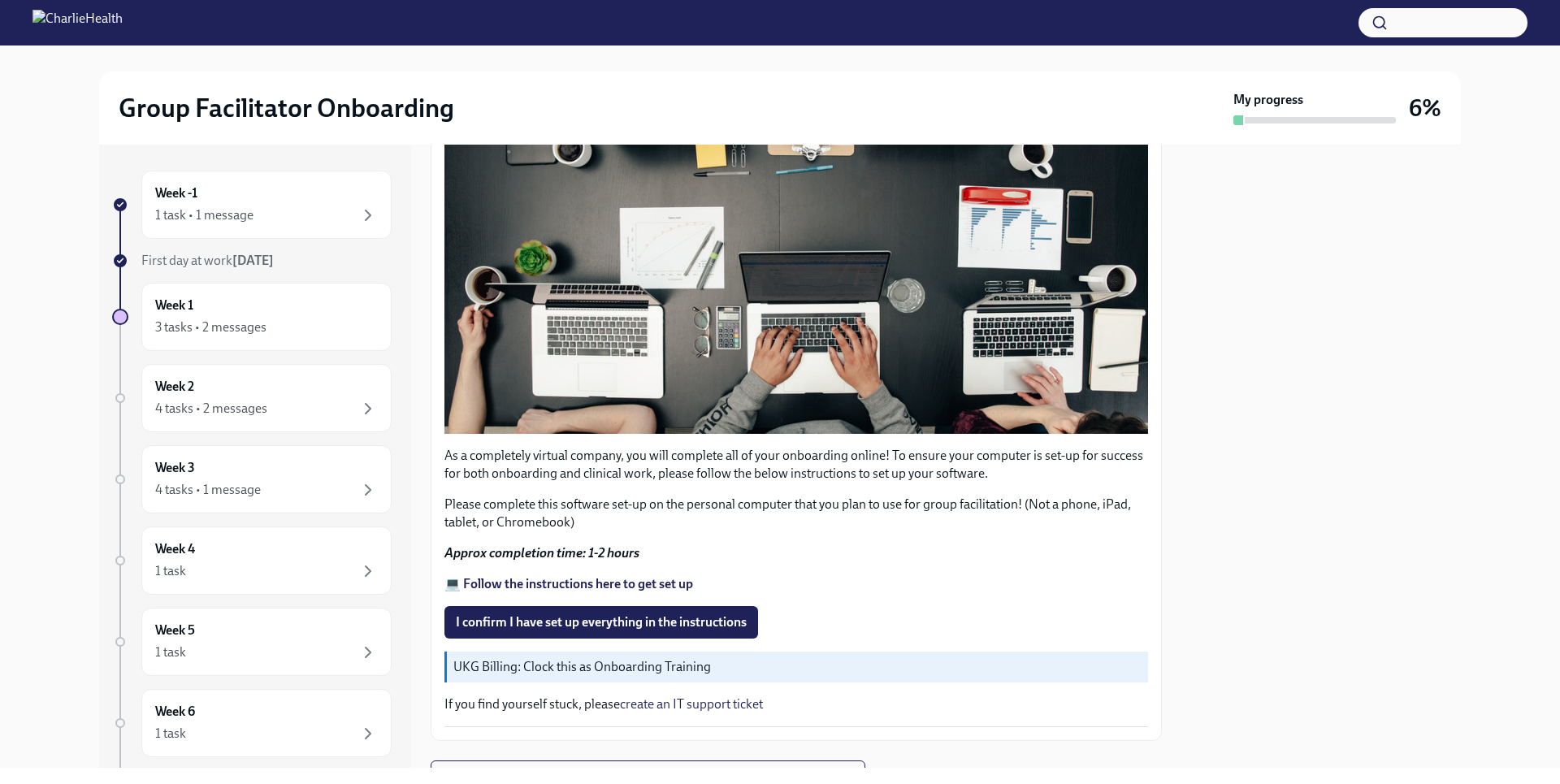
scroll to position [416, 0]
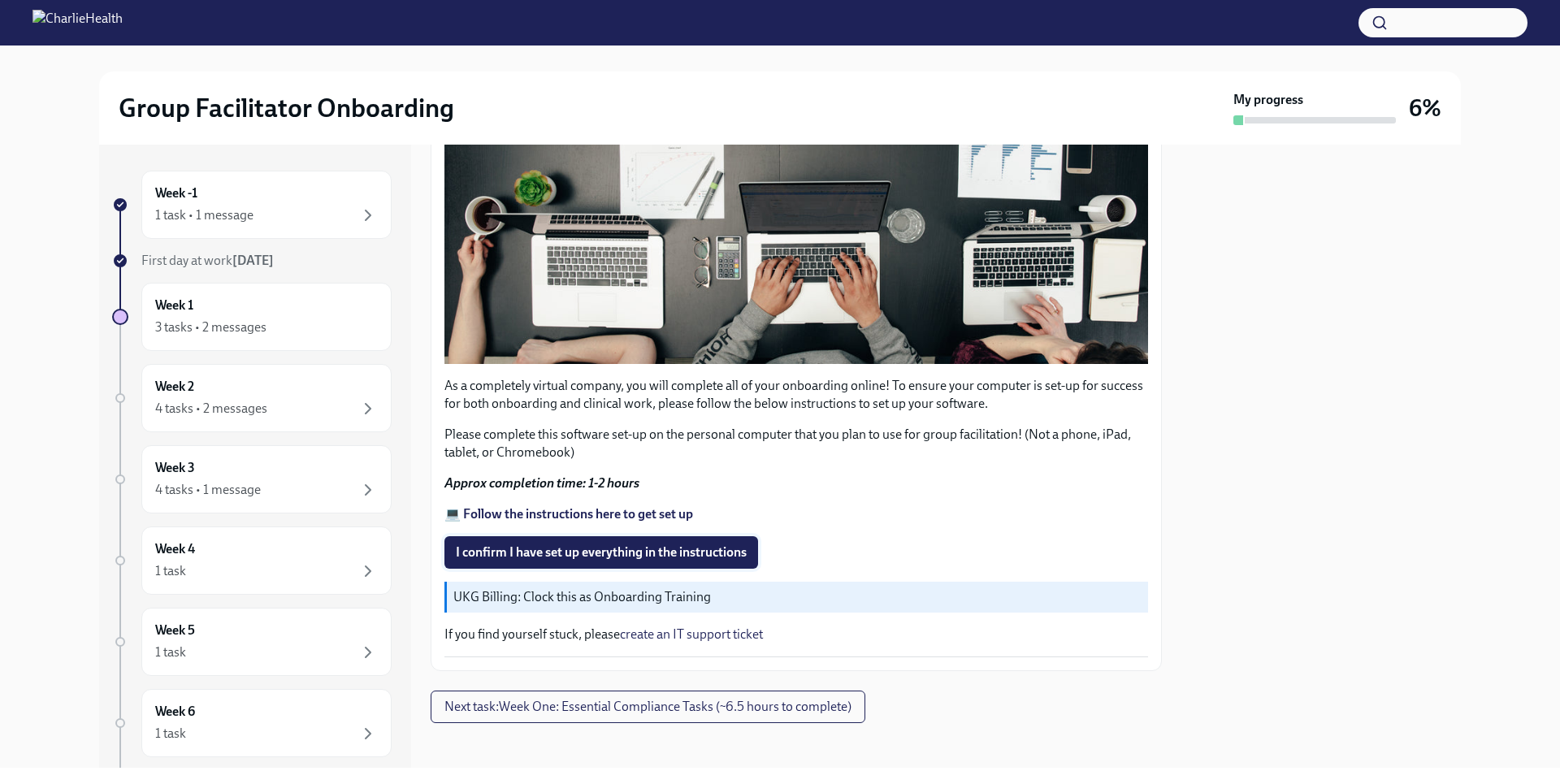
click at [642, 536] on button "I confirm I have set up everything in the instructions" at bounding box center [601, 552] width 314 height 32
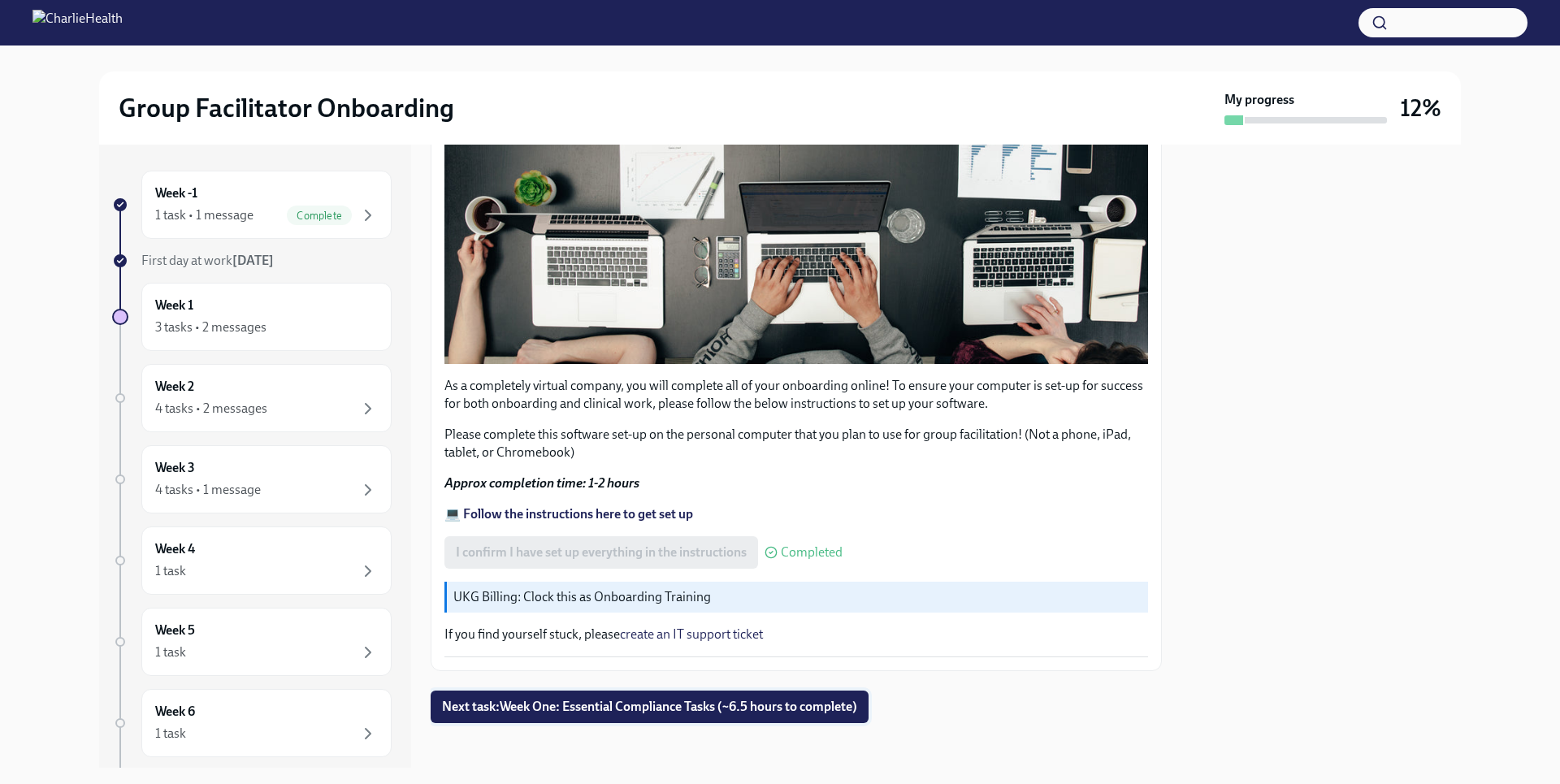
click at [754, 705] on span "Next task : Week One: Essential Compliance Tasks (~6.5 hours to complete)" at bounding box center [649, 706] width 415 height 17
